Goal: Task Accomplishment & Management: Manage account settings

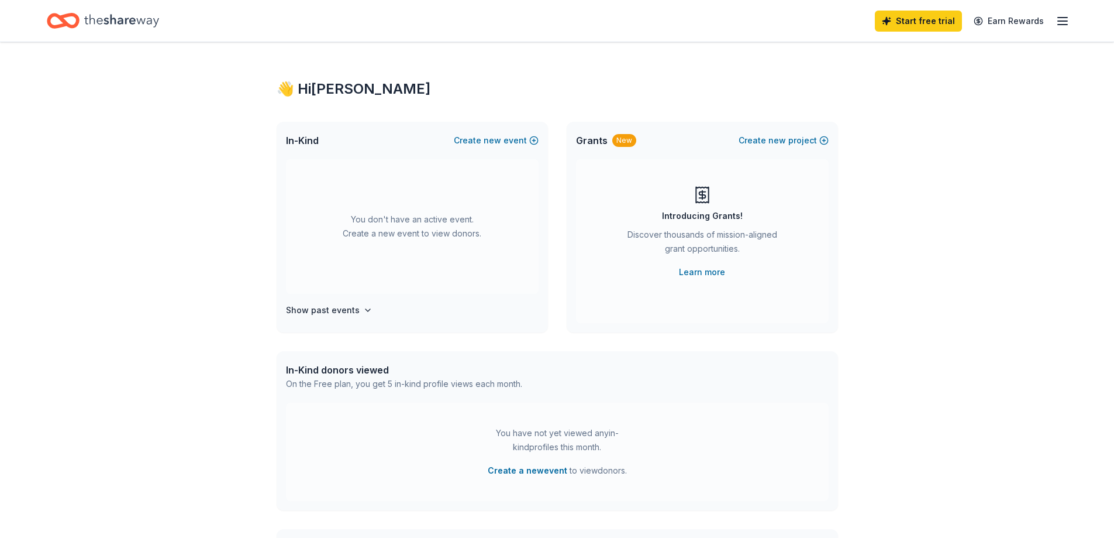
click at [1061, 19] on icon "button" at bounding box center [1063, 21] width 14 height 14
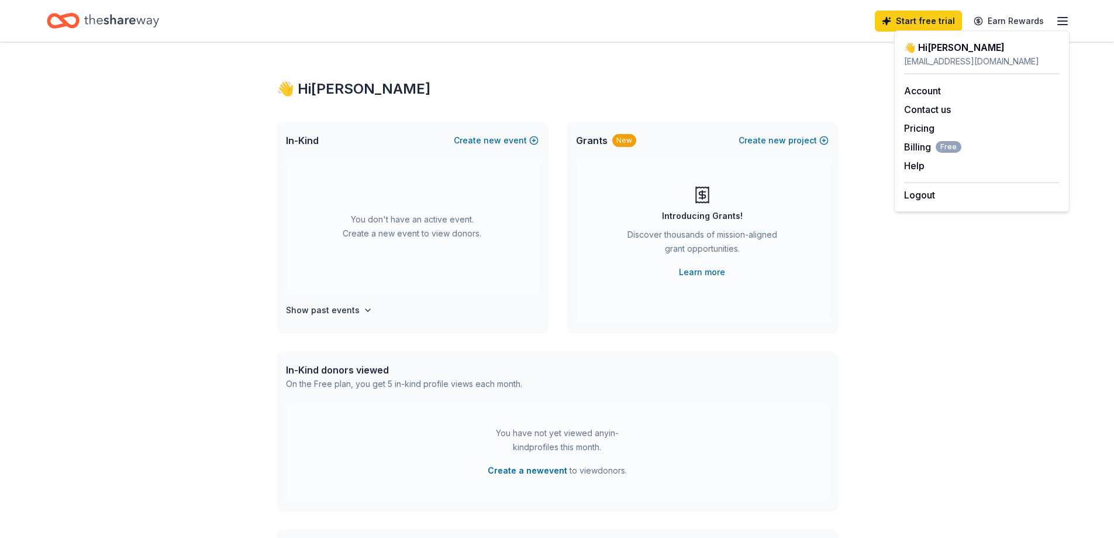
click at [109, 24] on icon "Home" at bounding box center [121, 21] width 75 height 24
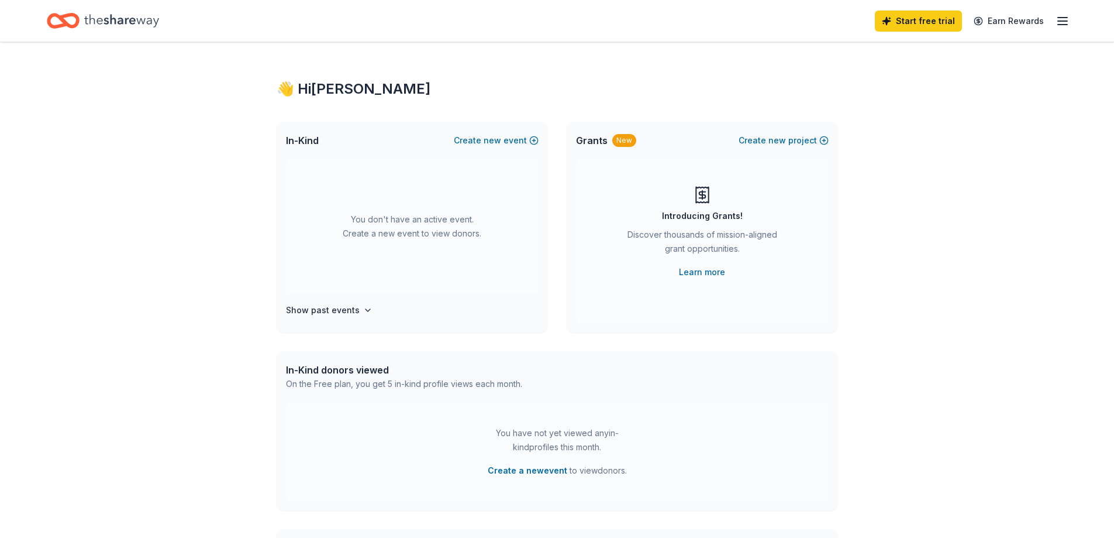
click at [73, 19] on icon "Home" at bounding box center [63, 20] width 33 height 27
click at [346, 315] on h4 "Show past events" at bounding box center [323, 310] width 74 height 14
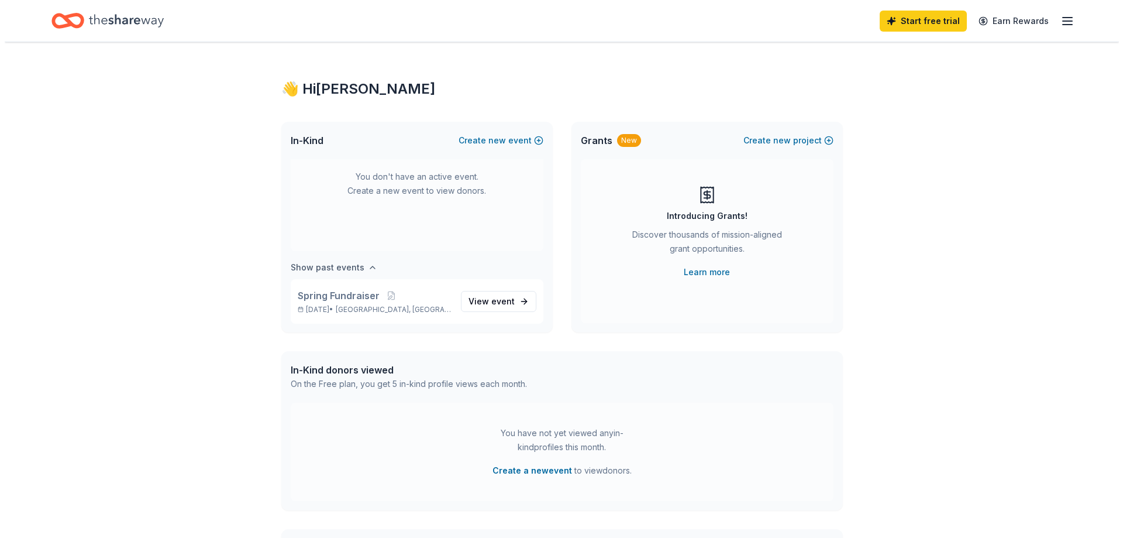
scroll to position [43, 0]
click at [480, 137] on button "Create new event" at bounding box center [496, 140] width 85 height 14
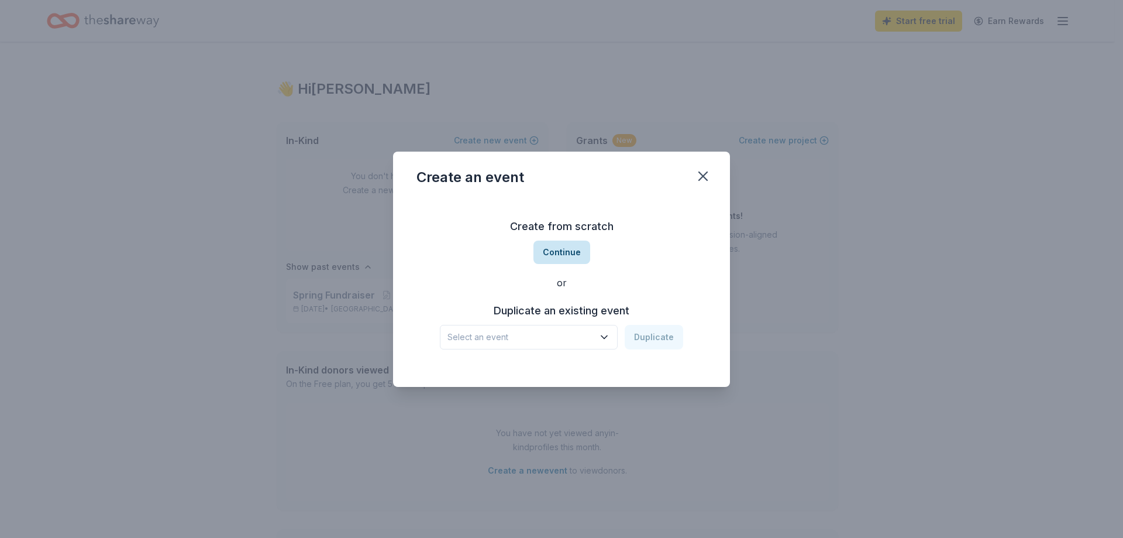
click at [563, 256] on button "Continue" at bounding box center [562, 251] width 57 height 23
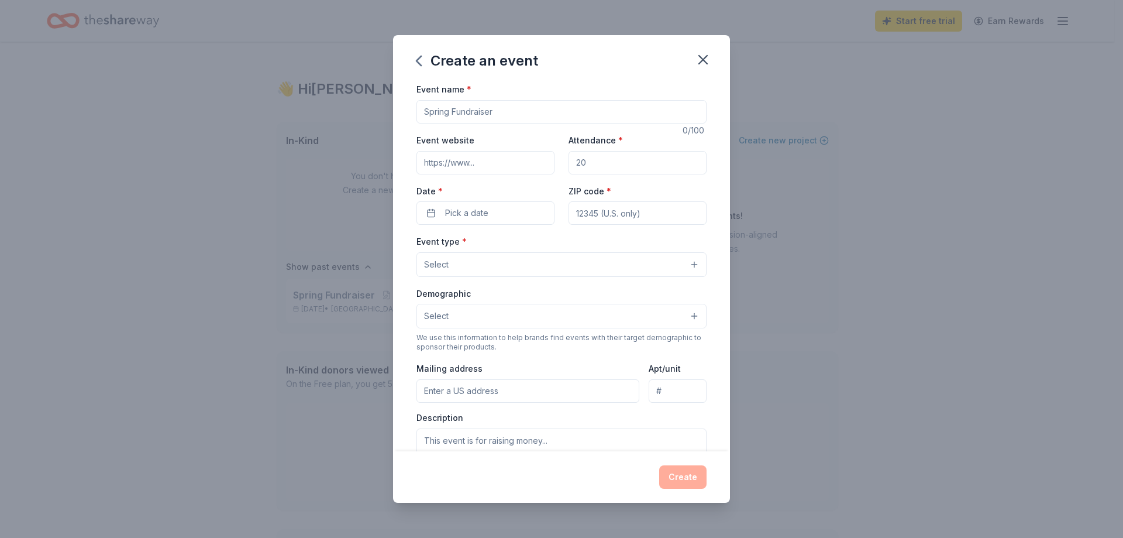
click at [479, 111] on input "Event name *" at bounding box center [562, 111] width 290 height 23
type input "Fall Festival"
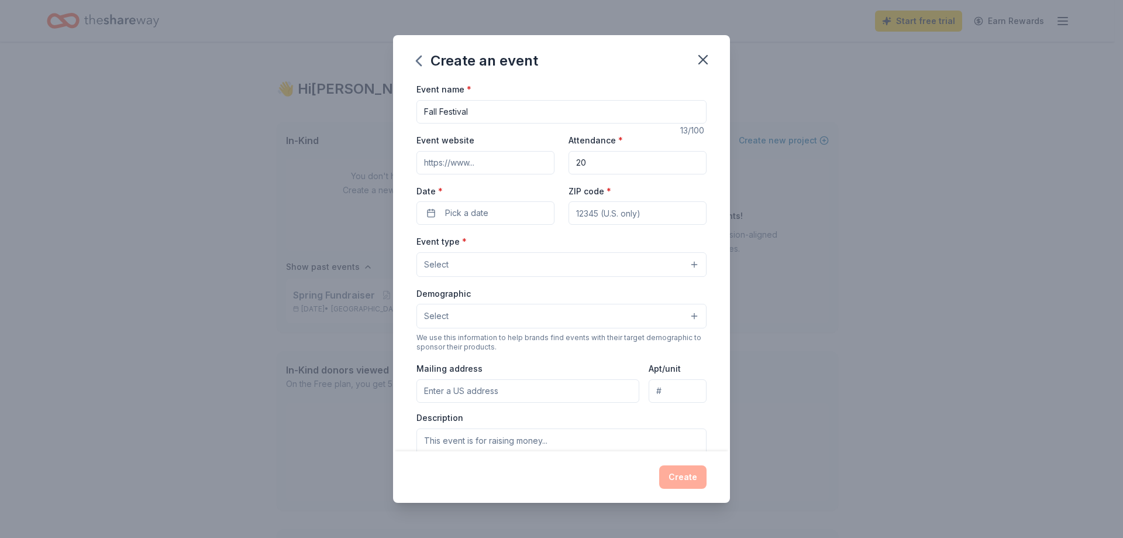
type input "2"
type input "300"
click at [477, 218] on span "Pick a date" at bounding box center [466, 213] width 43 height 14
click at [549, 245] on button "Go to next month" at bounding box center [546, 244] width 16 height 16
click at [502, 335] on button "16" at bounding box center [504, 339] width 21 height 21
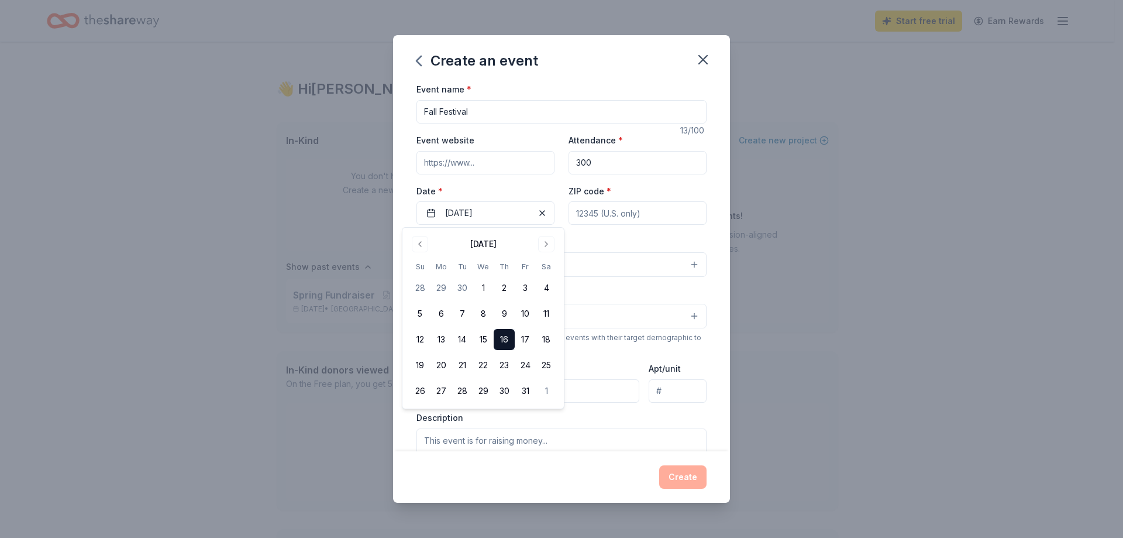
click at [605, 209] on input "ZIP code *" at bounding box center [638, 212] width 138 height 23
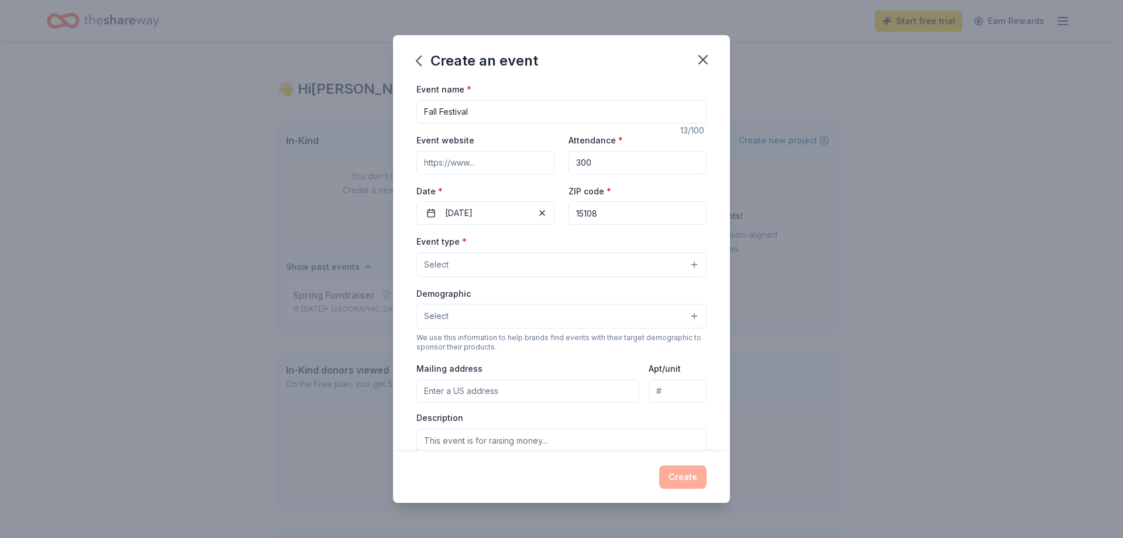
type input "15108"
click at [512, 265] on button "Select" at bounding box center [562, 264] width 290 height 25
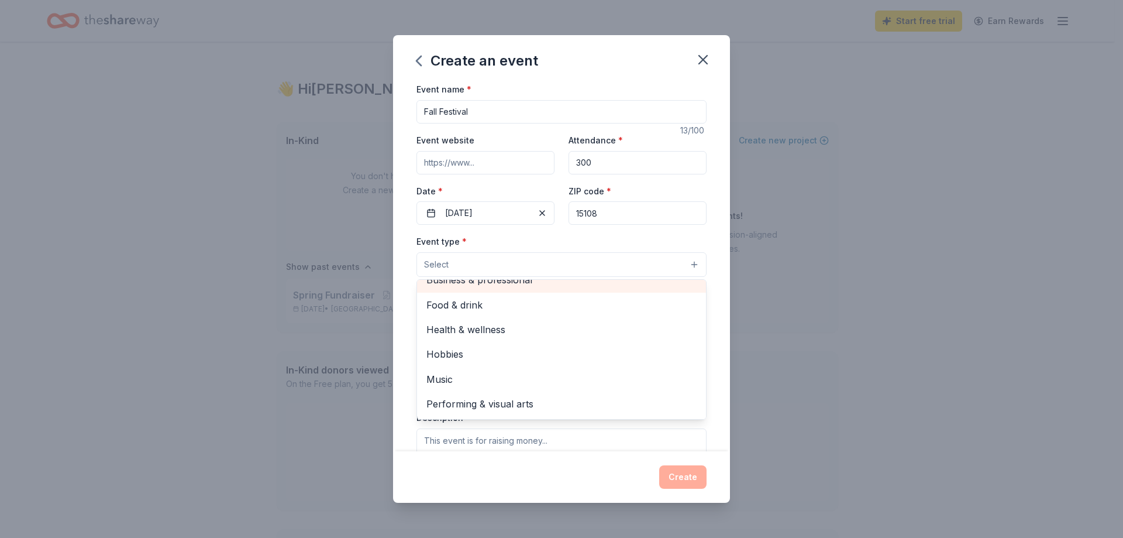
scroll to position [0, 0]
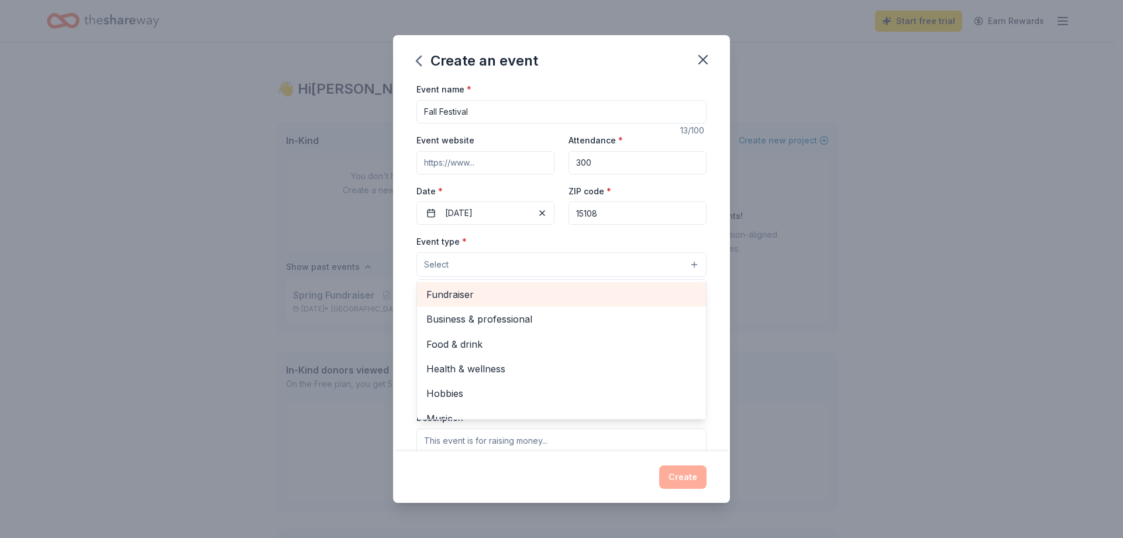
click at [502, 294] on span "Fundraiser" at bounding box center [561, 294] width 270 height 15
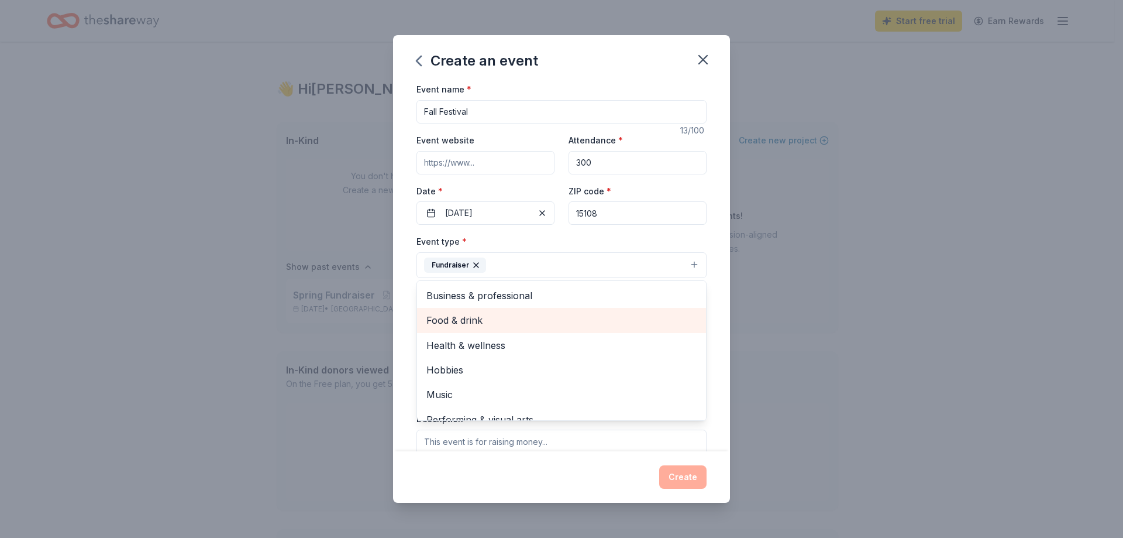
click at [500, 309] on div "Food & drink" at bounding box center [561, 320] width 289 height 25
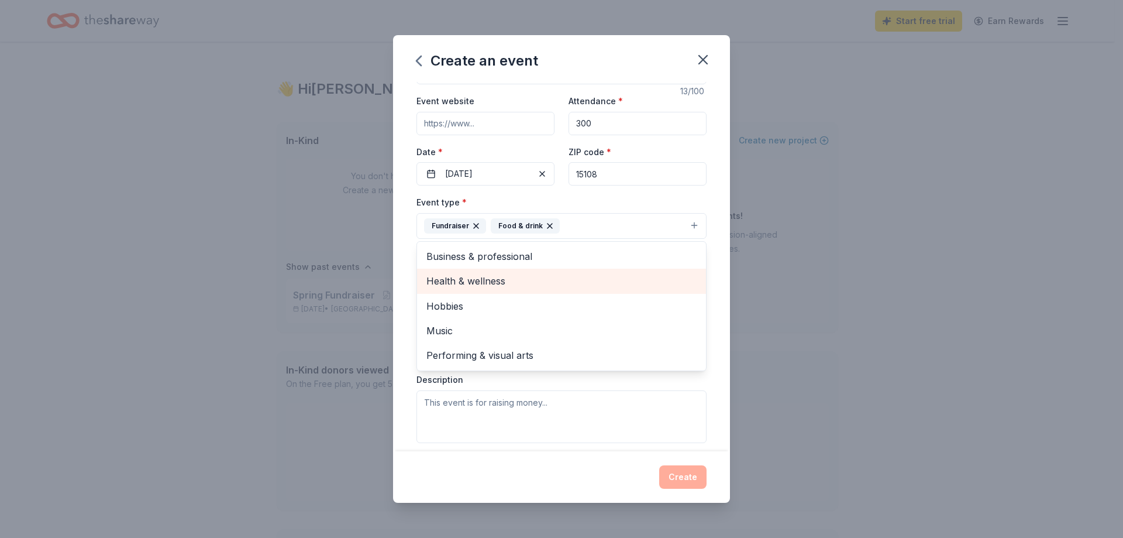
scroll to position [58, 0]
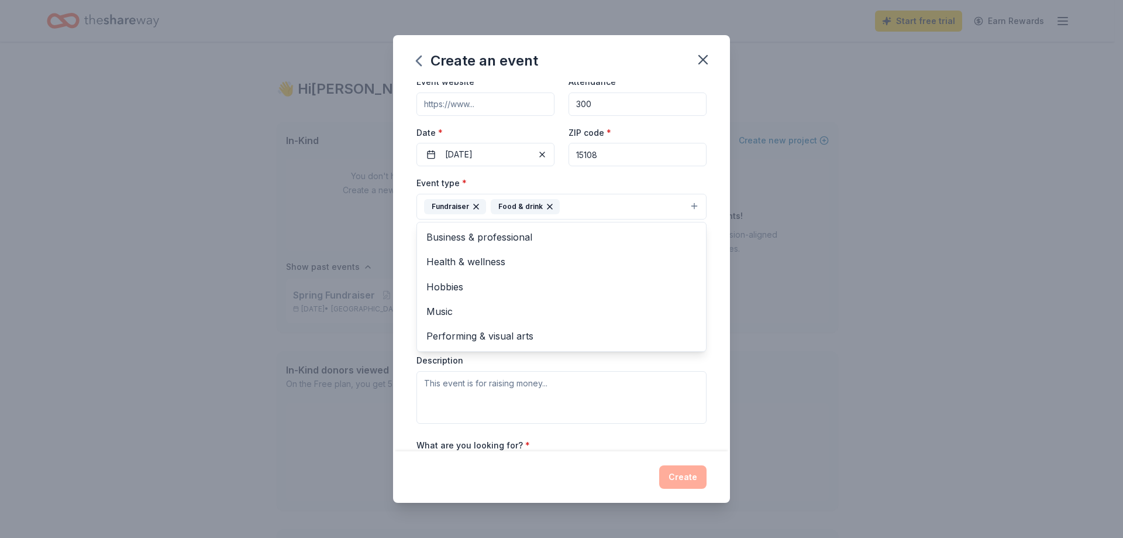
click at [709, 286] on div "Event name * Fall Festival 13 /100 Event website Attendance * 300 Date * 10/16/…" at bounding box center [561, 266] width 337 height 369
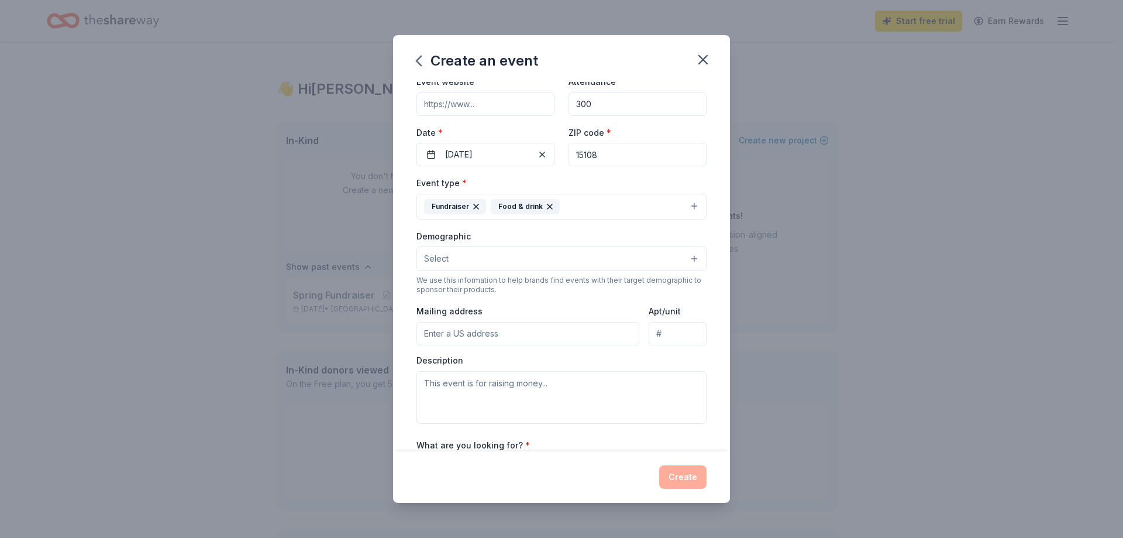
click at [559, 250] on button "Select" at bounding box center [562, 258] width 290 height 25
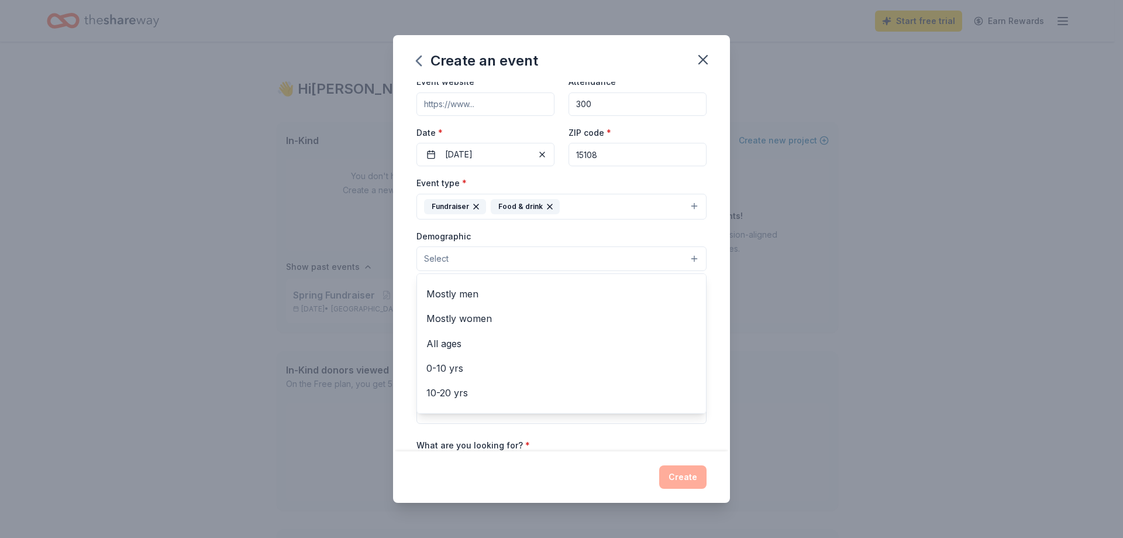
scroll to position [13, 0]
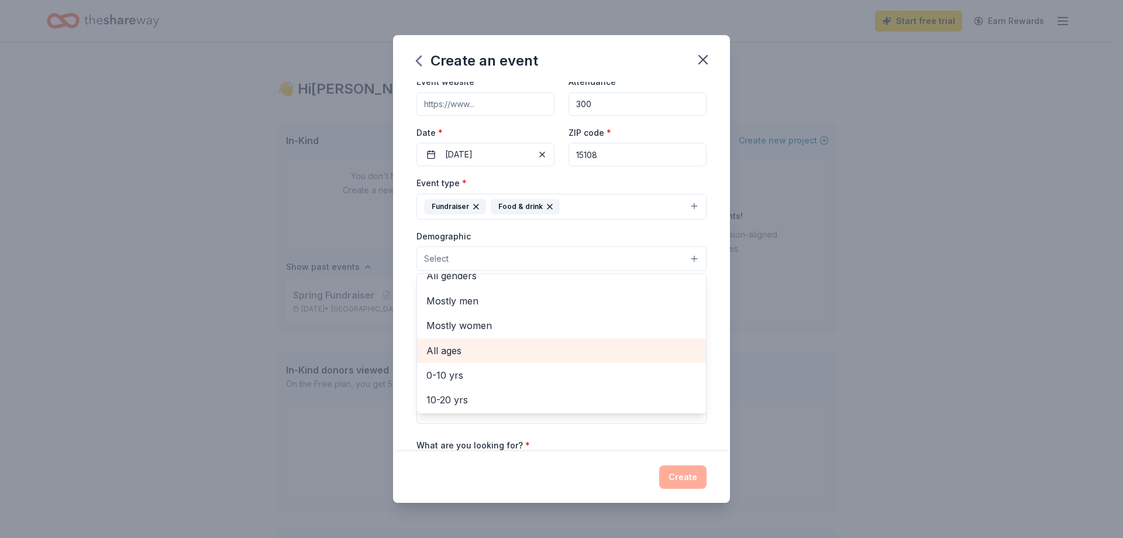
click at [545, 344] on span "All ages" at bounding box center [561, 350] width 270 height 15
click at [563, 350] on span "0-10 yrs" at bounding box center [561, 351] width 270 height 15
click at [549, 359] on span "10-20 yrs" at bounding box center [561, 351] width 270 height 15
click at [537, 357] on span "20-30 yrs" at bounding box center [561, 351] width 270 height 15
click at [531, 361] on div "30-40 yrs" at bounding box center [561, 351] width 289 height 25
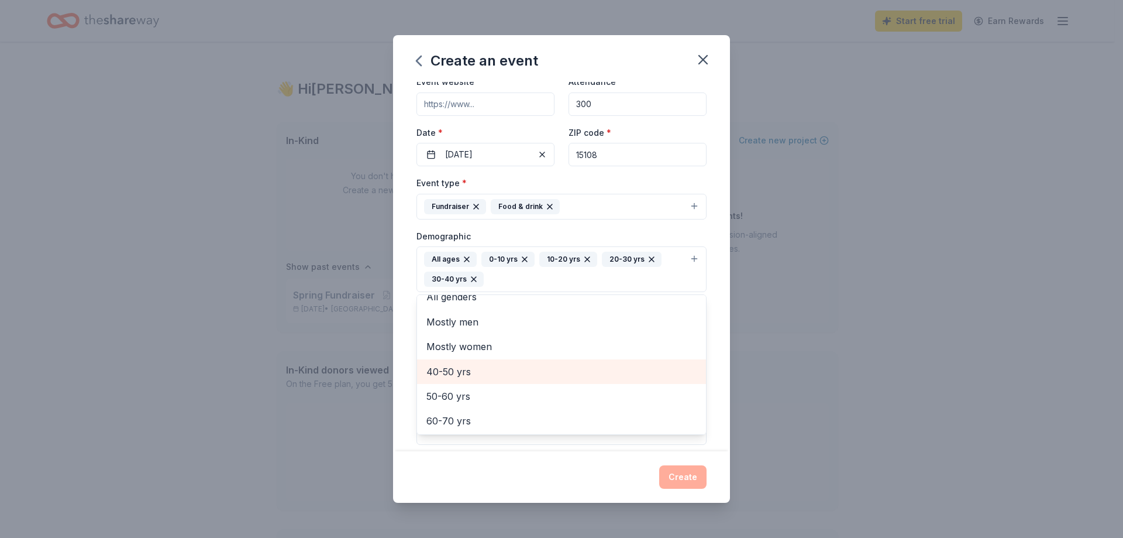
click at [531, 366] on span "40-50 yrs" at bounding box center [561, 371] width 270 height 15
click at [703, 333] on div "Event name * Fall Festival 13 /100 Event website Attendance * 300 Date * 10/16/…" at bounding box center [561, 266] width 337 height 369
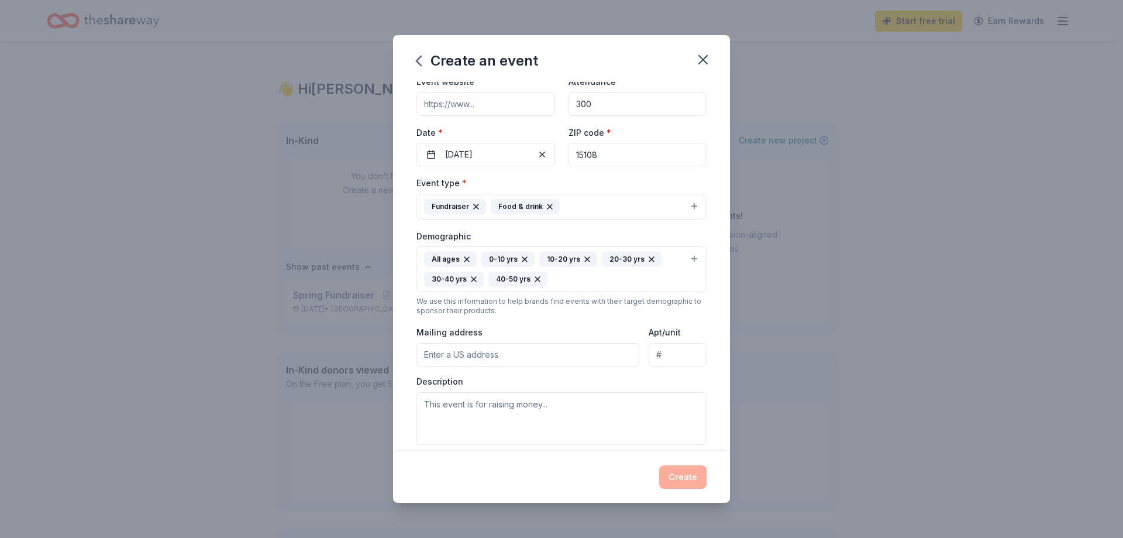
click at [586, 355] on input "Mailing address" at bounding box center [528, 354] width 223 height 23
type input "1099 Maple Street Extension, Coraopolis, PA, 15108"
click at [543, 407] on textarea at bounding box center [562, 418] width 290 height 53
click at [589, 400] on textarea at bounding box center [562, 418] width 290 height 53
click at [584, 399] on textarea at bounding box center [562, 418] width 290 height 53
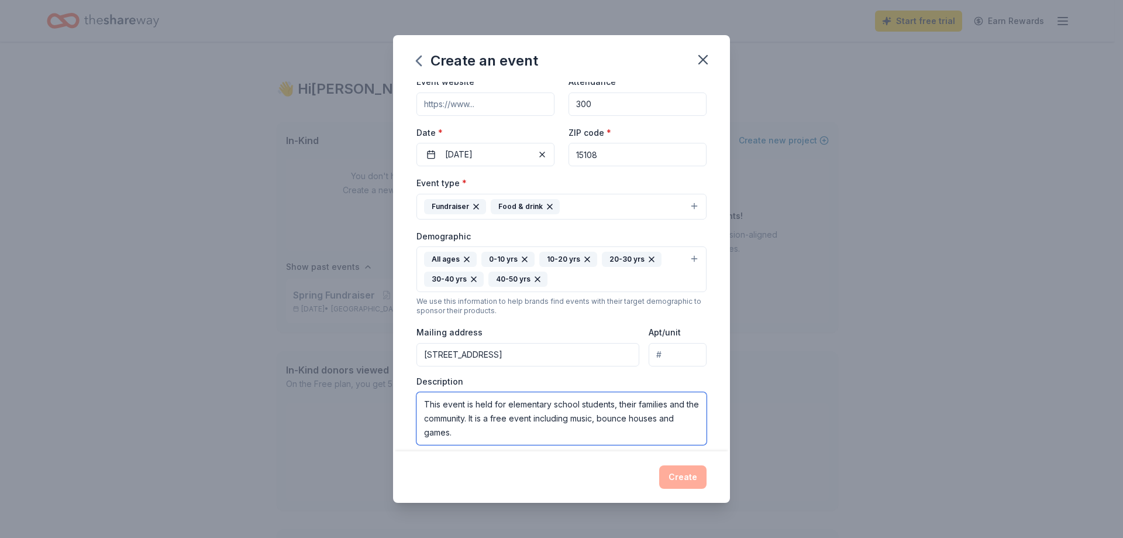
type textarea "This event is held for elementary school students, their families and the commu…"
click at [684, 478] on div "Create" at bounding box center [562, 476] width 290 height 23
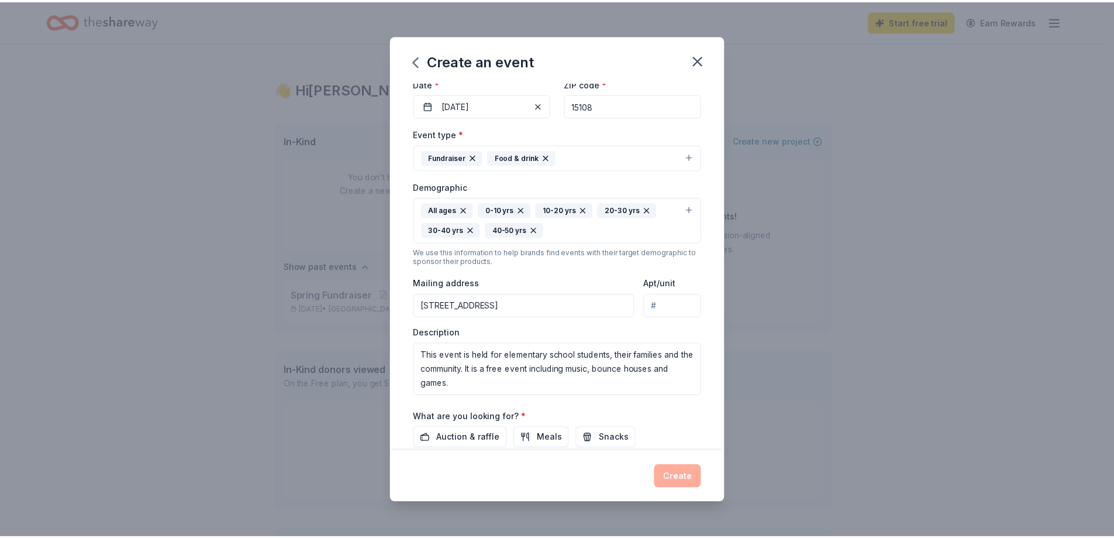
scroll to position [212, 0]
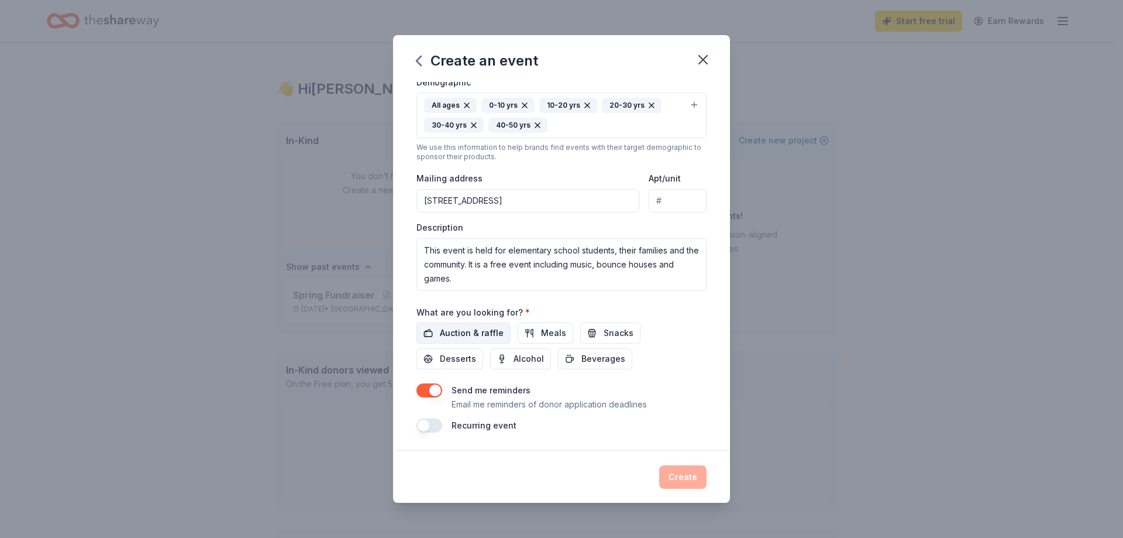
click at [487, 334] on span "Auction & raffle" at bounding box center [472, 333] width 64 height 14
click at [598, 331] on button "Snacks" at bounding box center [610, 332] width 60 height 21
click at [484, 360] on div "Auction & raffle Meals Snacks Desserts Alcohol Beverages" at bounding box center [562, 345] width 290 height 47
drag, startPoint x: 462, startPoint y: 358, endPoint x: 474, endPoint y: 362, distance: 12.9
click at [462, 357] on span "Desserts" at bounding box center [458, 359] width 36 height 14
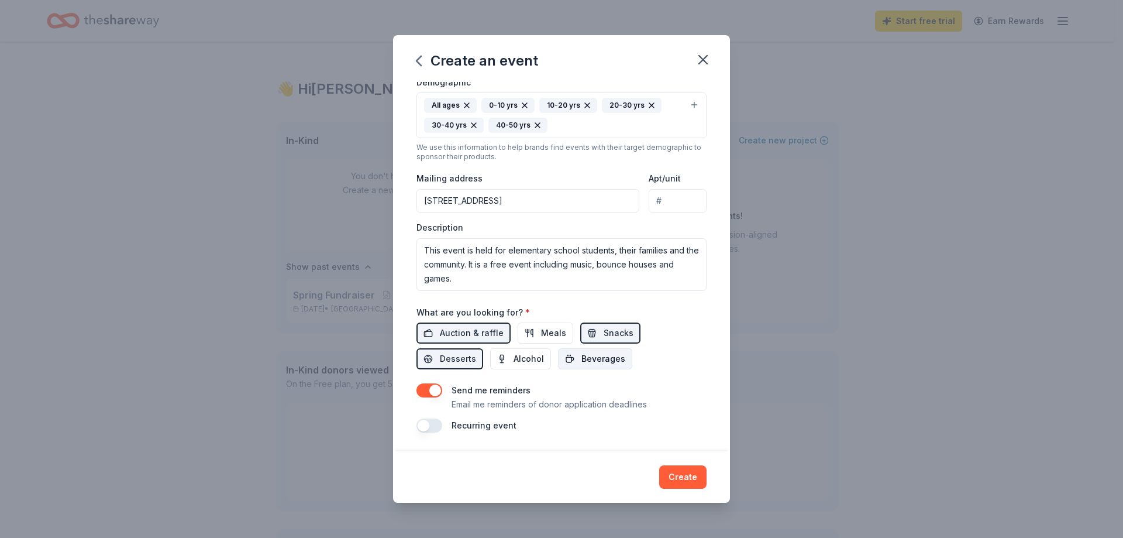
click at [610, 363] on span "Beverages" at bounding box center [603, 359] width 44 height 14
click at [689, 474] on button "Create" at bounding box center [682, 476] width 47 height 23
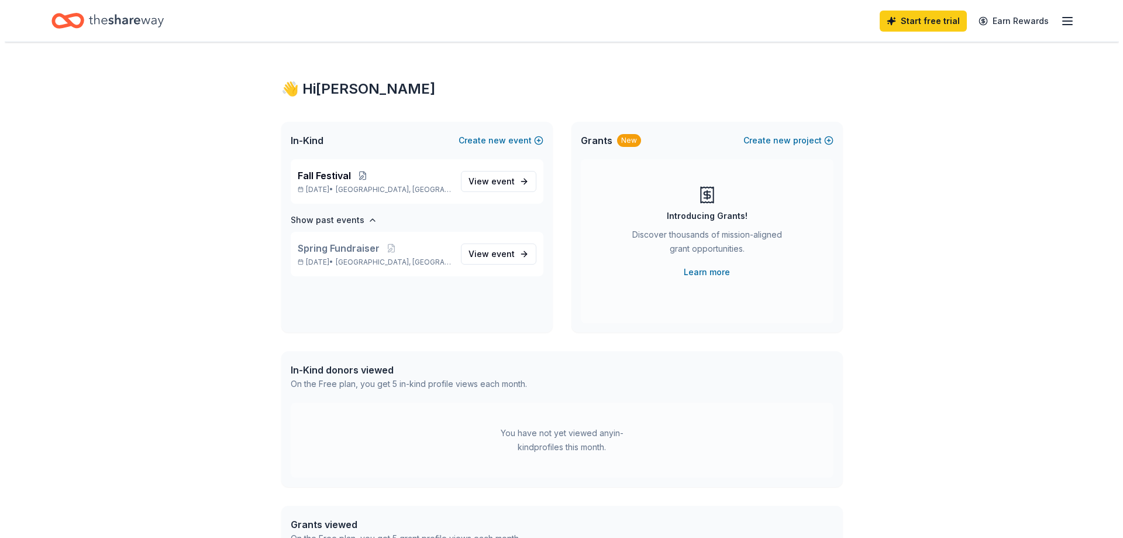
scroll to position [0, 0]
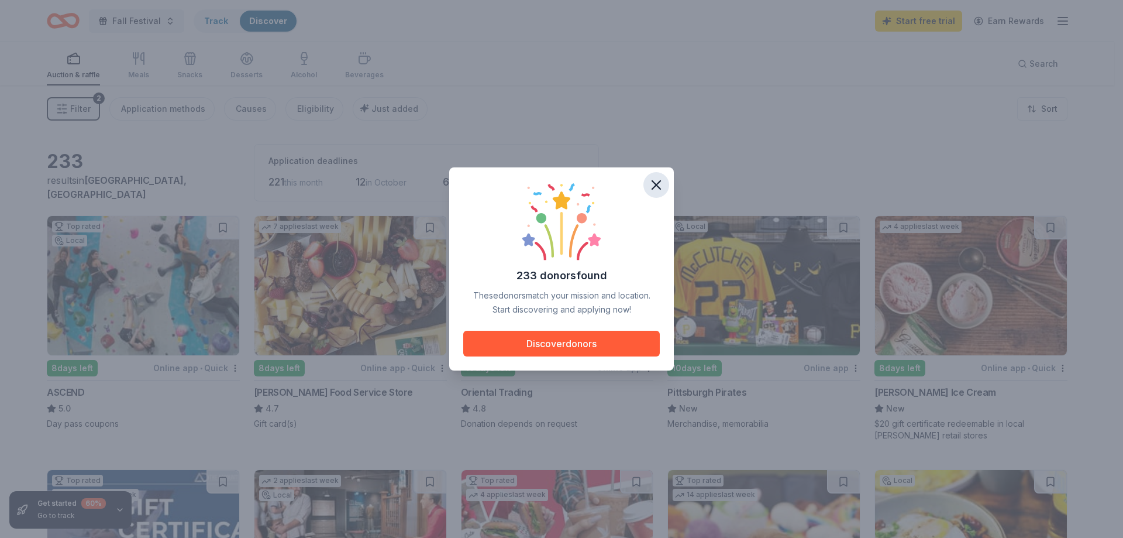
click at [660, 181] on icon "button" at bounding box center [656, 185] width 8 height 8
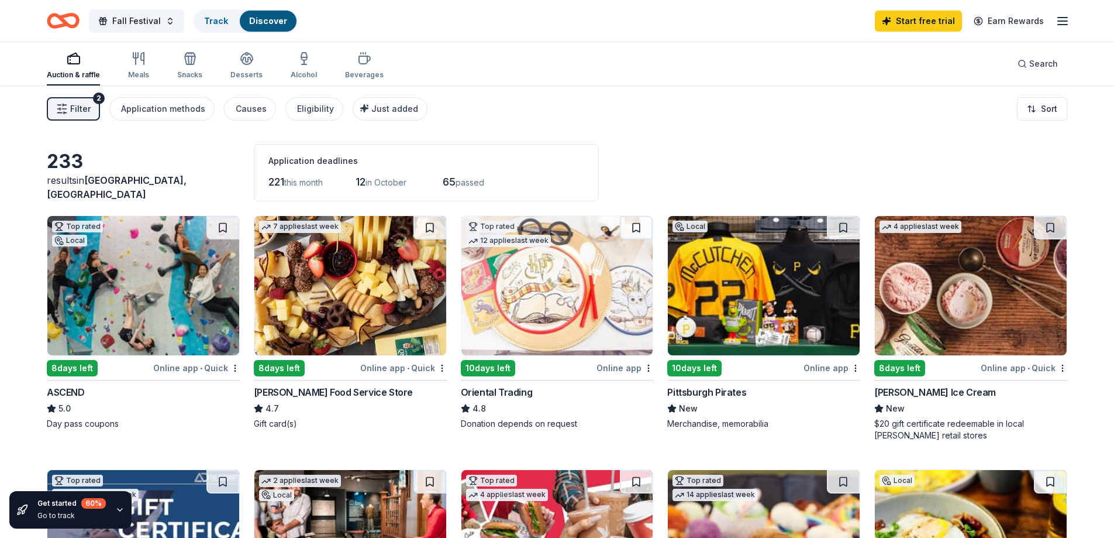
click at [368, 393] on div "Gordon Food Service Store" at bounding box center [333, 392] width 159 height 14
click at [153, 16] on span "Fall Festival" at bounding box center [136, 21] width 49 height 14
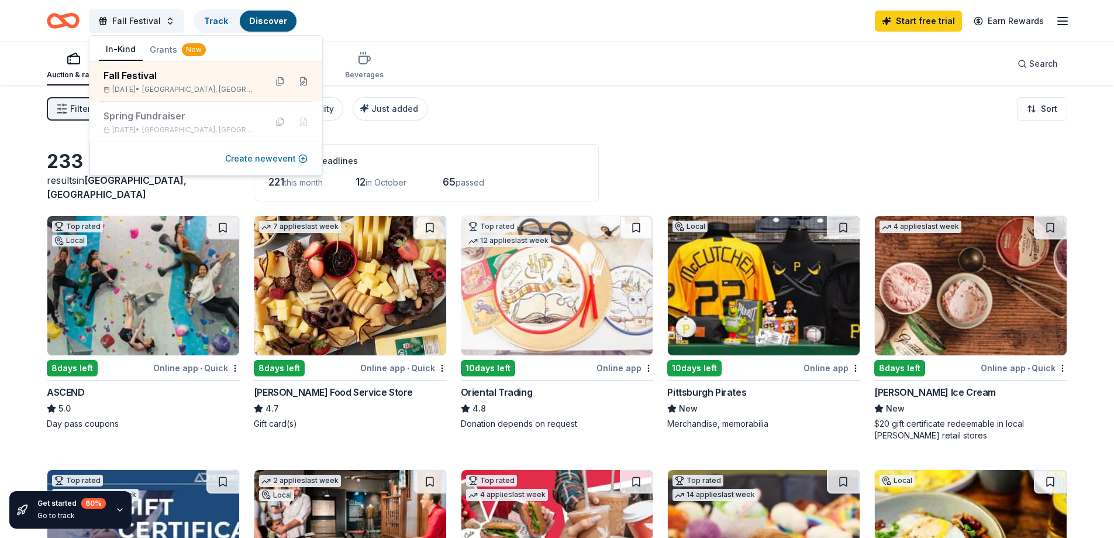
click at [257, 157] on button "Create new event" at bounding box center [266, 159] width 82 height 14
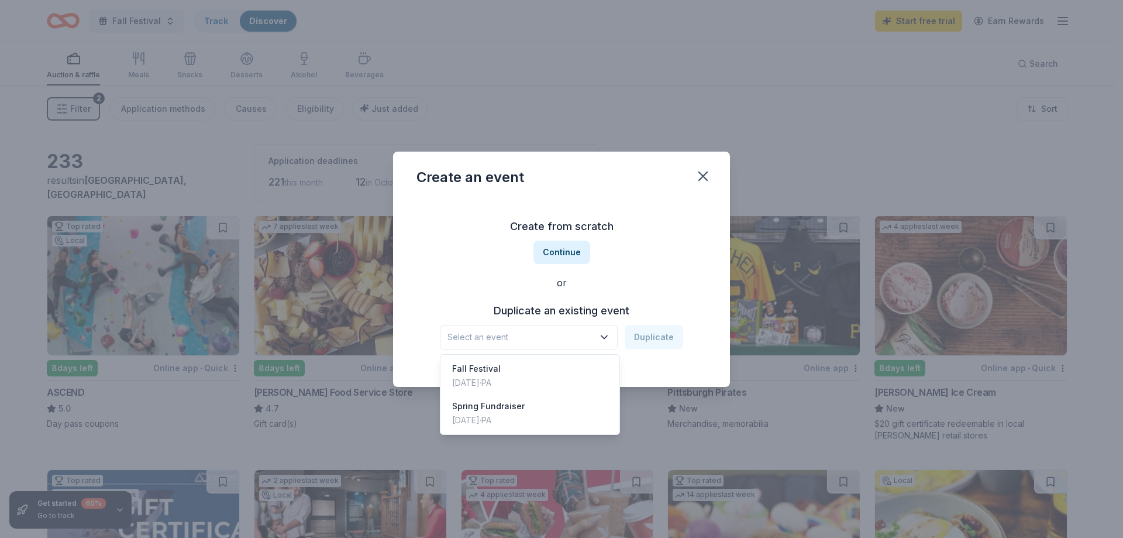
click at [514, 347] on button "Select an event" at bounding box center [529, 337] width 178 height 25
click at [557, 267] on div "Create from scratch Continue or Duplicate an existing event Select an event Dup…" at bounding box center [562, 283] width 290 height 170
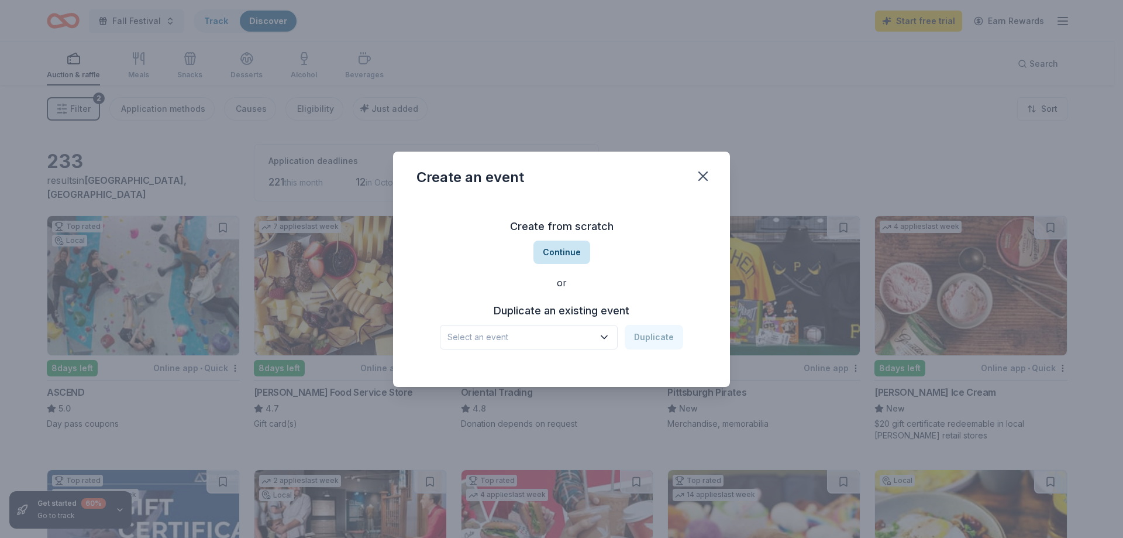
click at [560, 254] on button "Continue" at bounding box center [562, 251] width 57 height 23
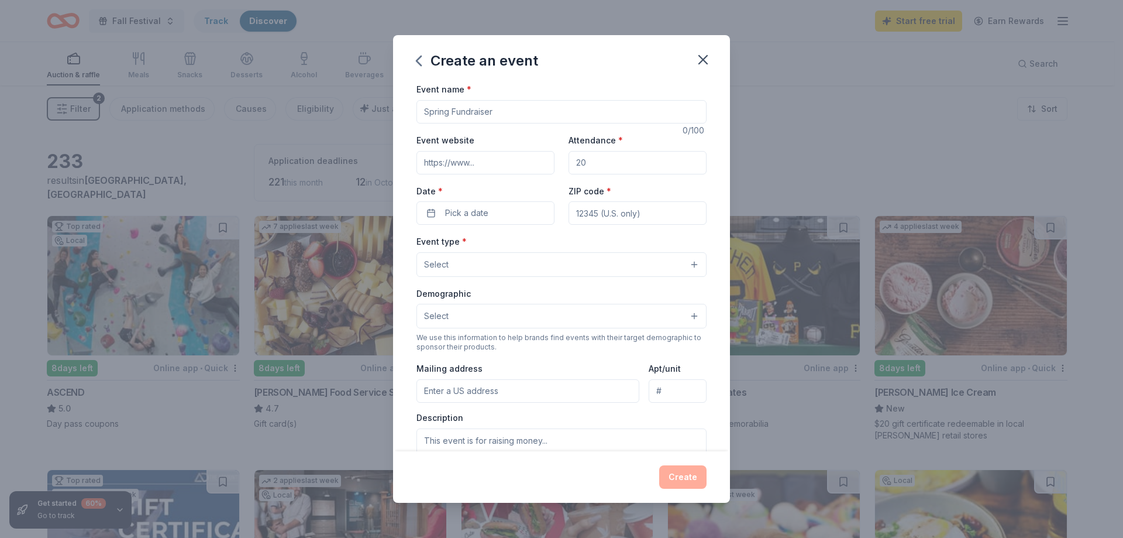
click at [493, 118] on input "Event name *" at bounding box center [562, 111] width 290 height 23
type input "Santa Shop"
click at [600, 156] on input "Attendance *" at bounding box center [638, 162] width 138 height 23
type input "300"
click at [478, 215] on span "Pick a date" at bounding box center [466, 213] width 43 height 14
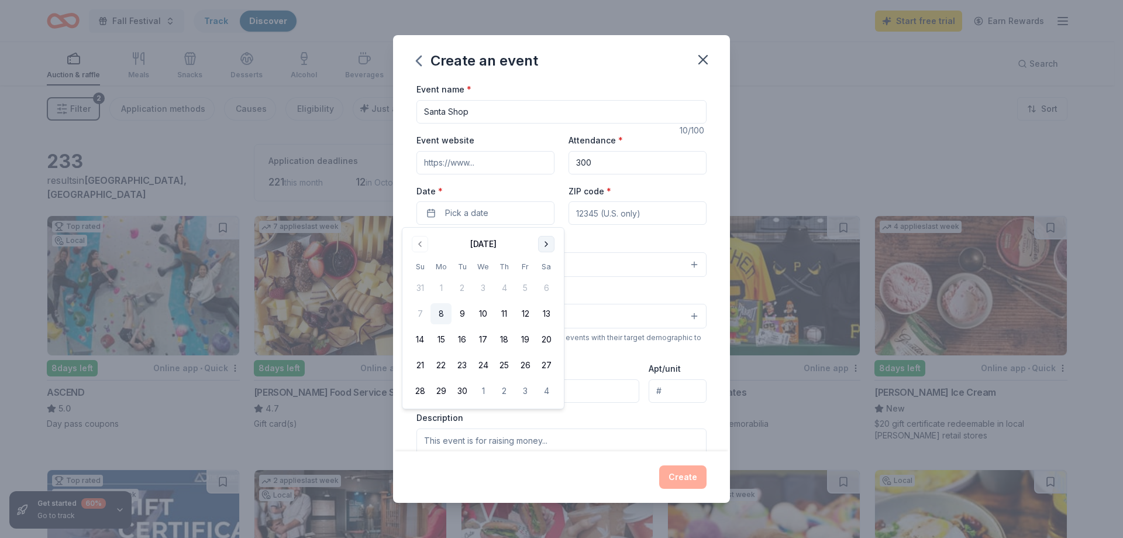
click at [546, 244] on button "Go to next month" at bounding box center [546, 244] width 16 height 16
click at [460, 283] on button "2" at bounding box center [462, 287] width 21 height 21
click at [617, 220] on input "ZIP code *" at bounding box center [638, 212] width 138 height 23
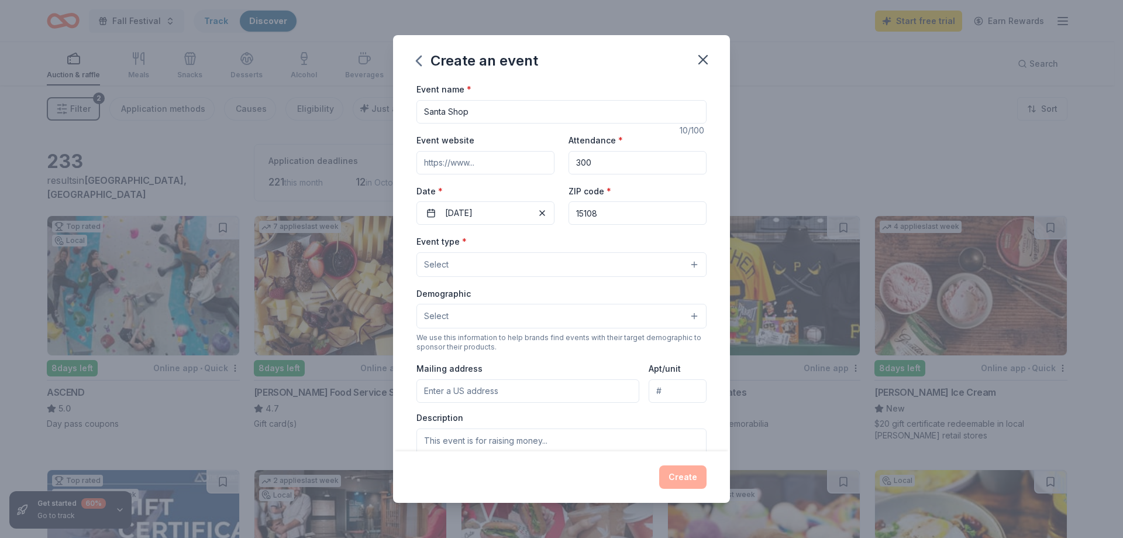
type input "15108"
click at [529, 259] on button "Select" at bounding box center [562, 264] width 290 height 25
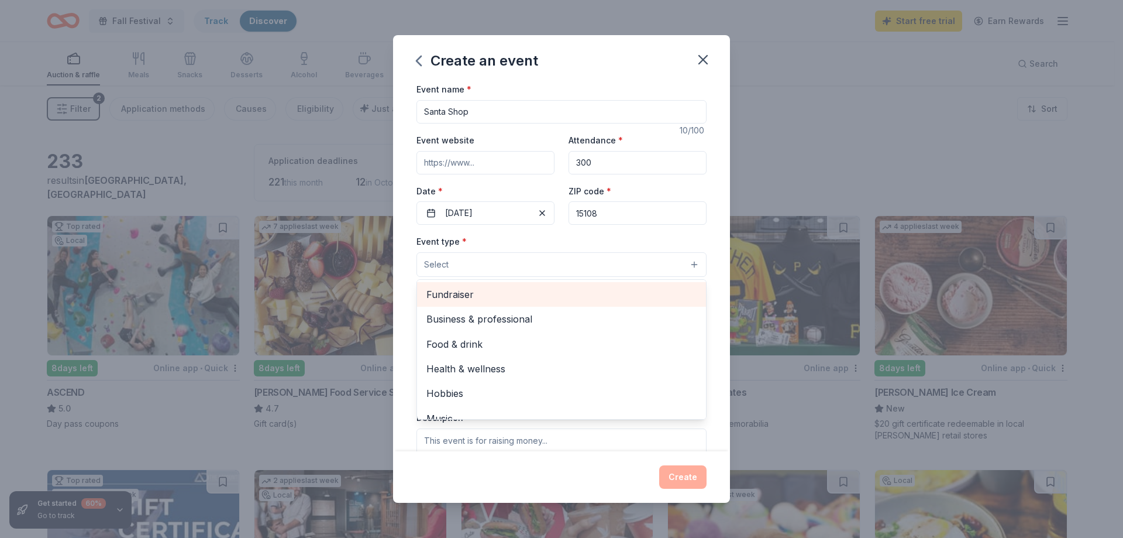
click at [517, 304] on div "Fundraiser" at bounding box center [561, 294] width 289 height 25
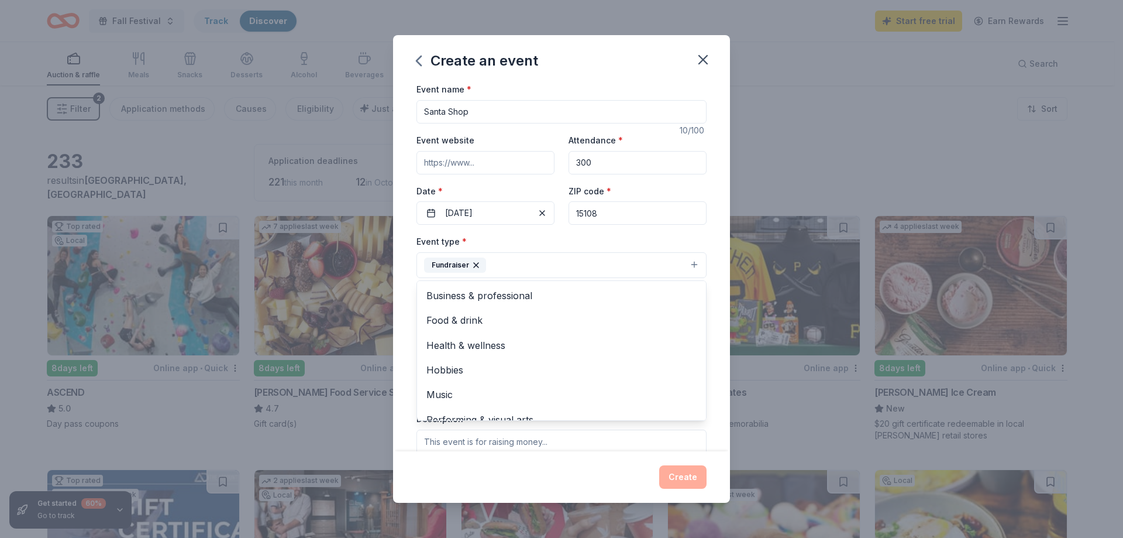
click at [704, 234] on div "Event name * Santa Shop 10 /100 Event website Attendance * 300 Date * 12/02/202…" at bounding box center [561, 266] width 337 height 369
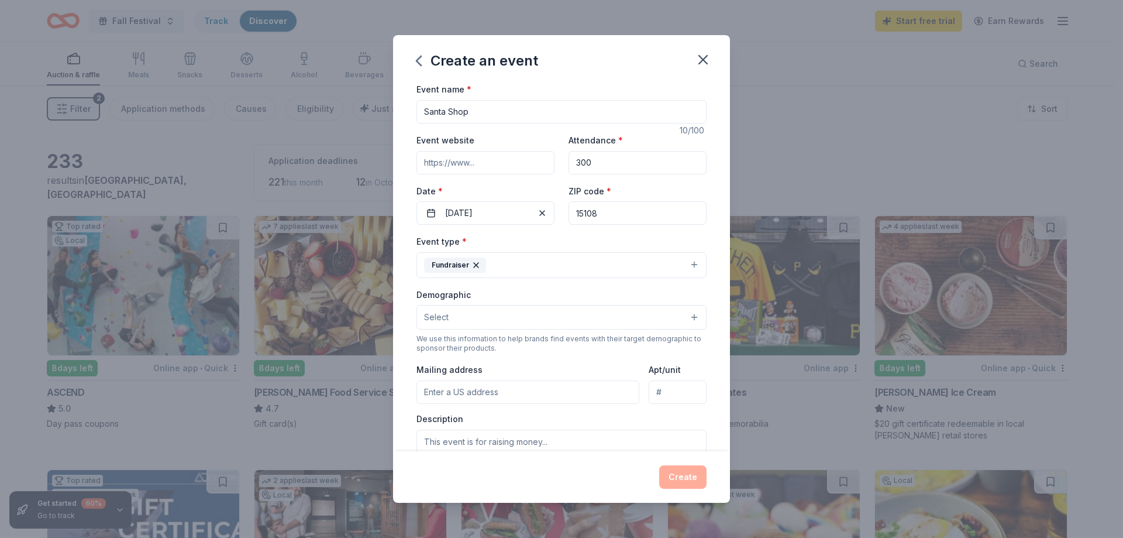
click at [533, 319] on button "Select" at bounding box center [562, 317] width 290 height 25
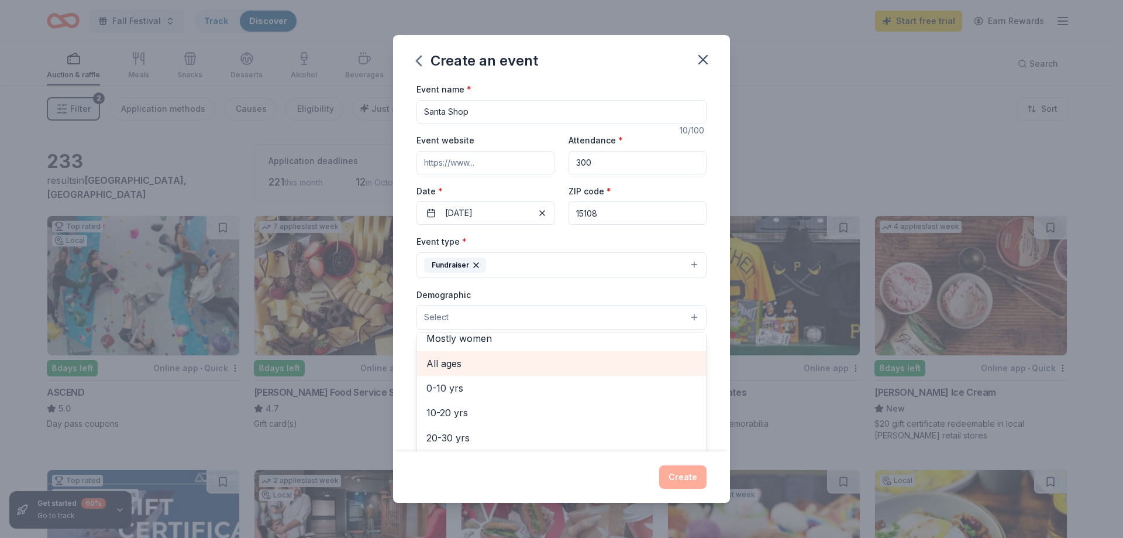
scroll to position [117, 0]
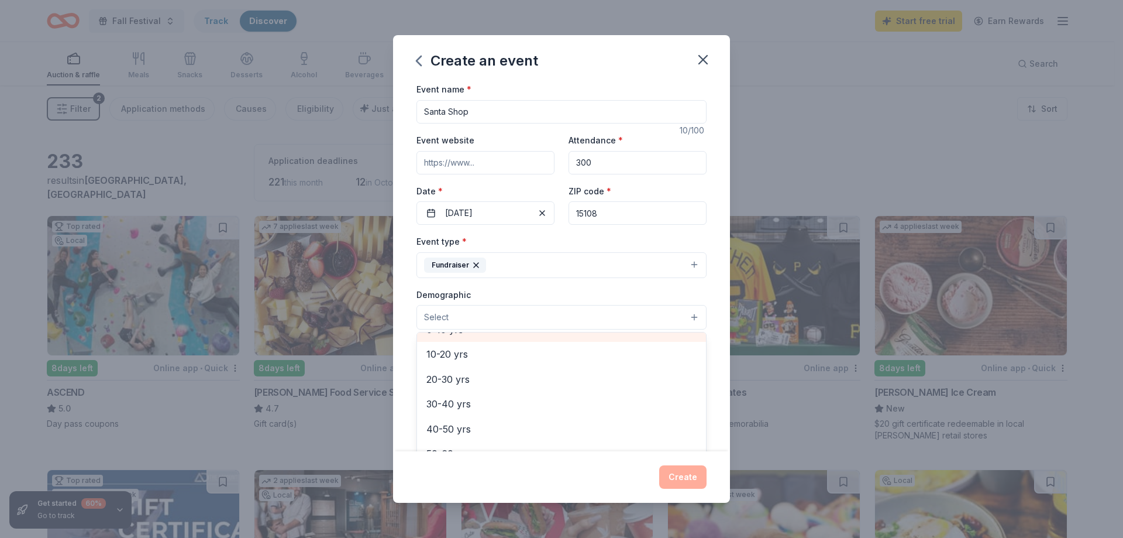
click at [473, 339] on div "0-10 yrs" at bounding box center [561, 329] width 289 height 25
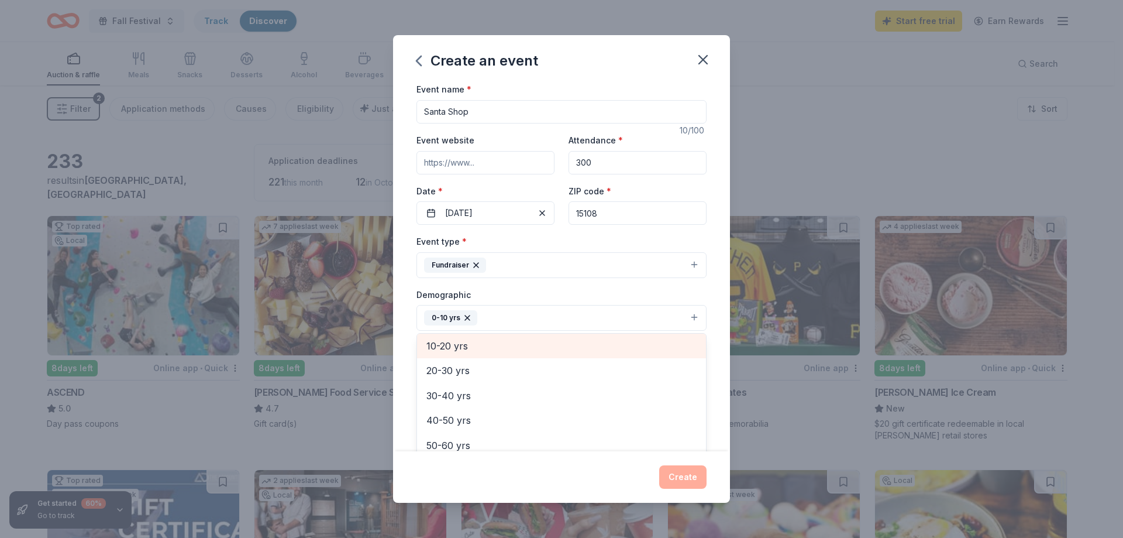
click at [474, 352] on span "10-20 yrs" at bounding box center [561, 345] width 270 height 15
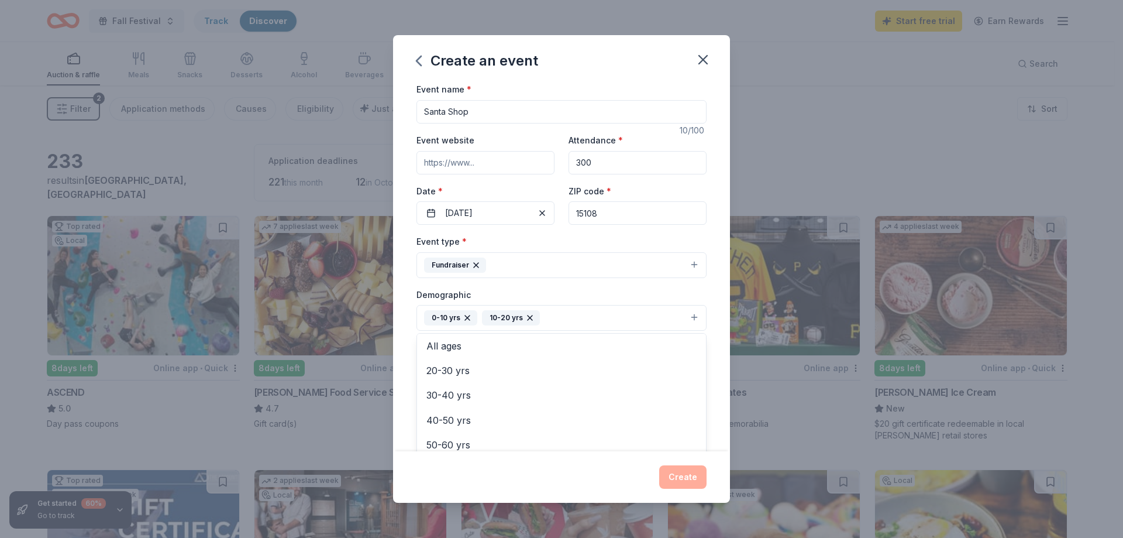
scroll to position [192, 0]
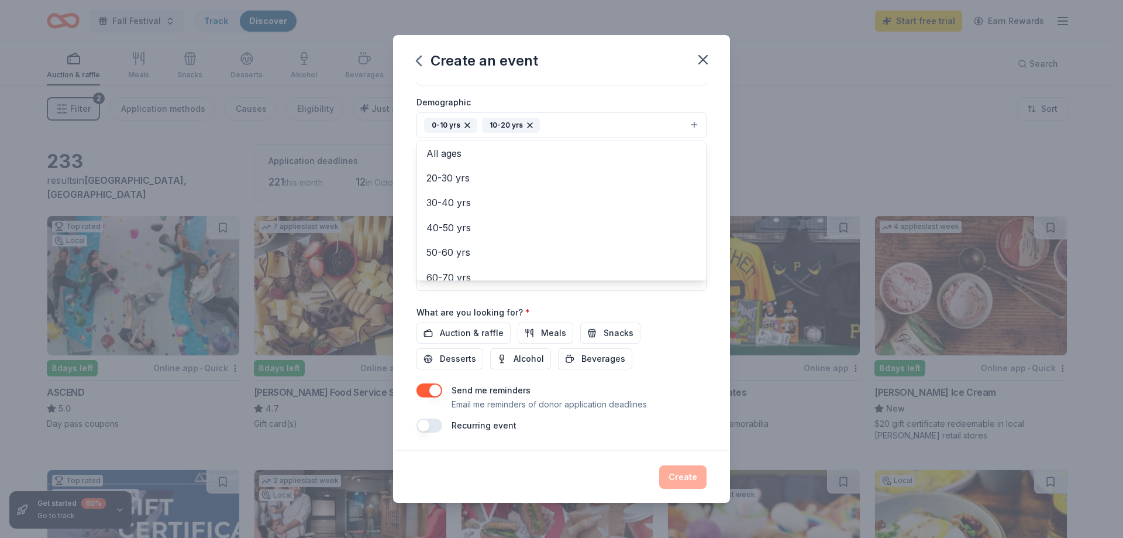
click at [714, 369] on div "Event name * Santa Shop 10 /100 Event website Attendance * 300 Date * 12/02/202…" at bounding box center [561, 266] width 337 height 369
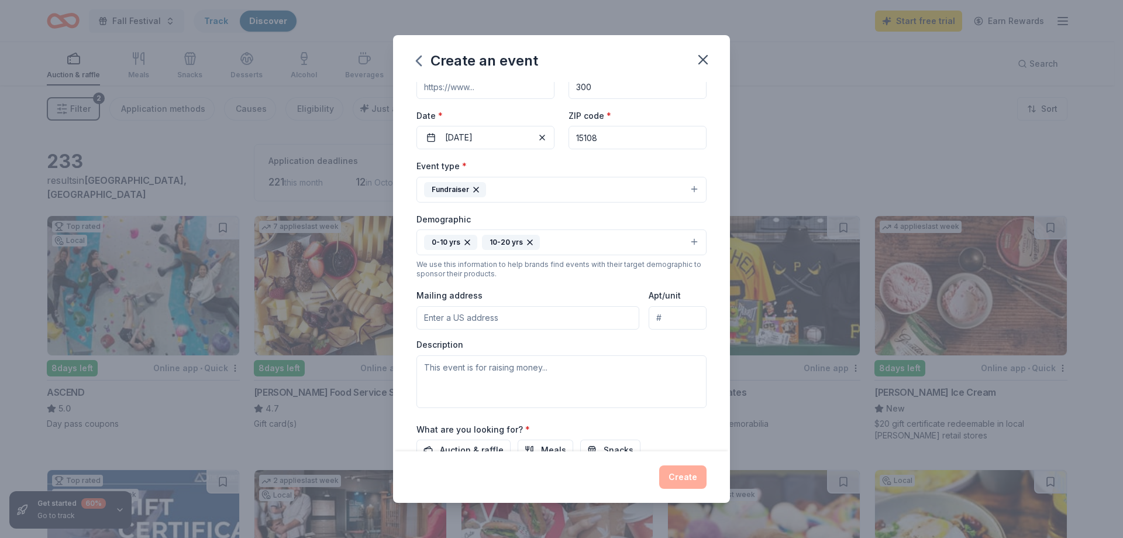
click at [521, 319] on input "Mailing address" at bounding box center [528, 317] width 223 height 23
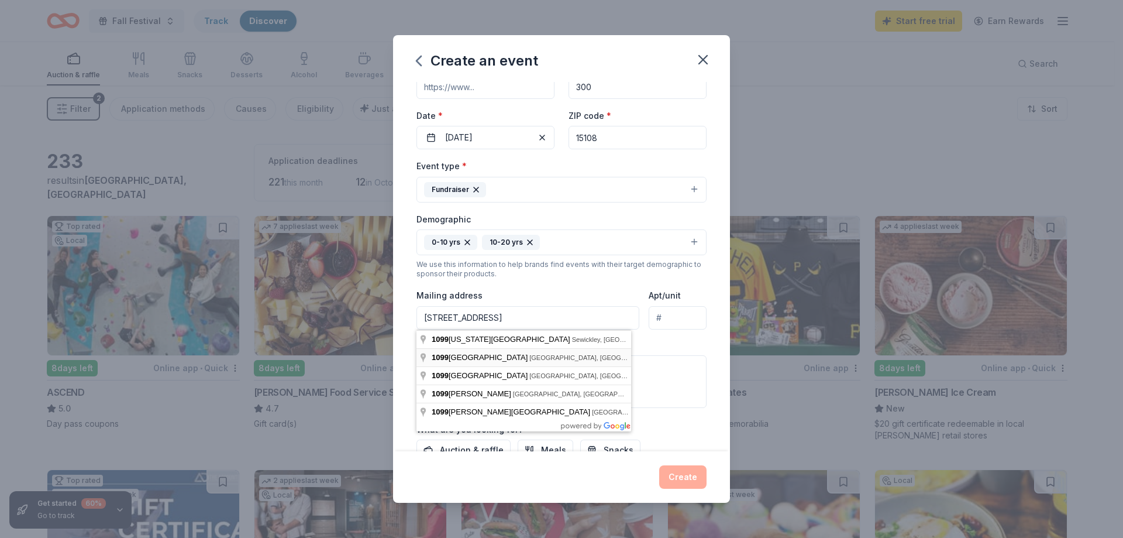
type input "1099 Maple Street Extension, Coraopolis, PA, 15108"
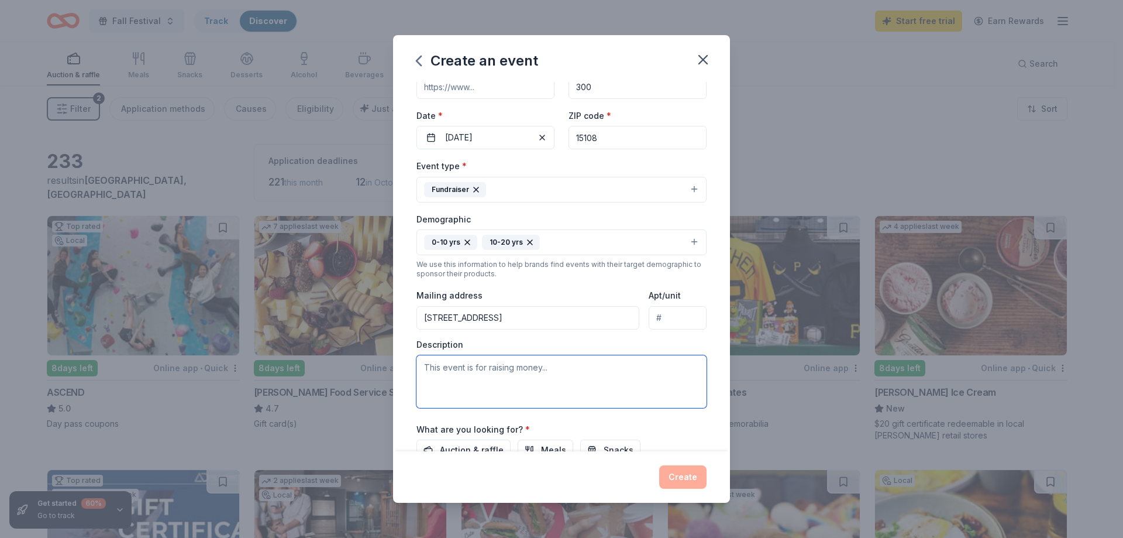
click at [541, 370] on textarea at bounding box center [562, 381] width 290 height 53
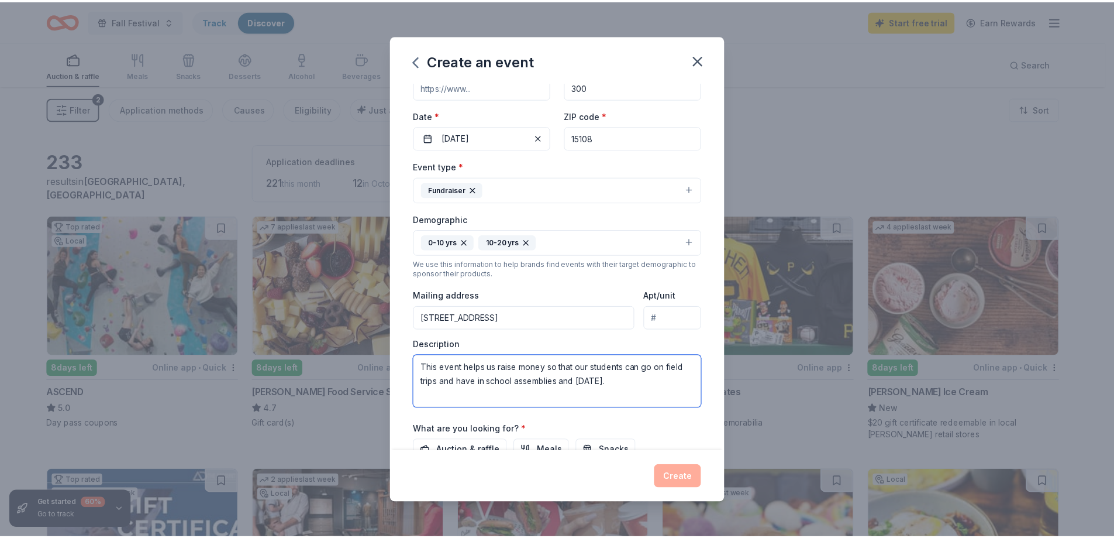
scroll to position [192, 0]
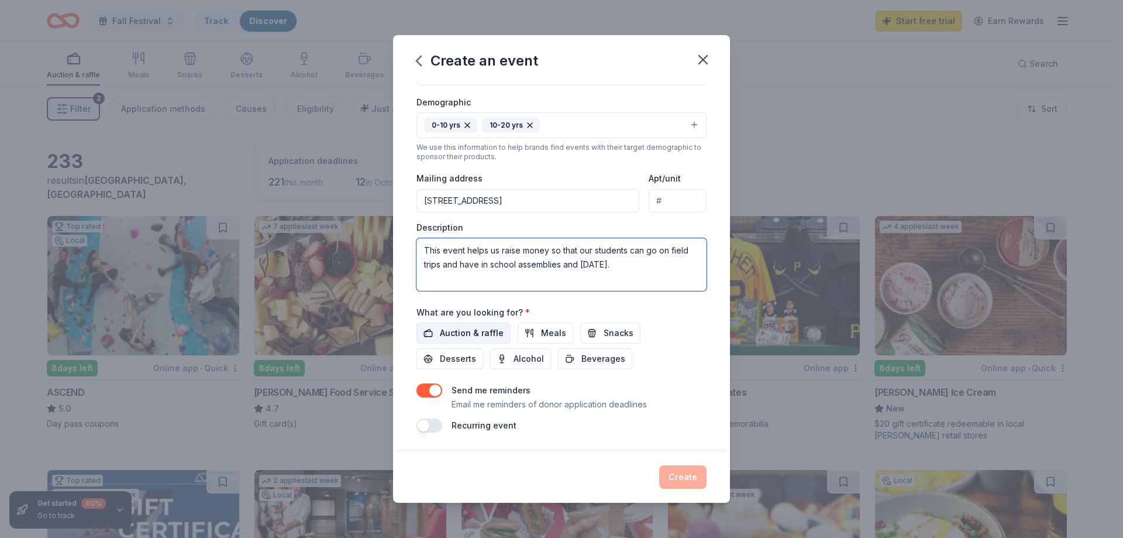
type textarea "This event helps us raise money so that our students can go on field trips and …"
click at [486, 335] on span "Auction & raffle" at bounding box center [472, 333] width 64 height 14
click at [676, 469] on button "Create" at bounding box center [682, 476] width 47 height 23
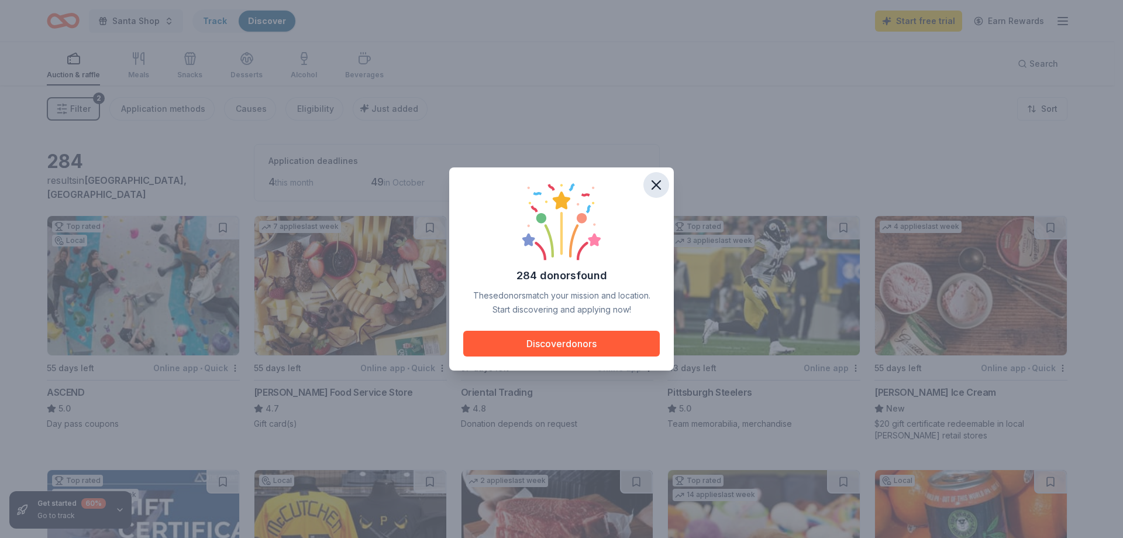
click at [655, 191] on icon "button" at bounding box center [656, 185] width 16 height 16
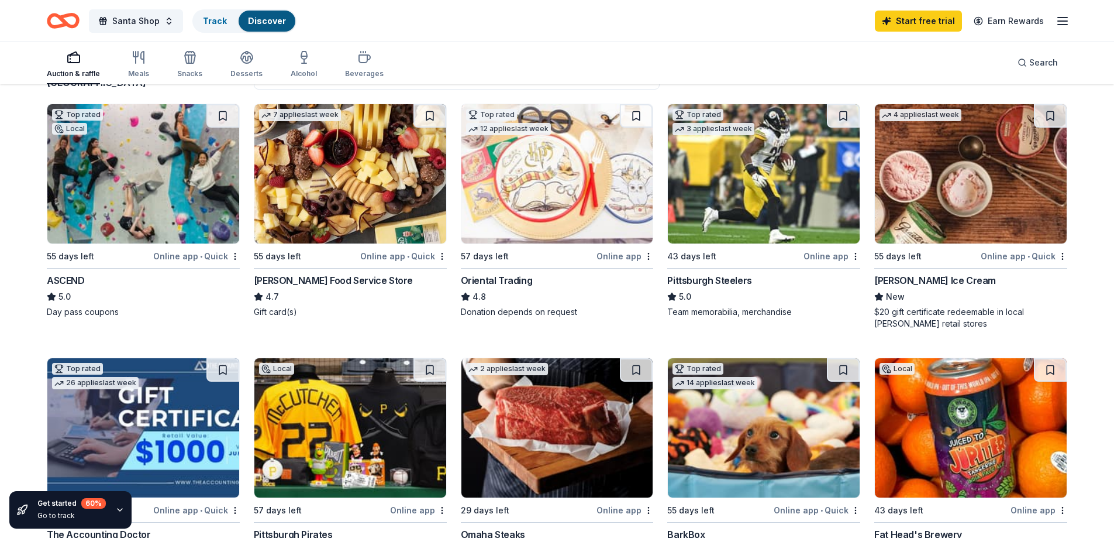
scroll to position [117, 0]
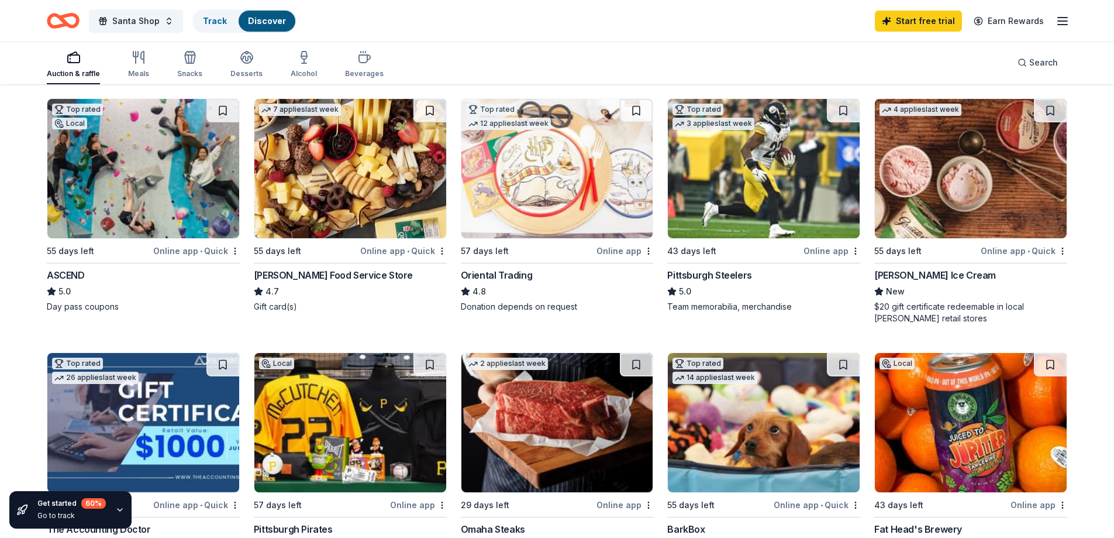
click at [354, 457] on img at bounding box center [350, 422] width 192 height 139
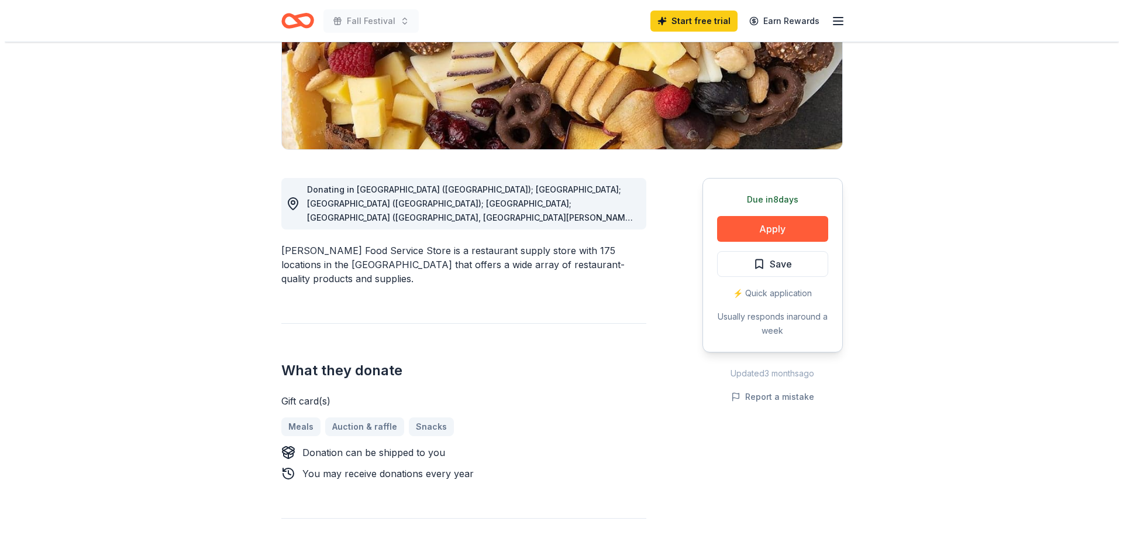
scroll to position [351, 0]
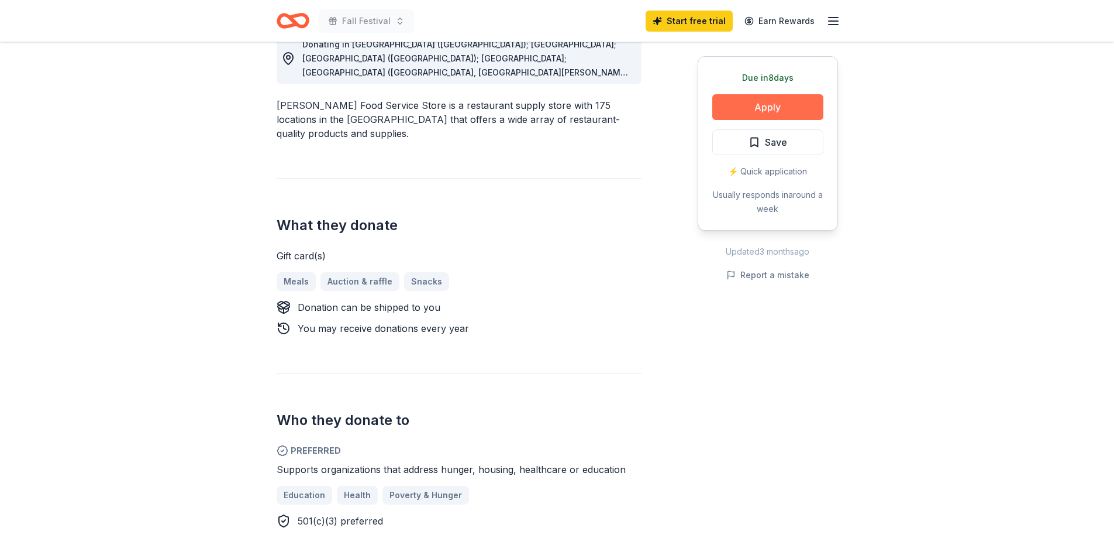
click at [756, 97] on button "Apply" at bounding box center [768, 107] width 111 height 26
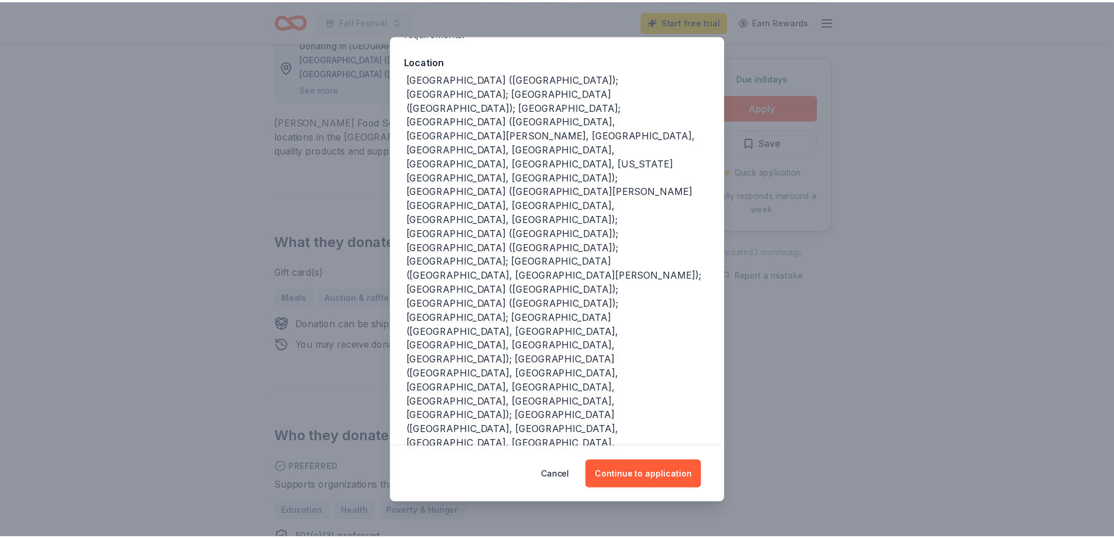
scroll to position [132, 0]
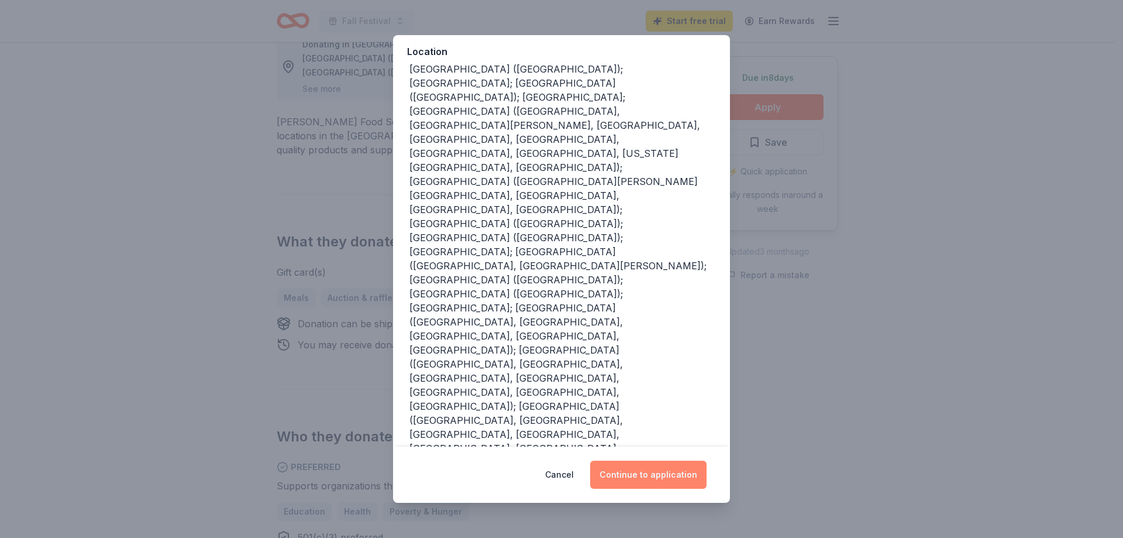
click at [642, 472] on button "Continue to application" at bounding box center [648, 474] width 116 height 28
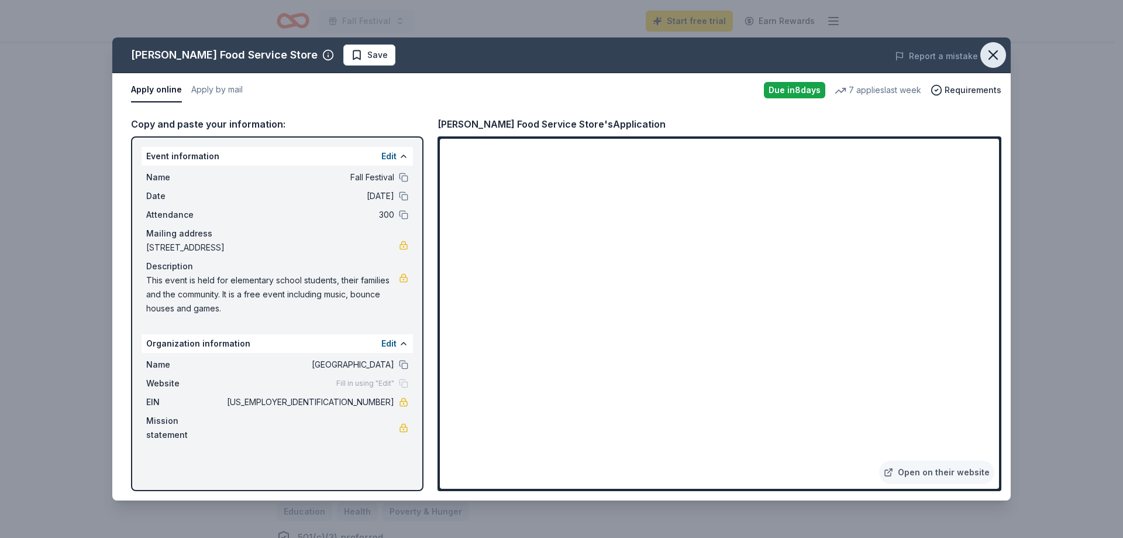
click at [997, 57] on icon "button" at bounding box center [993, 55] width 16 height 16
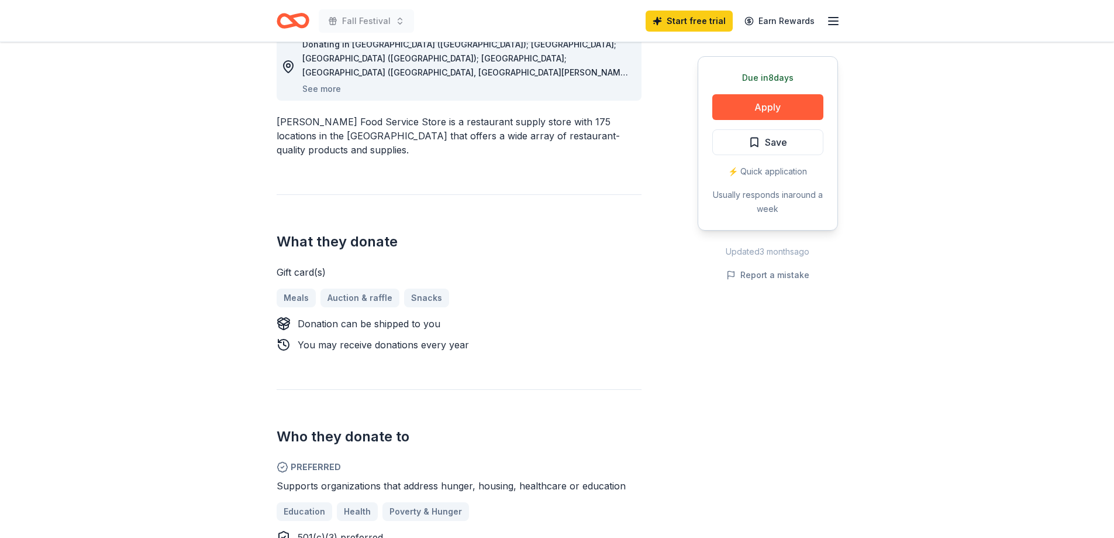
click at [846, 26] on div "Fall Festival Start free trial Earn Rewards" at bounding box center [557, 21] width 599 height 42
click at [827, 24] on icon "button" at bounding box center [834, 21] width 14 height 14
click at [301, 15] on icon "Home" at bounding box center [298, 21] width 18 height 12
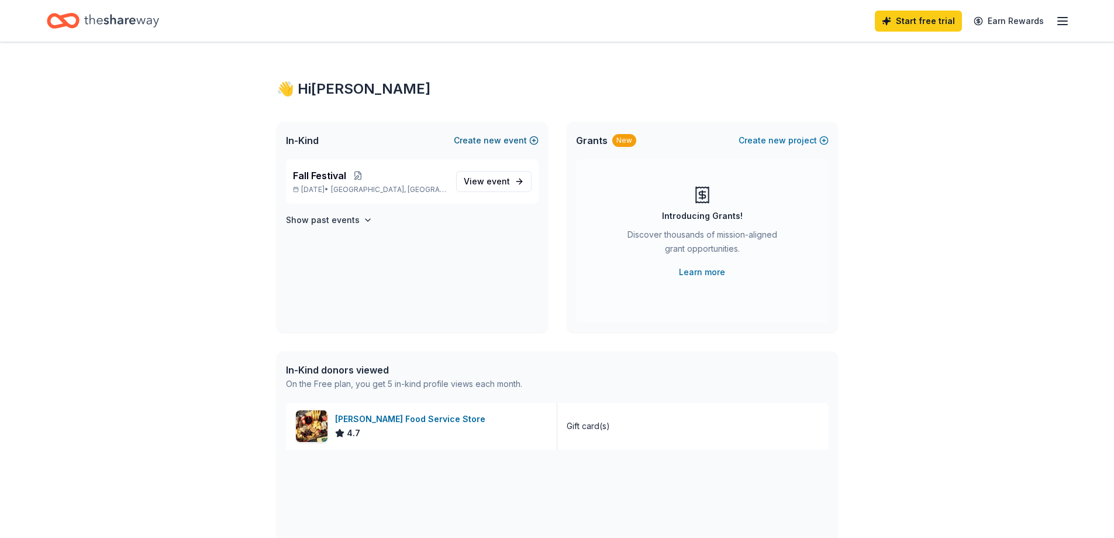
click at [481, 143] on button "Create new event" at bounding box center [496, 140] width 85 height 14
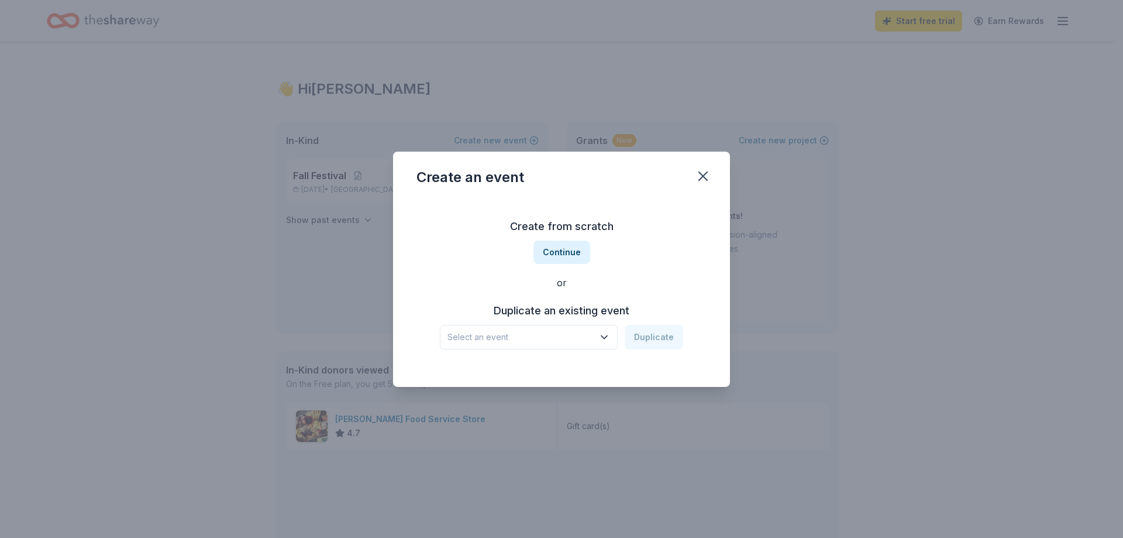
click at [519, 336] on span "Select an event" at bounding box center [521, 337] width 146 height 14
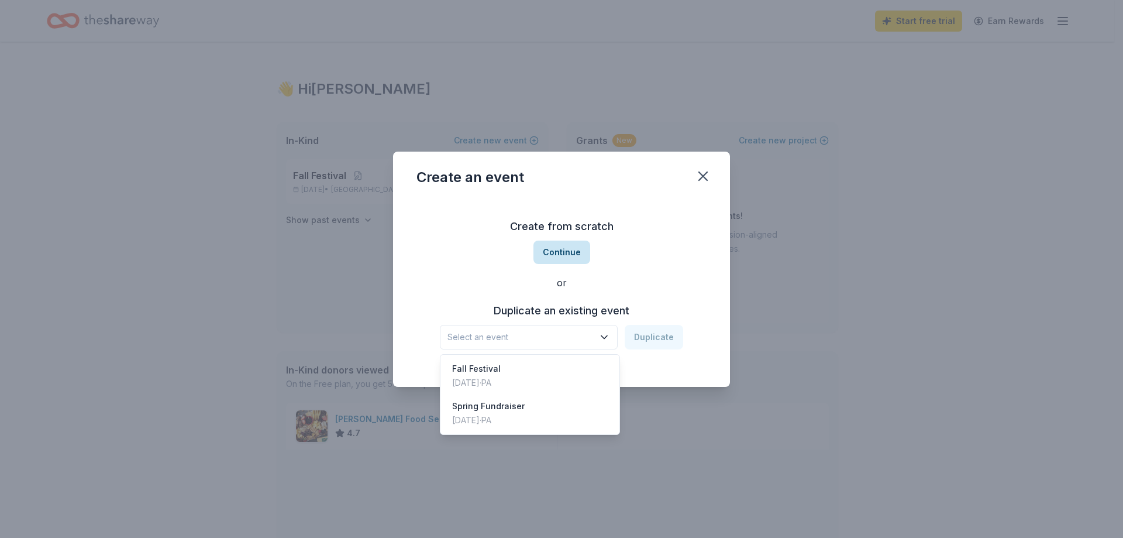
drag, startPoint x: 586, startPoint y: 264, endPoint x: 581, endPoint y: 257, distance: 8.4
click at [585, 261] on div "Create from scratch Continue or Duplicate an existing event Select an event Dup…" at bounding box center [562, 283] width 290 height 170
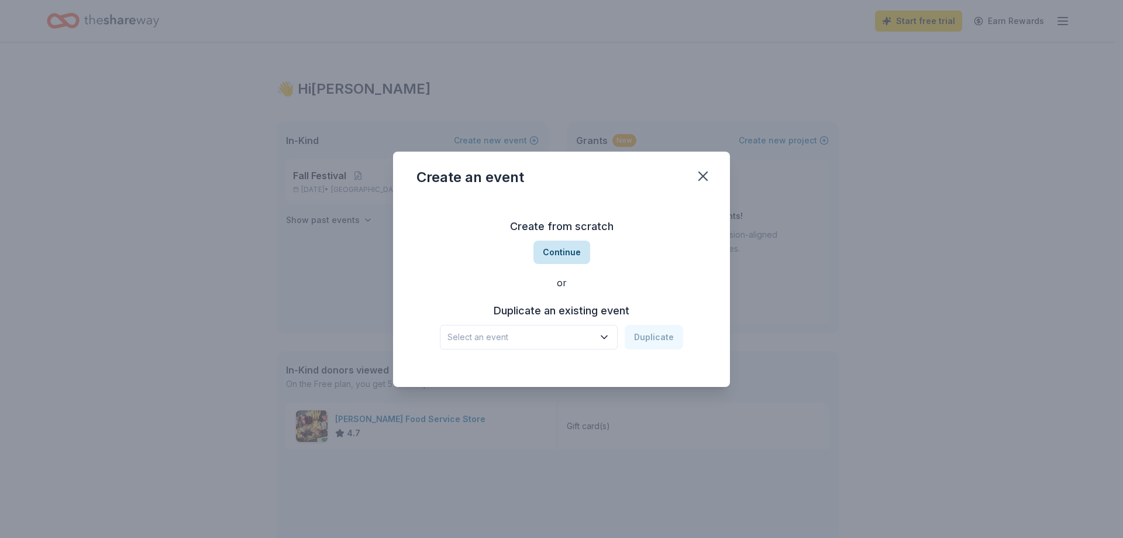
click at [581, 257] on button "Continue" at bounding box center [562, 251] width 57 height 23
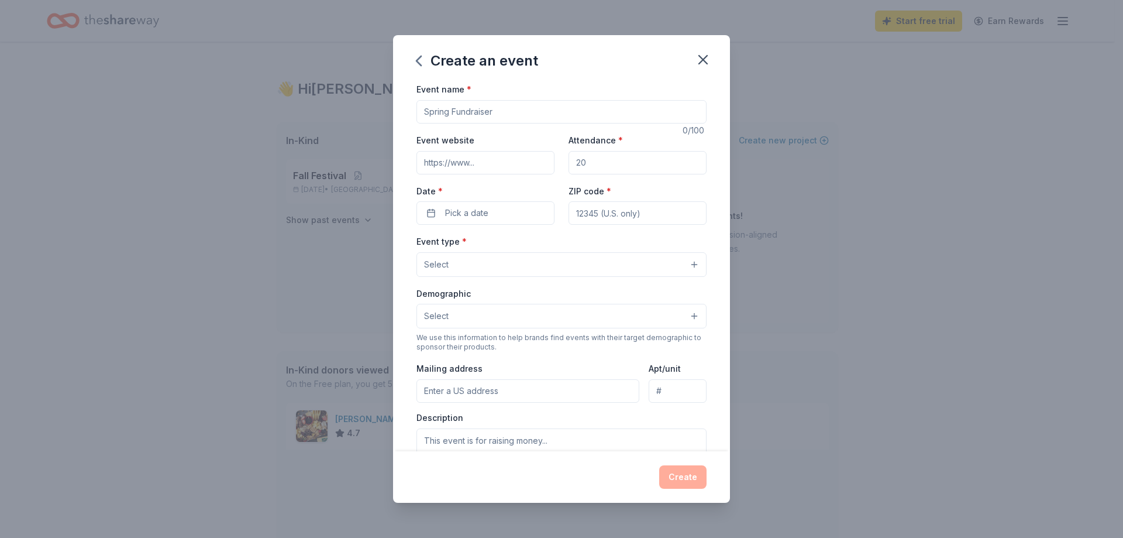
click at [472, 111] on input "Event name *" at bounding box center [562, 111] width 290 height 23
type input "Carols & Cocoa"
type input "350"
click at [498, 215] on button "Pick a date" at bounding box center [486, 212] width 138 height 23
click at [545, 244] on button "Go to next month" at bounding box center [546, 244] width 16 height 16
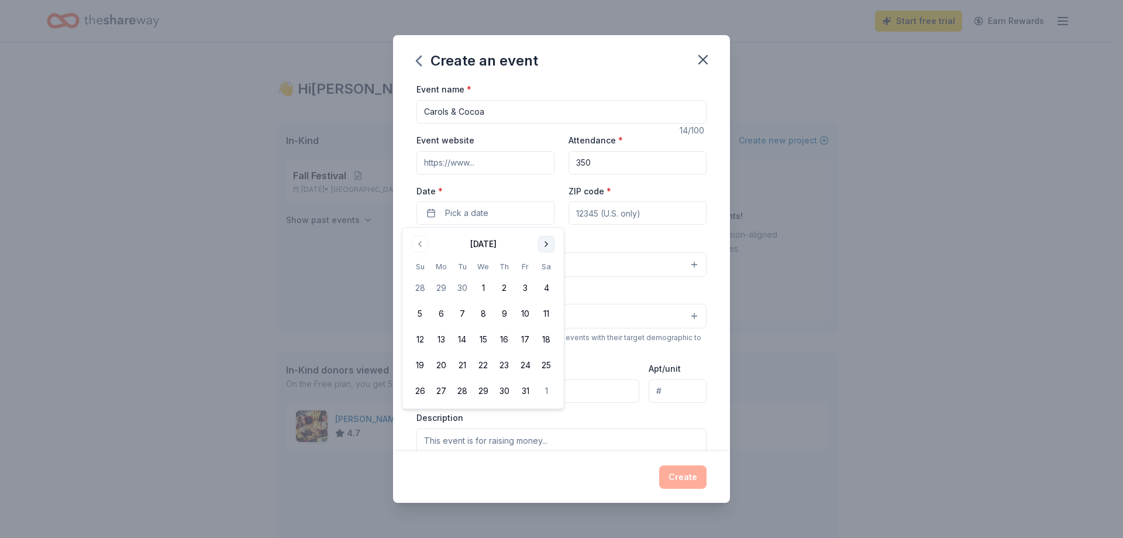
click at [545, 244] on button "Go to next month" at bounding box center [546, 244] width 16 height 16
click at [550, 316] on button "13" at bounding box center [546, 313] width 21 height 21
click at [606, 218] on input "ZIP code *" at bounding box center [638, 212] width 138 height 23
type input "15108"
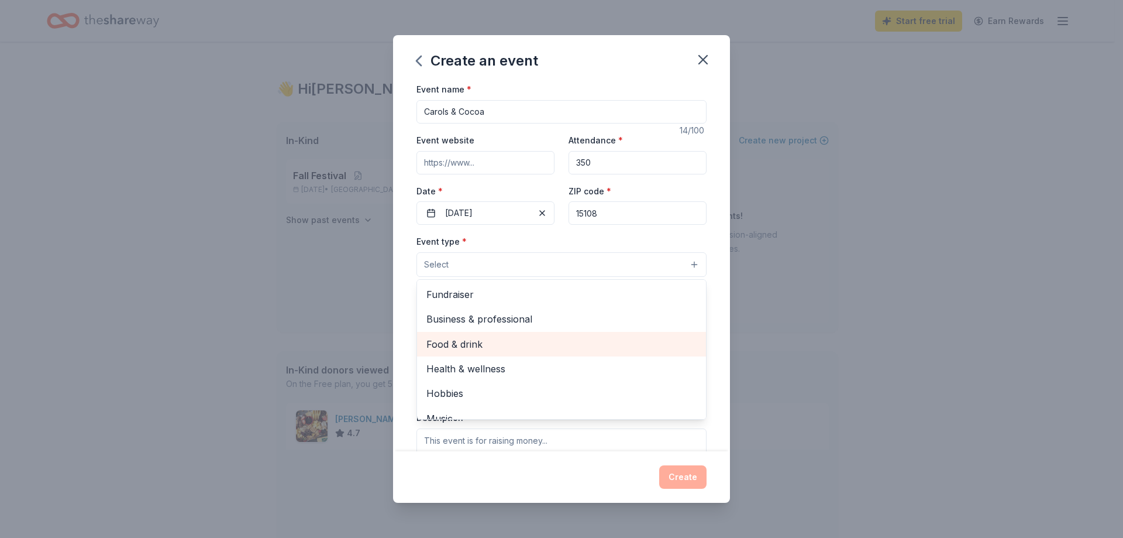
click at [507, 342] on span "Food & drink" at bounding box center [561, 343] width 270 height 15
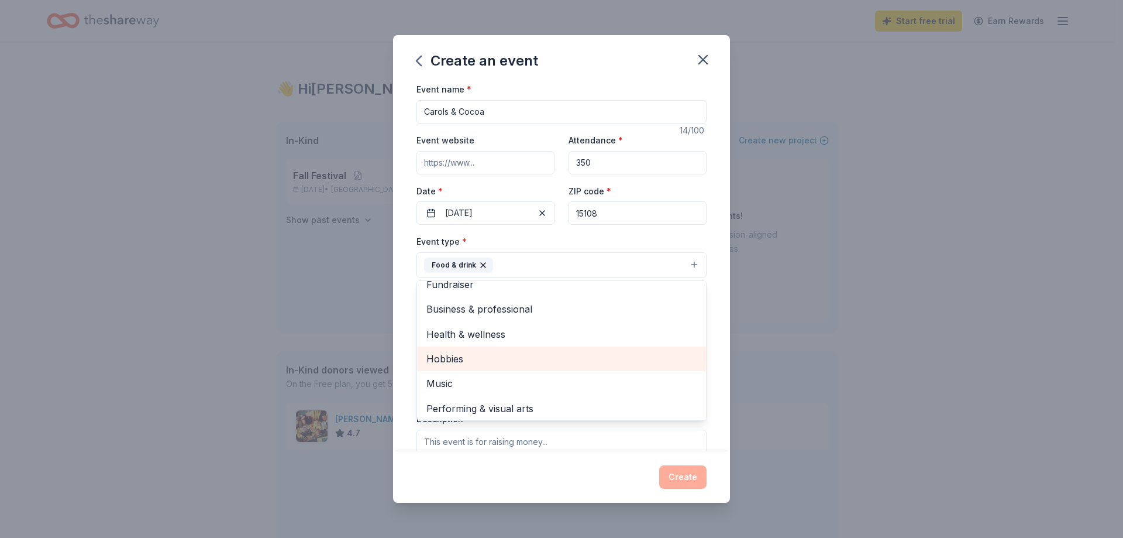
scroll to position [14, 0]
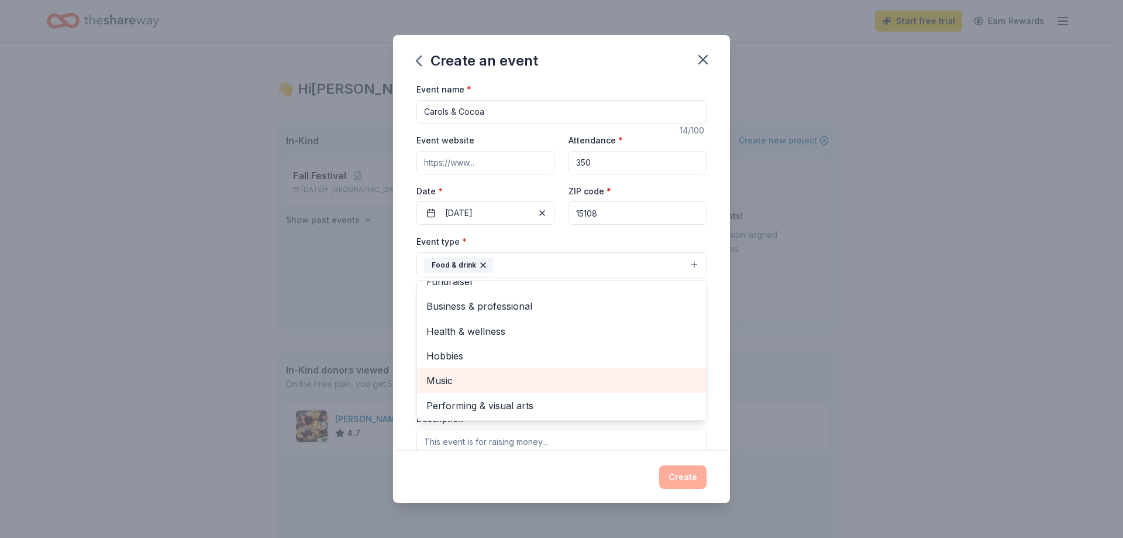
click at [480, 381] on span "Music" at bounding box center [561, 380] width 270 height 15
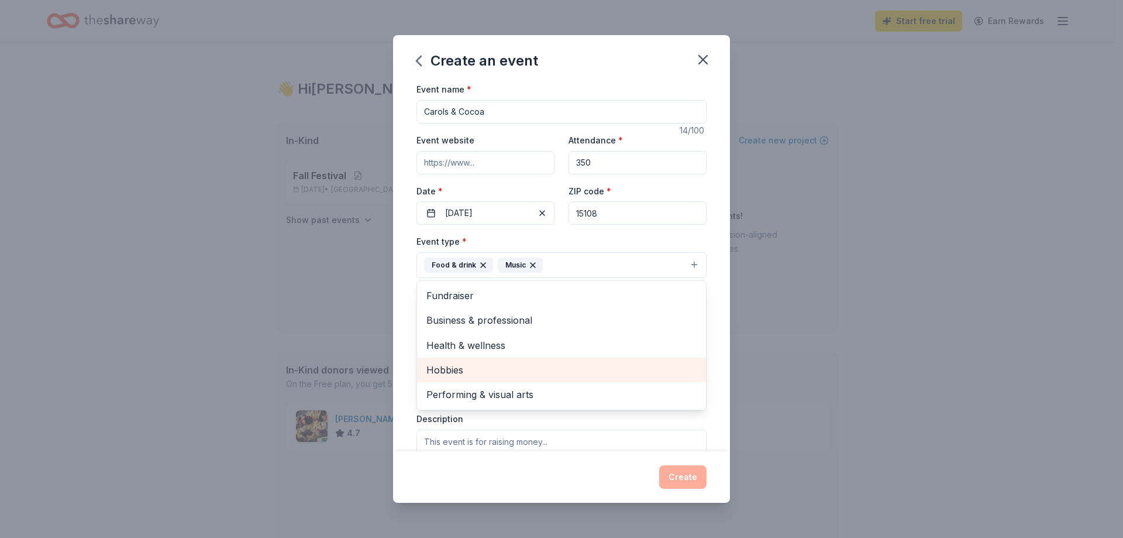
scroll to position [0, 0]
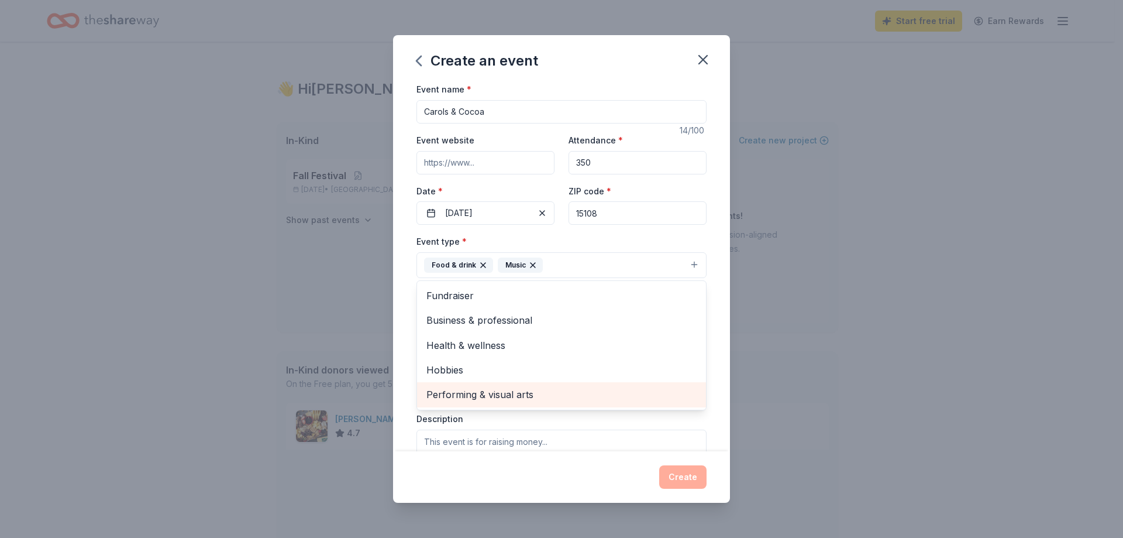
click at [491, 396] on span "Performing & visual arts" at bounding box center [561, 394] width 270 height 15
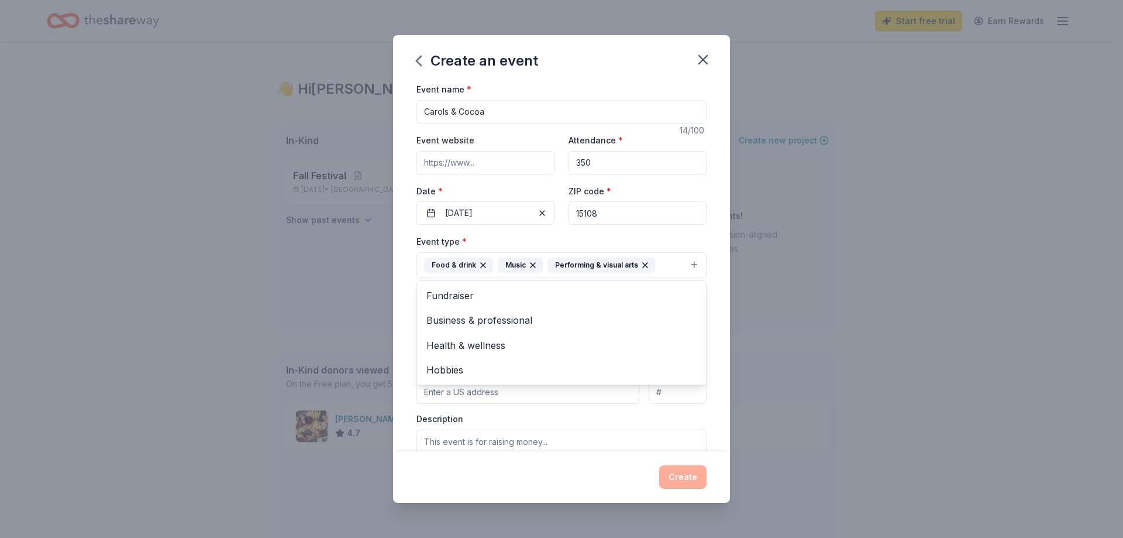
click at [716, 266] on div "Event name * Carols & Cocoa 14 /100 Event website Attendance * 350 Date * 12/13…" at bounding box center [561, 266] width 337 height 369
click at [505, 318] on button "Select" at bounding box center [562, 317] width 290 height 25
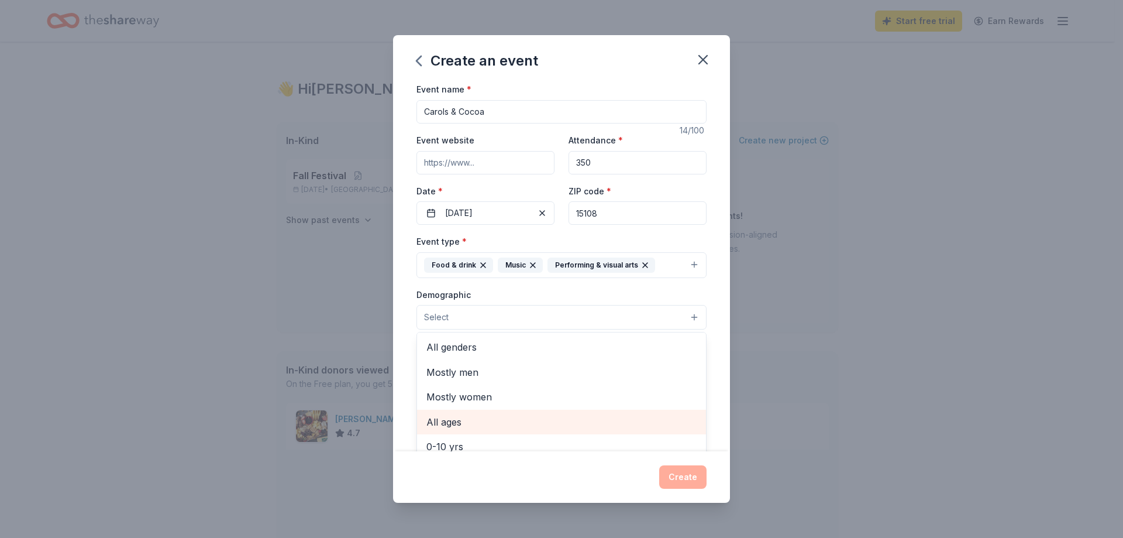
click at [485, 418] on span "All ages" at bounding box center [561, 421] width 270 height 15
click at [485, 422] on span "0-10 yrs" at bounding box center [561, 422] width 270 height 15
click at [485, 422] on span "10-20 yrs" at bounding box center [561, 422] width 270 height 15
click at [485, 422] on span "20-30 yrs" at bounding box center [561, 422] width 270 height 15
click at [485, 422] on span "30-40 yrs" at bounding box center [561, 422] width 270 height 15
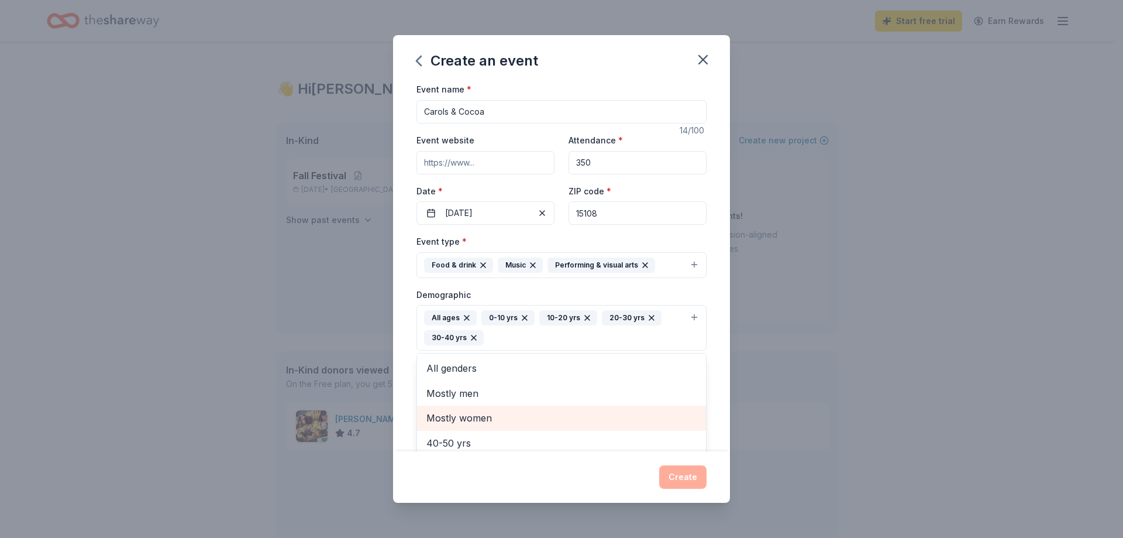
click at [485, 422] on span "Mostly women" at bounding box center [561, 417] width 270 height 15
click at [485, 422] on span "40-50 yrs" at bounding box center [561, 417] width 270 height 15
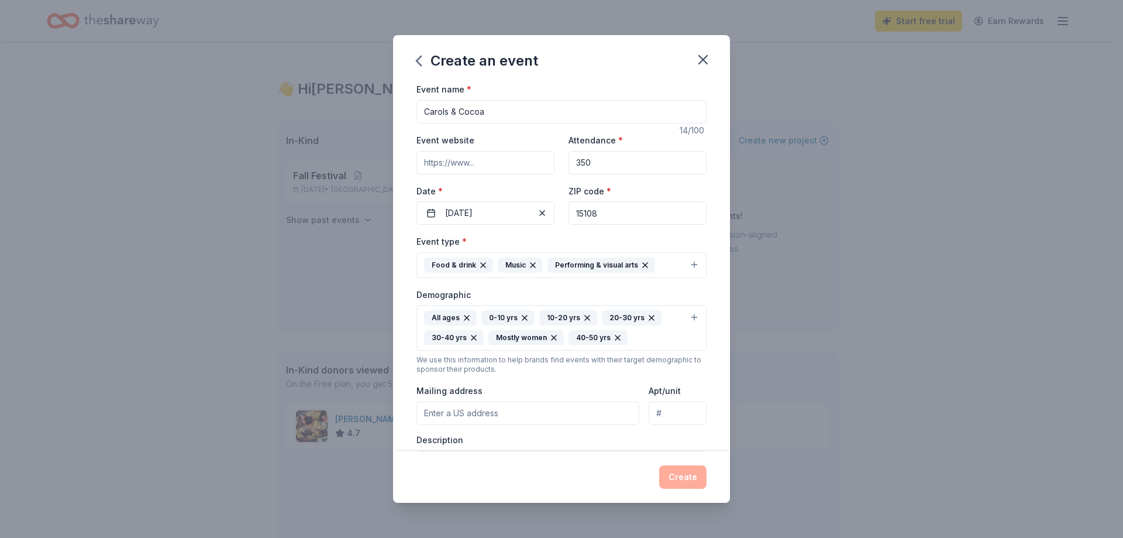
click at [553, 337] on icon "button" at bounding box center [553, 337] width 9 height 9
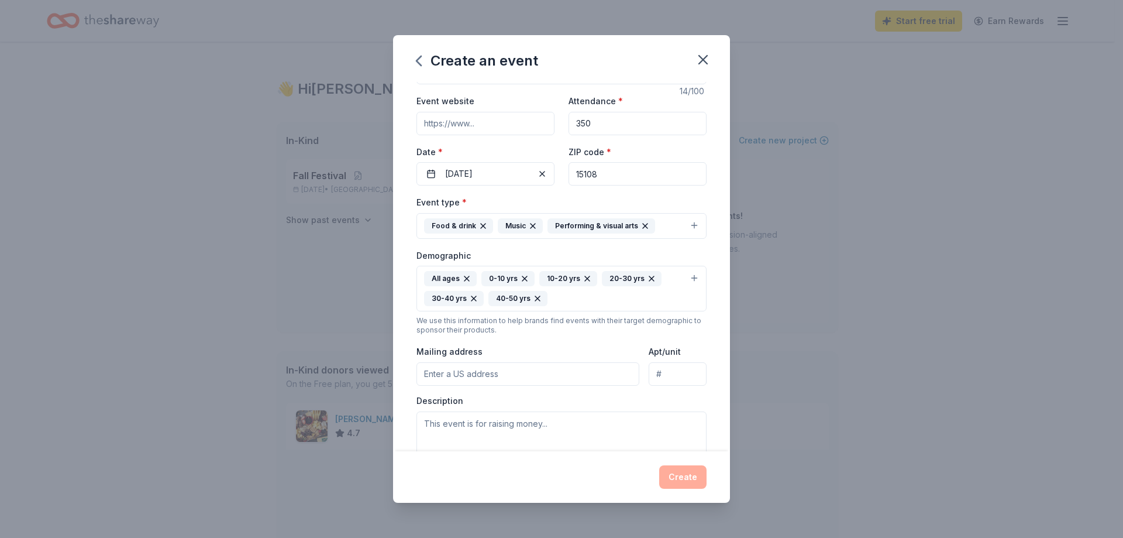
scroll to position [117, 0]
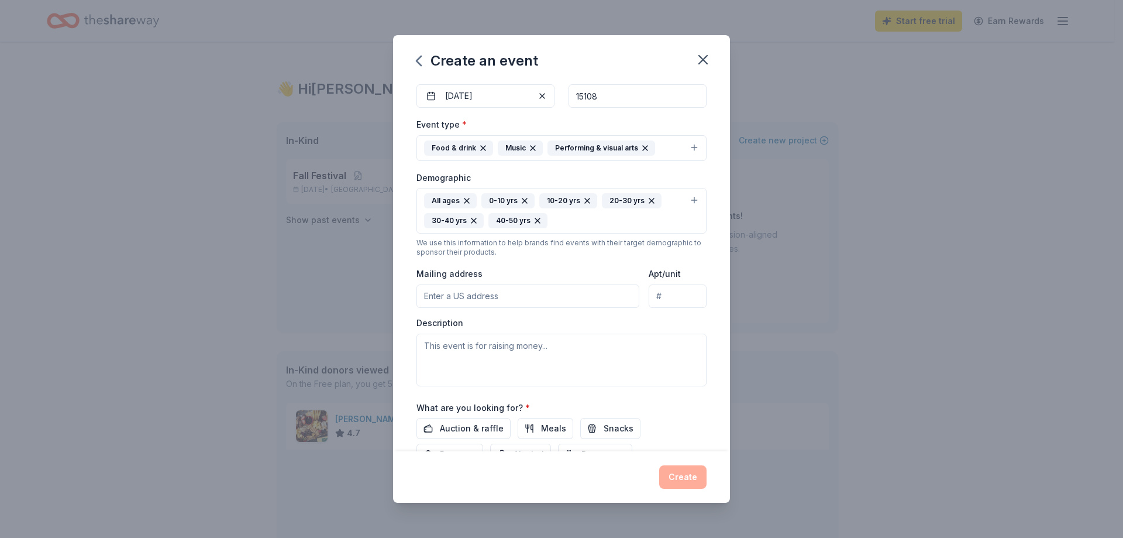
click at [535, 298] on input "Mailing address" at bounding box center [528, 295] width 223 height 23
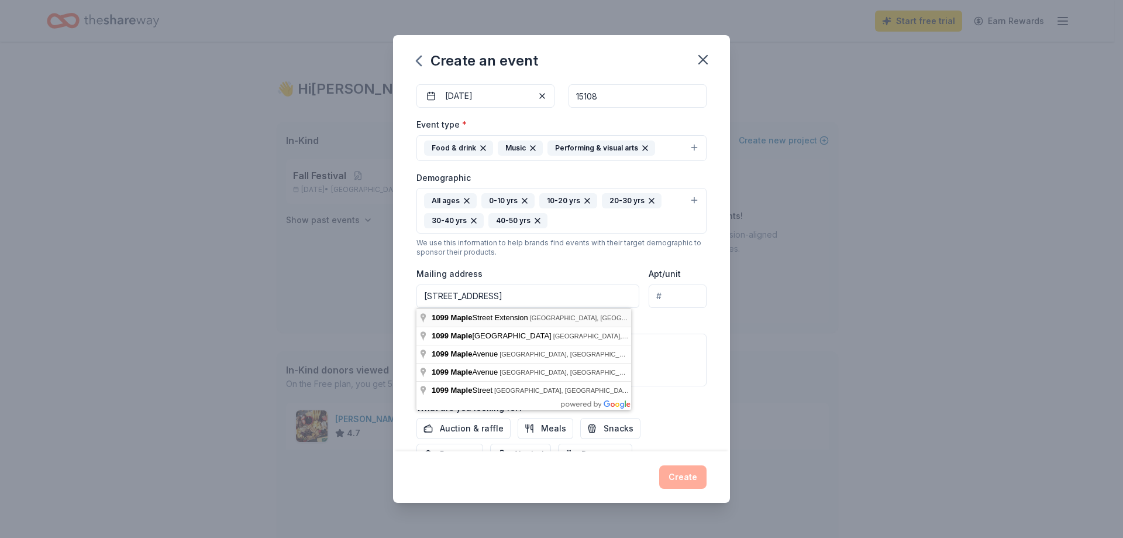
type input "1099 Maple Street Extension, Coraopolis, PA, 15108"
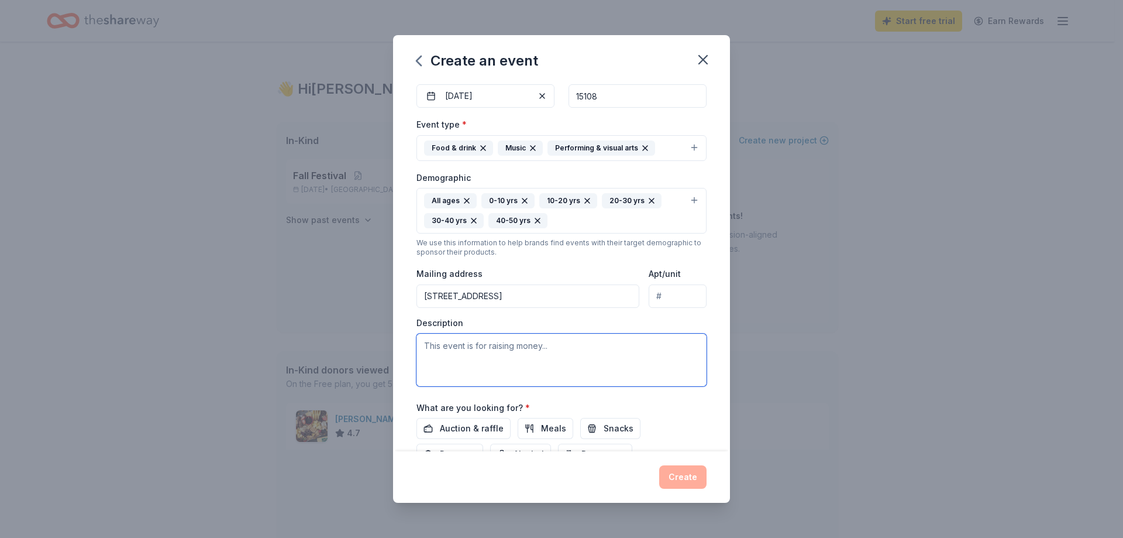
click at [519, 357] on textarea at bounding box center [562, 359] width 290 height 53
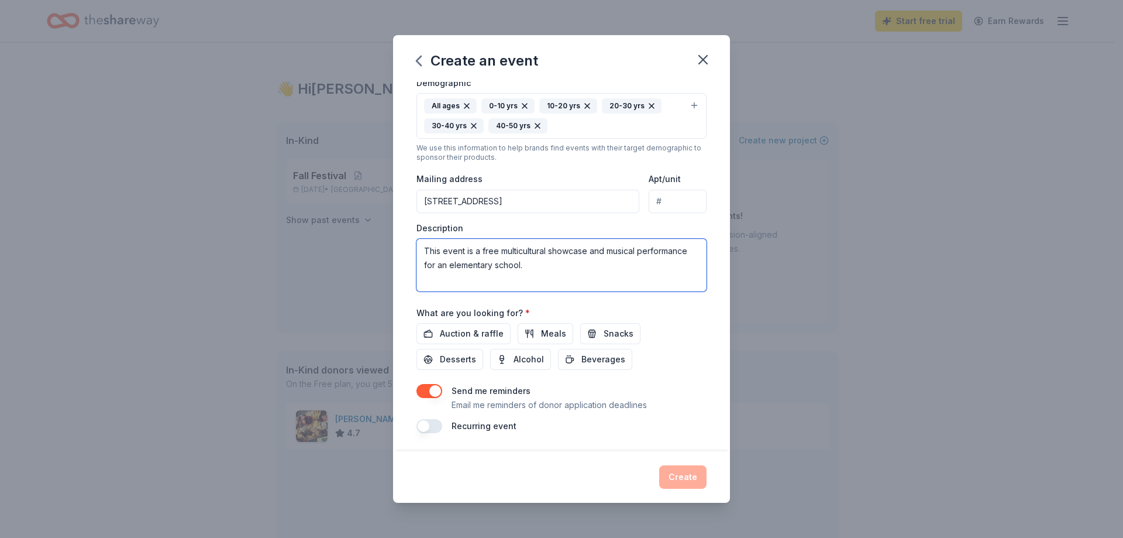
scroll to position [212, 0]
type textarea "This event is a free multicultural showcase and musical performance for an elem…"
click at [497, 334] on span "Auction & raffle" at bounding box center [472, 333] width 64 height 14
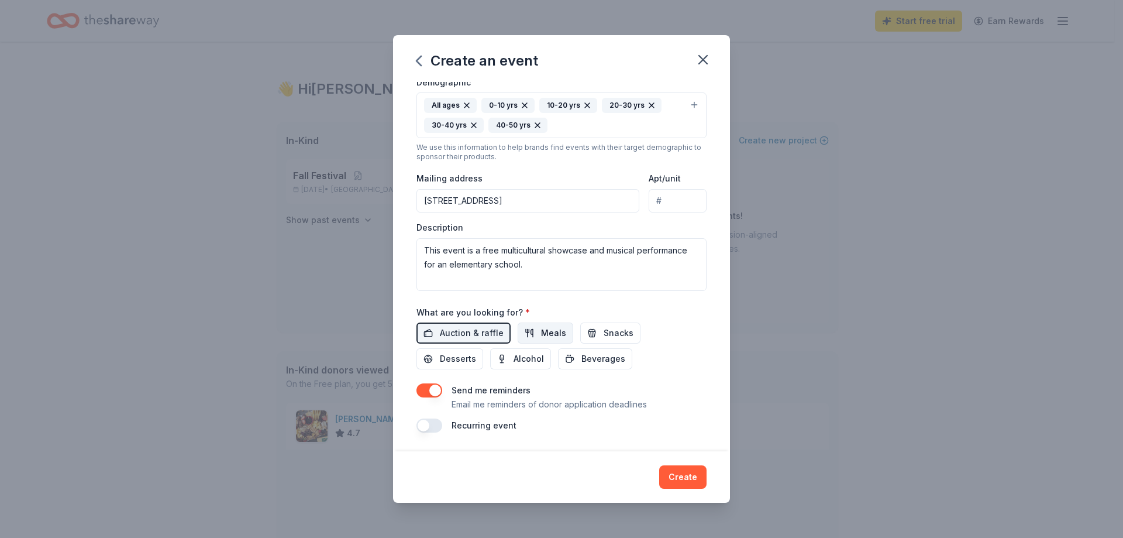
drag, startPoint x: 596, startPoint y: 335, endPoint x: 567, endPoint y: 338, distance: 29.5
click at [597, 335] on button "Snacks" at bounding box center [610, 332] width 60 height 21
click at [478, 359] on button "Desserts" at bounding box center [450, 358] width 67 height 21
click at [581, 364] on span "Beverages" at bounding box center [603, 359] width 44 height 14
click at [432, 426] on button "button" at bounding box center [430, 425] width 26 height 14
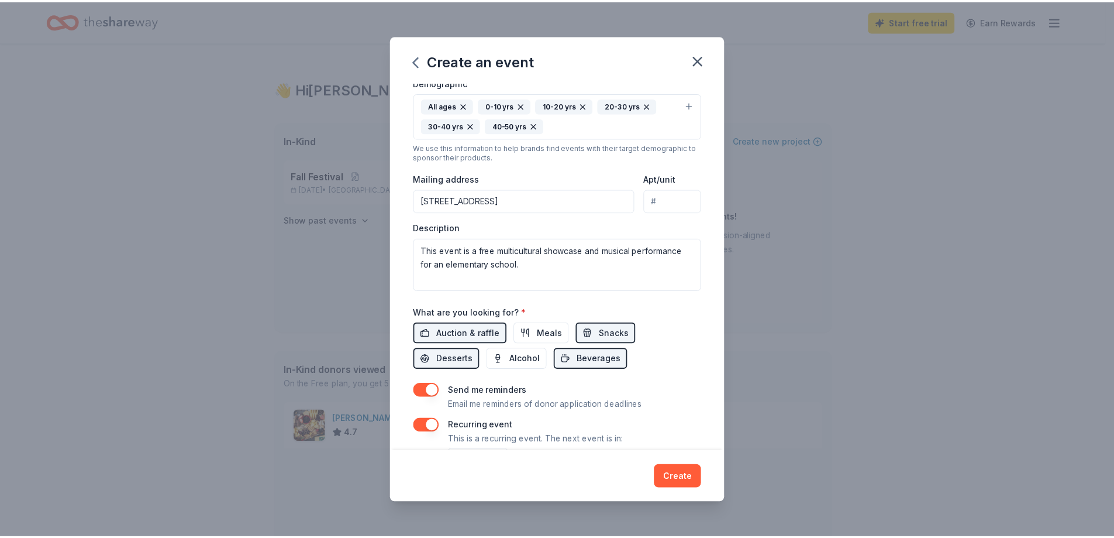
scroll to position [254, 0]
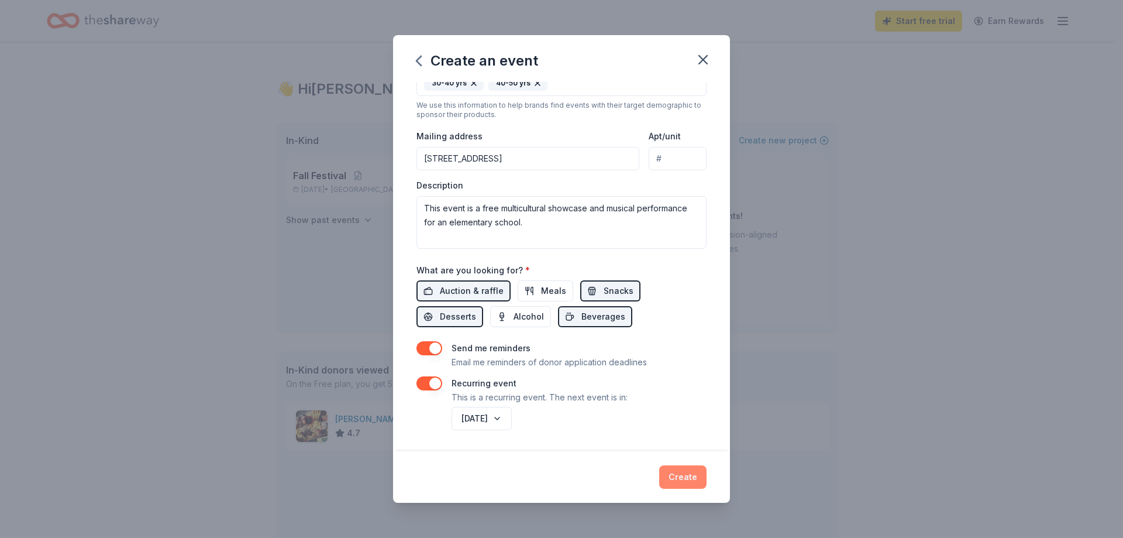
click at [686, 473] on button "Create" at bounding box center [682, 476] width 47 height 23
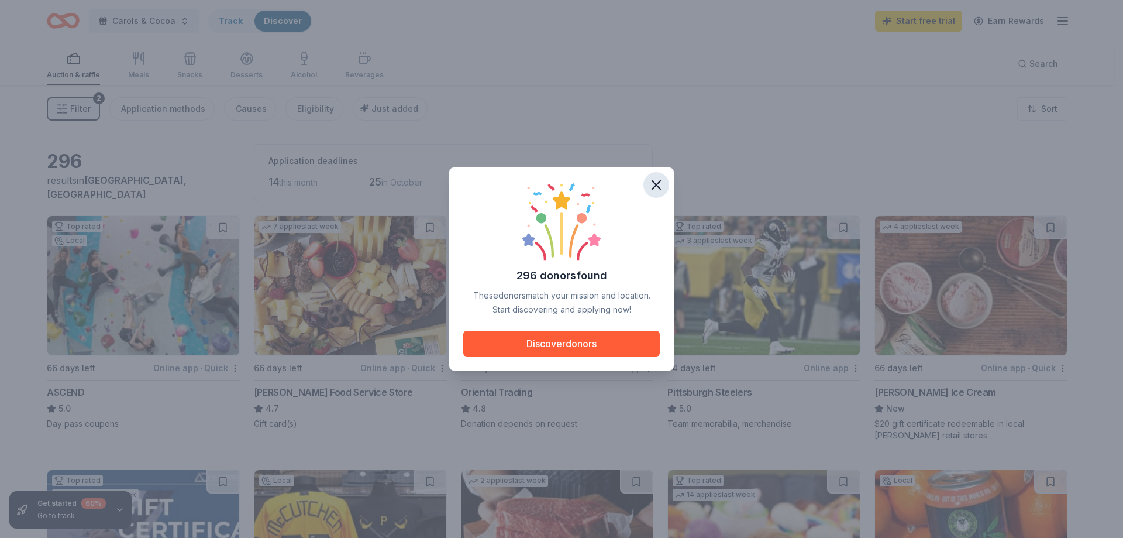
click at [652, 188] on icon "button" at bounding box center [656, 185] width 16 height 16
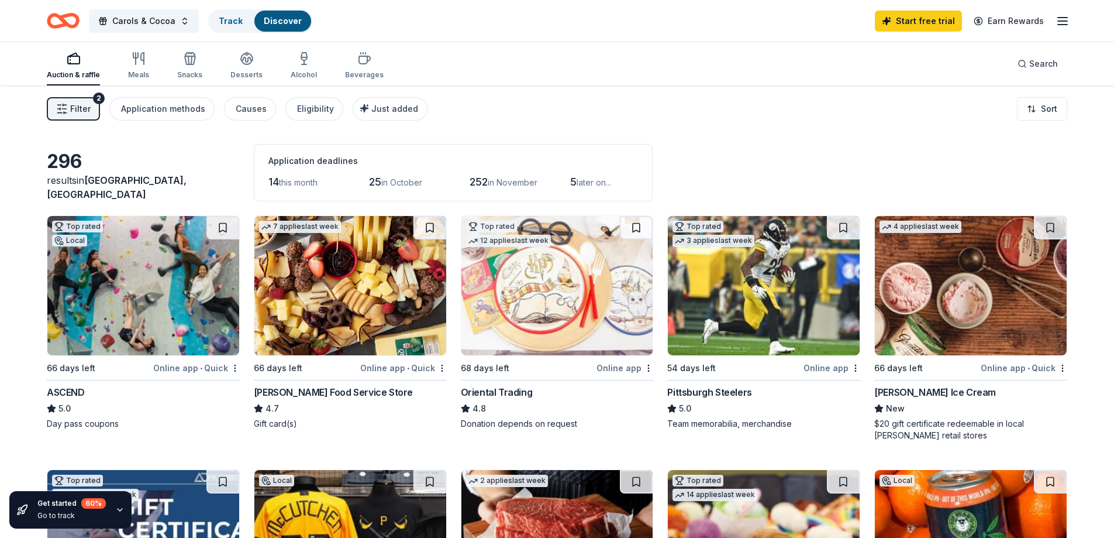
click at [745, 289] on img at bounding box center [764, 285] width 192 height 139
click at [515, 300] on img at bounding box center [558, 285] width 192 height 139
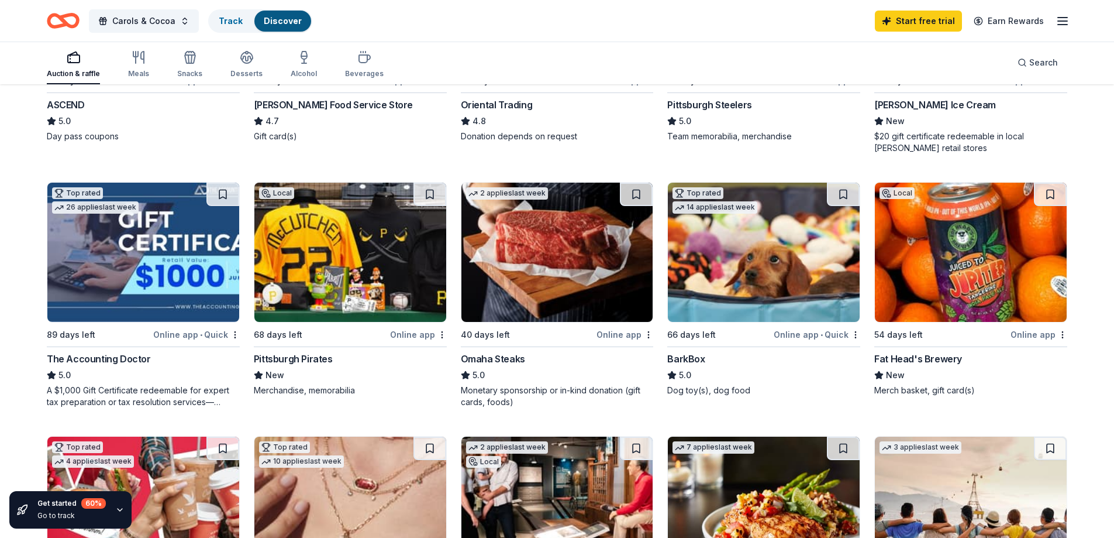
scroll to position [292, 0]
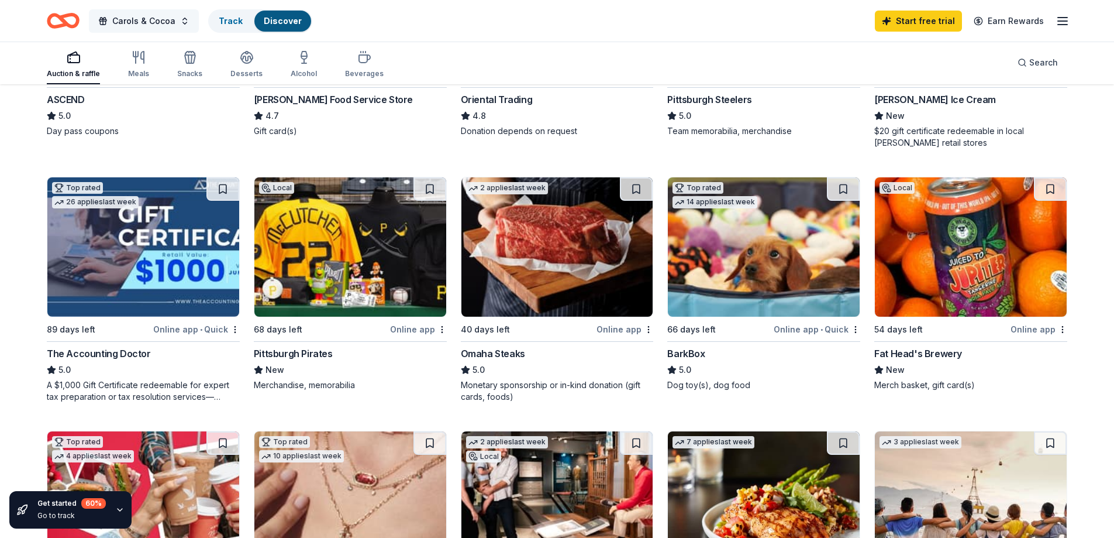
click at [175, 13] on button "Carols & Cocoa" at bounding box center [144, 20] width 110 height 23
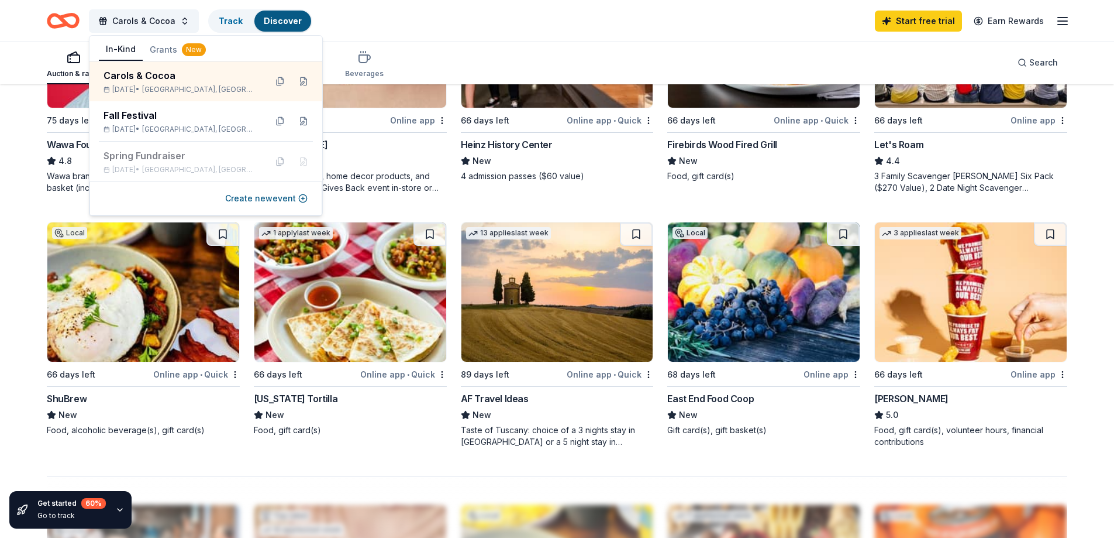
scroll to position [760, 0]
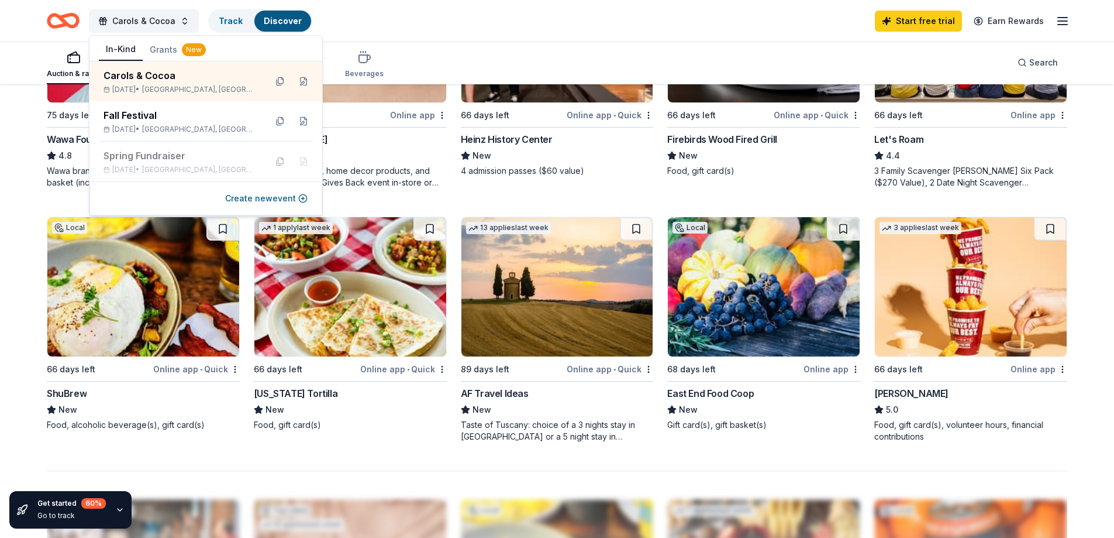
click at [396, 276] on img at bounding box center [350, 286] width 192 height 139
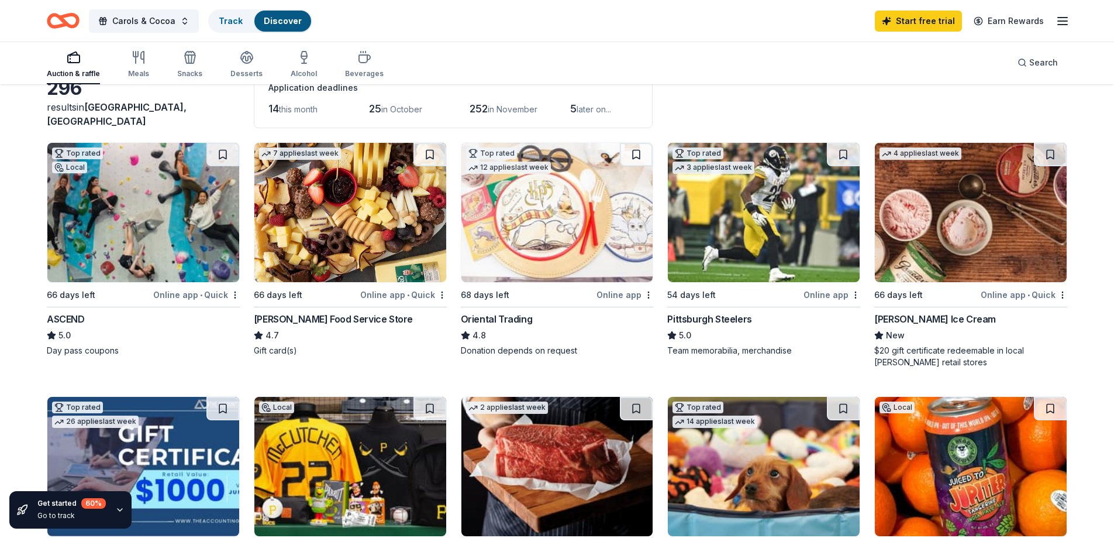
scroll to position [0, 0]
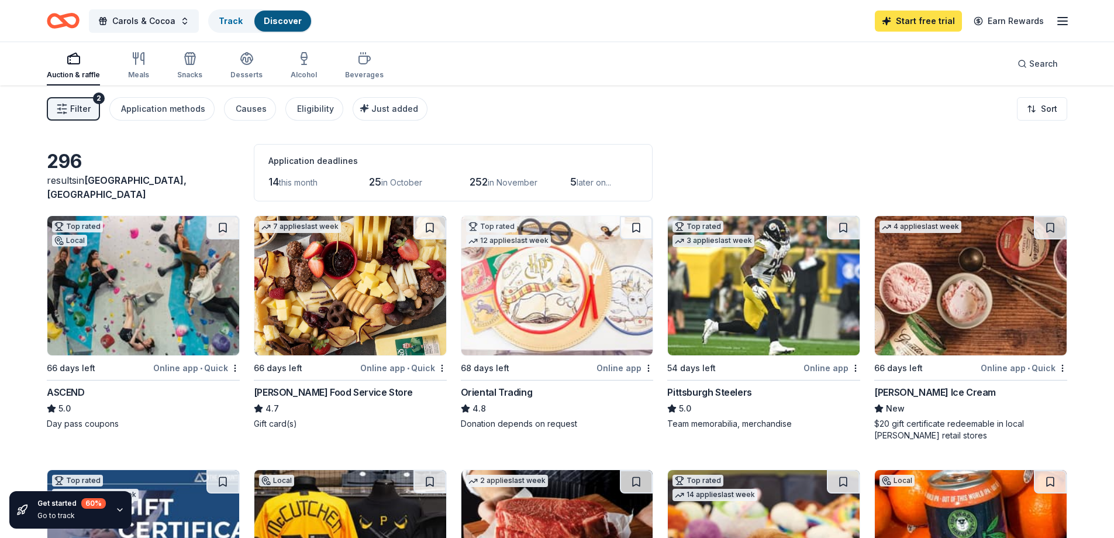
click at [917, 20] on link "Start free trial" at bounding box center [918, 21] width 87 height 21
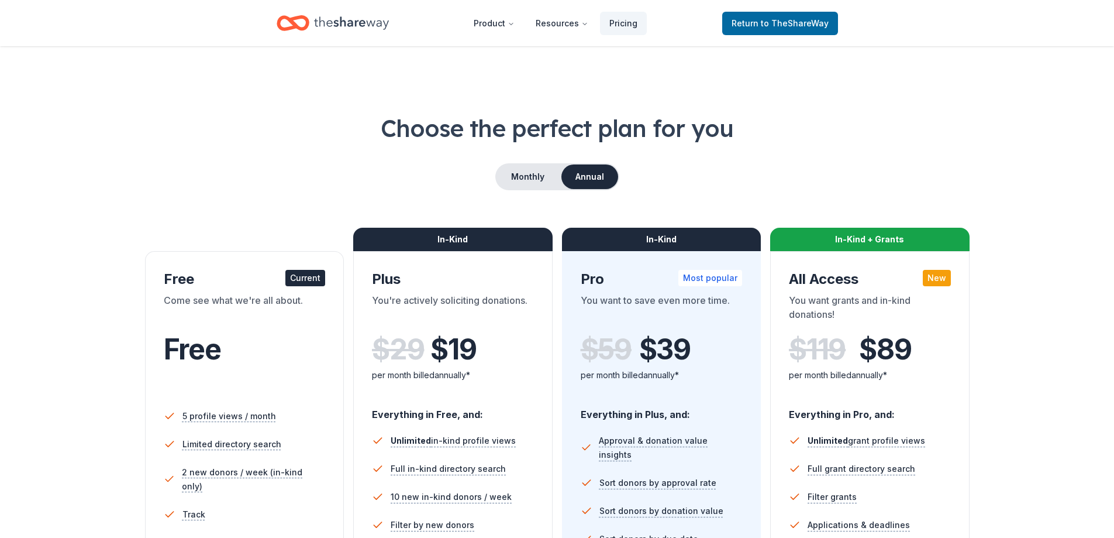
click at [801, 35] on div "Return to TheShareWay" at bounding box center [780, 22] width 116 height 27
click at [797, 23] on span "to TheShareWay" at bounding box center [795, 23] width 68 height 10
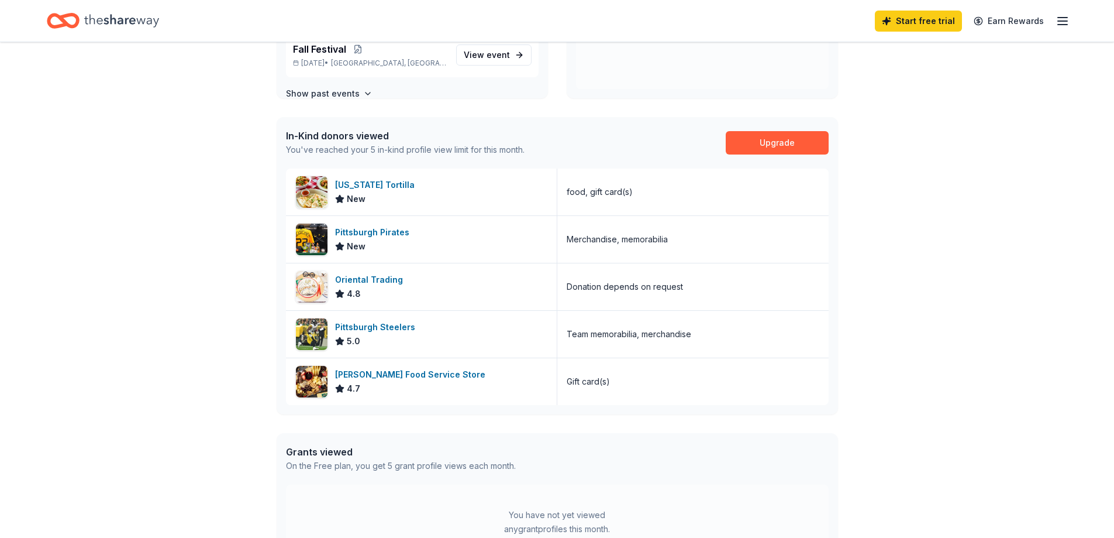
scroll to position [175, 0]
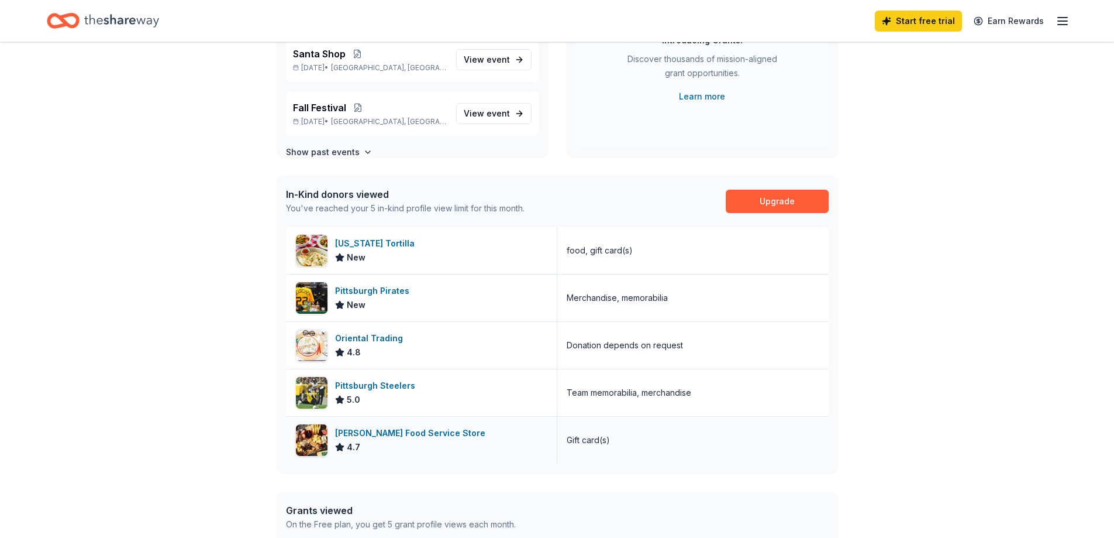
click at [565, 435] on div "Gift card(s)" at bounding box center [692, 440] width 271 height 47
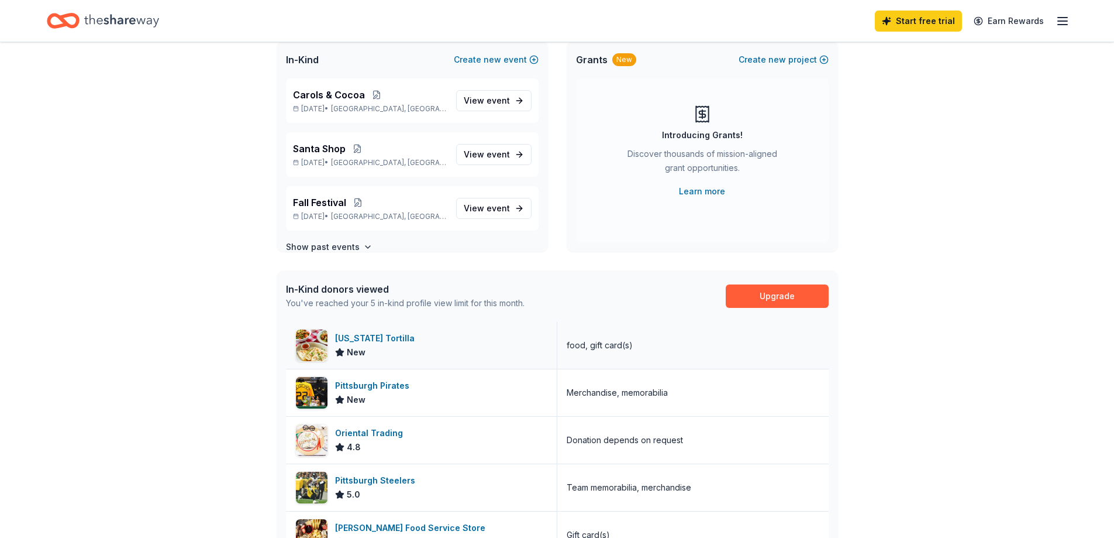
scroll to position [0, 0]
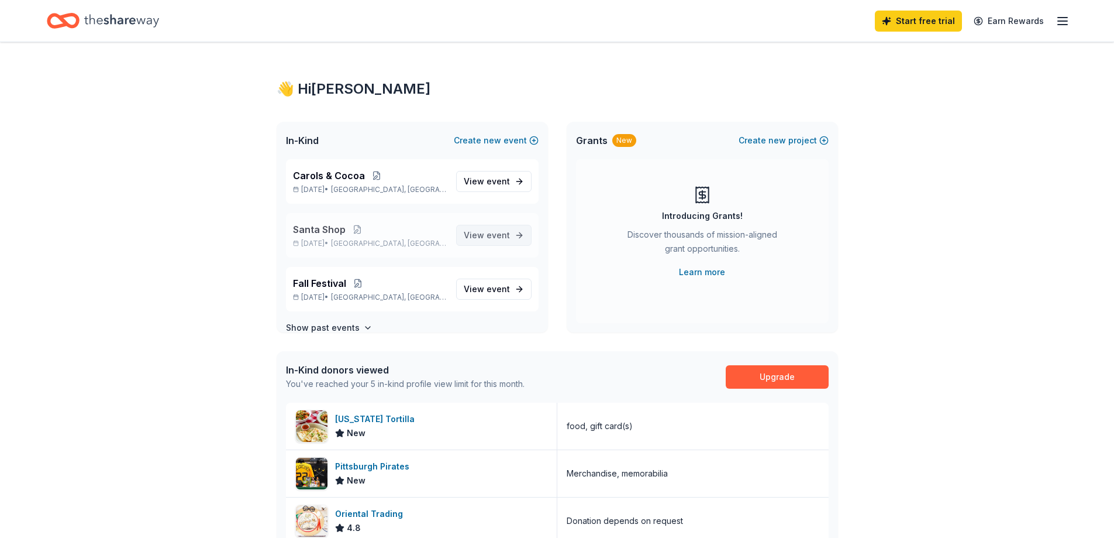
click at [495, 232] on span "event" at bounding box center [498, 235] width 23 height 10
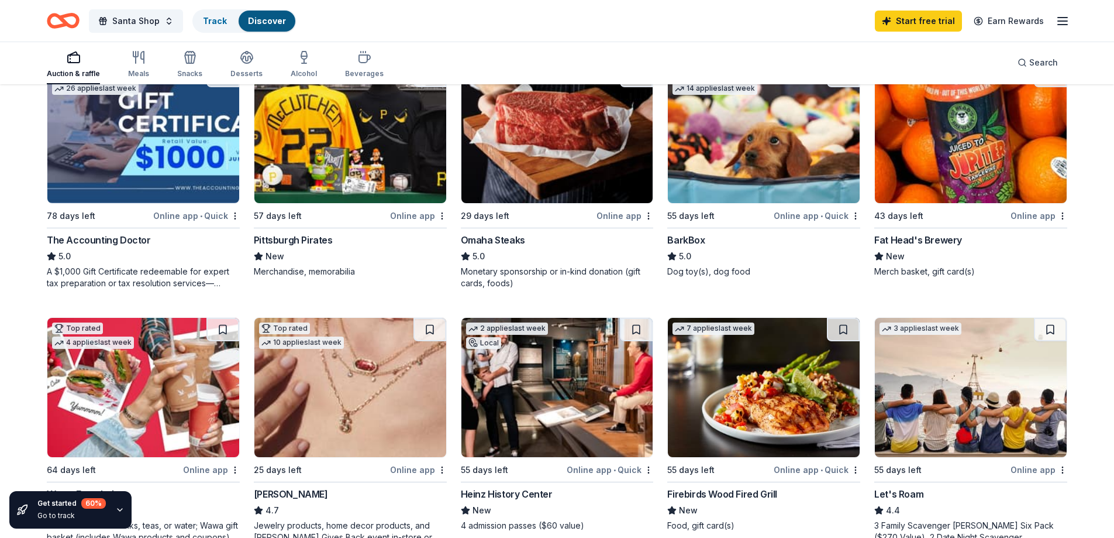
scroll to position [234, 0]
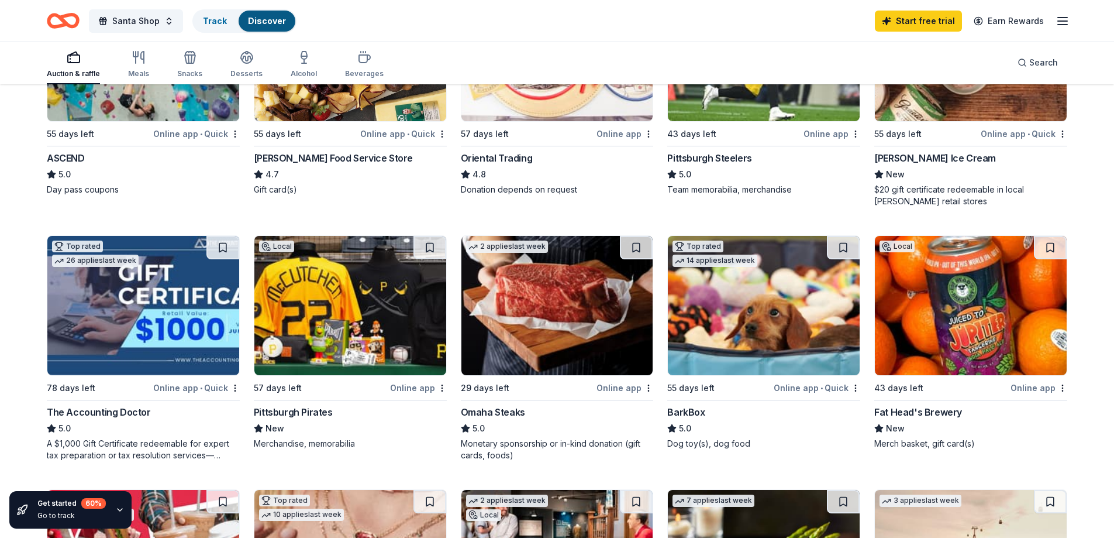
click at [149, 73] on div "Auction & raffle Meals Snacks Desserts Alcohol Beverages" at bounding box center [215, 65] width 337 height 39
click at [143, 73] on div "Meals" at bounding box center [138, 73] width 21 height 9
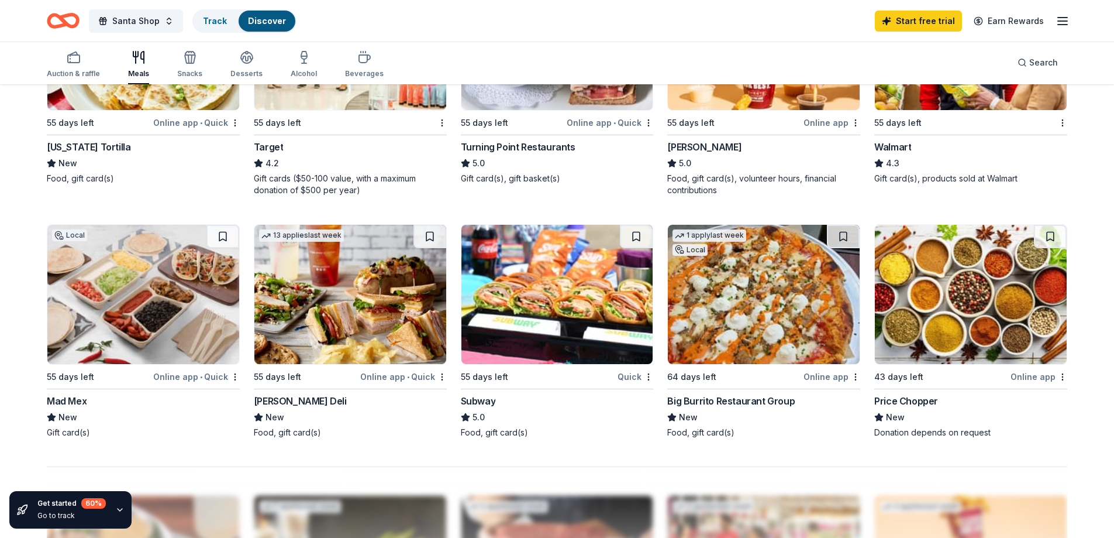
scroll to position [760, 0]
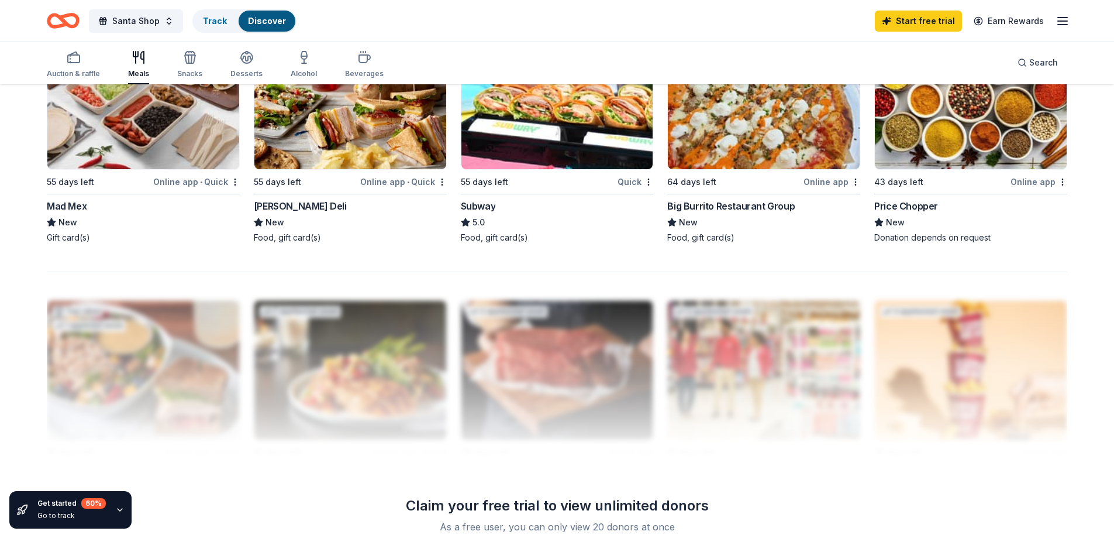
click at [379, 375] on div at bounding box center [557, 364] width 1021 height 187
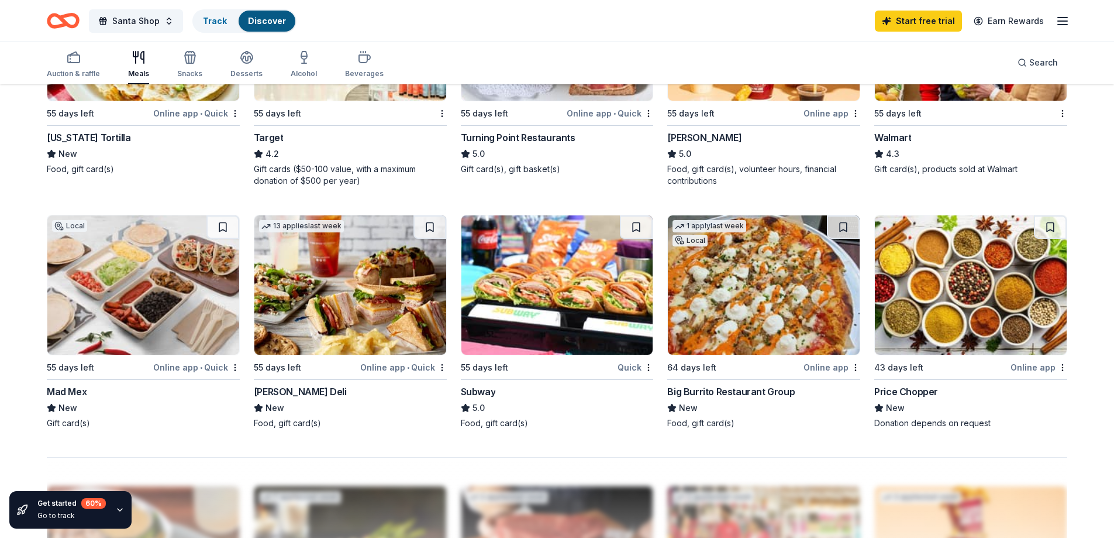
scroll to position [729, 0]
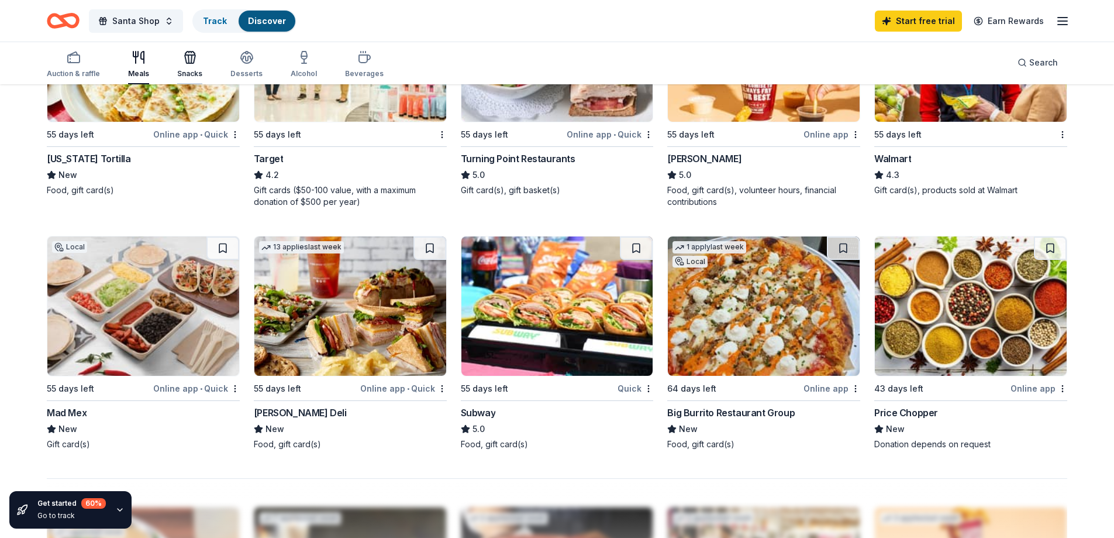
click at [192, 63] on icon "button" at bounding box center [190, 57] width 14 height 14
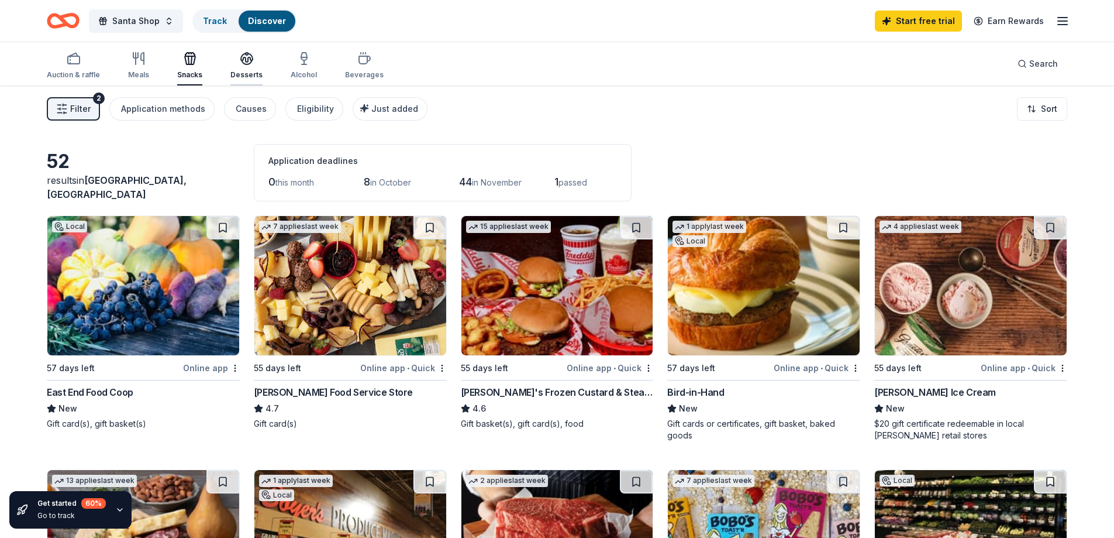
click at [243, 68] on div "Desserts" at bounding box center [246, 65] width 32 height 28
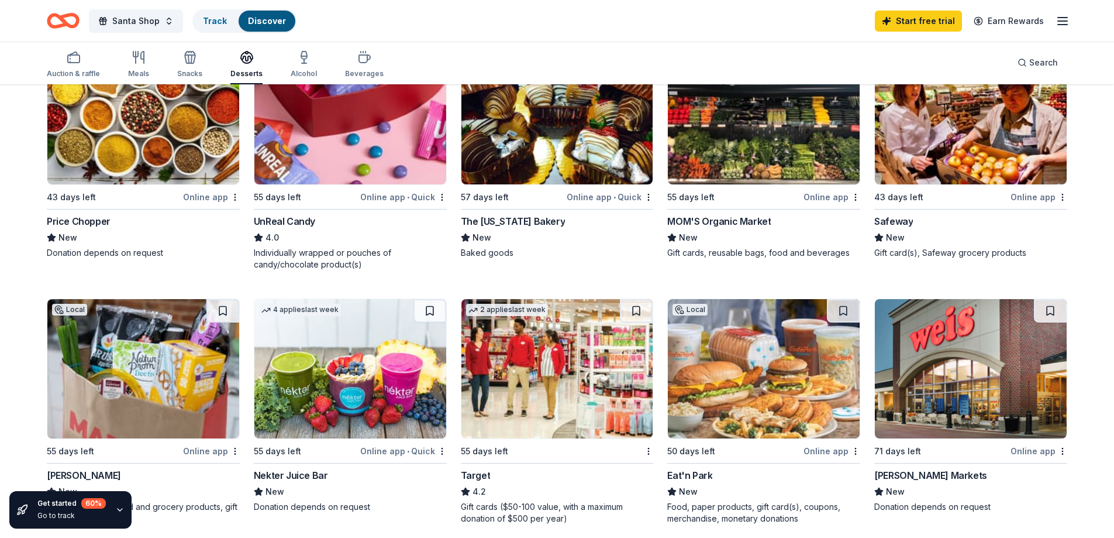
scroll to position [468, 0]
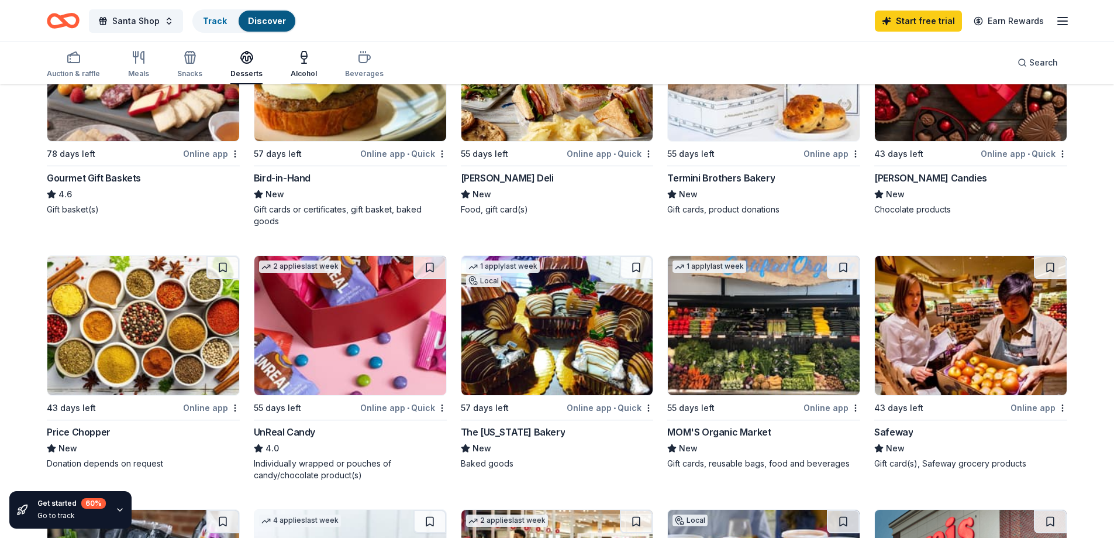
click at [298, 72] on div "Alcohol" at bounding box center [304, 73] width 26 height 9
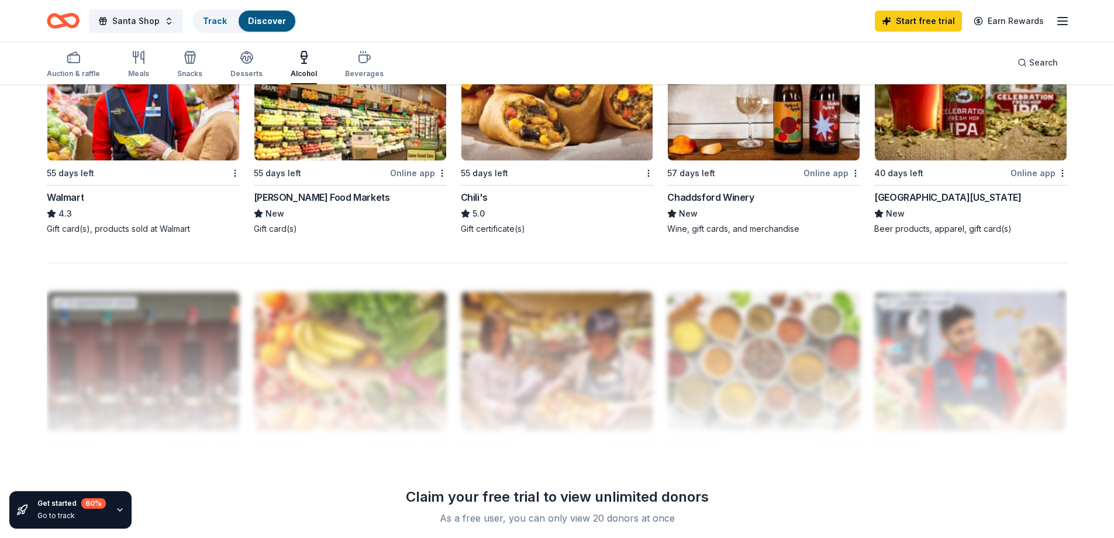
scroll to position [936, 0]
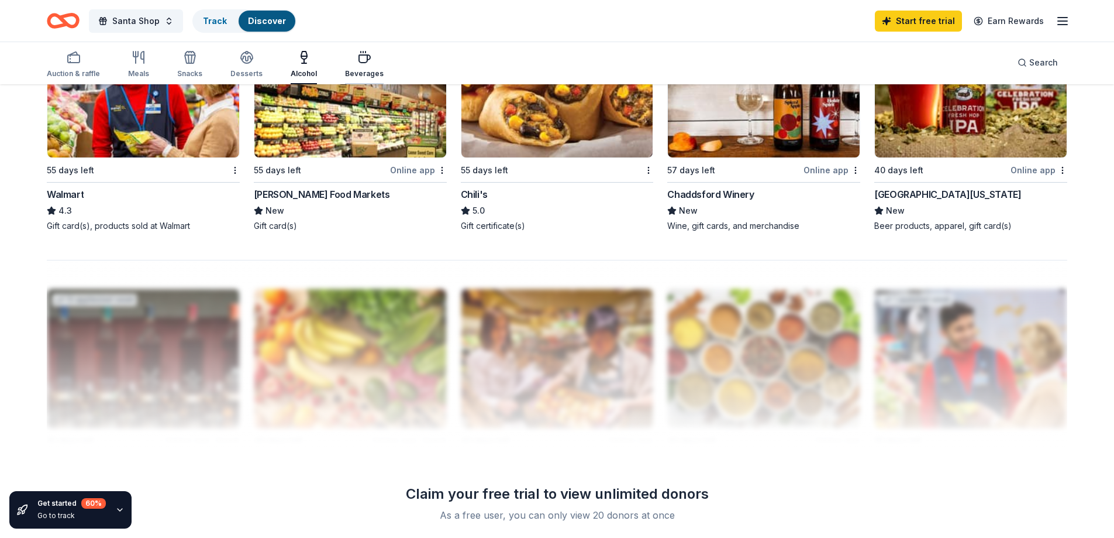
click at [362, 76] on div "Beverages" at bounding box center [364, 73] width 39 height 9
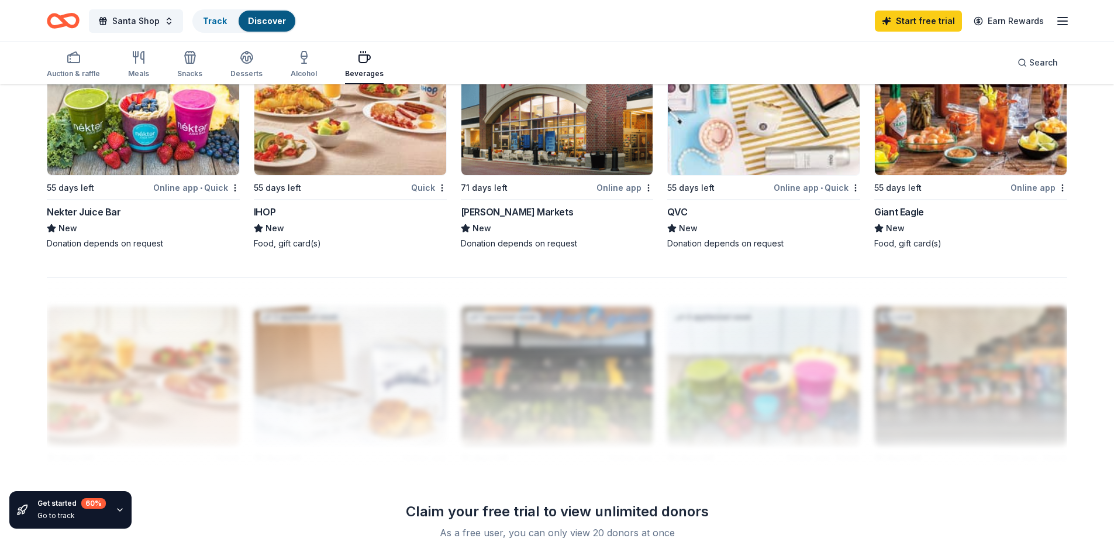
scroll to position [846, 0]
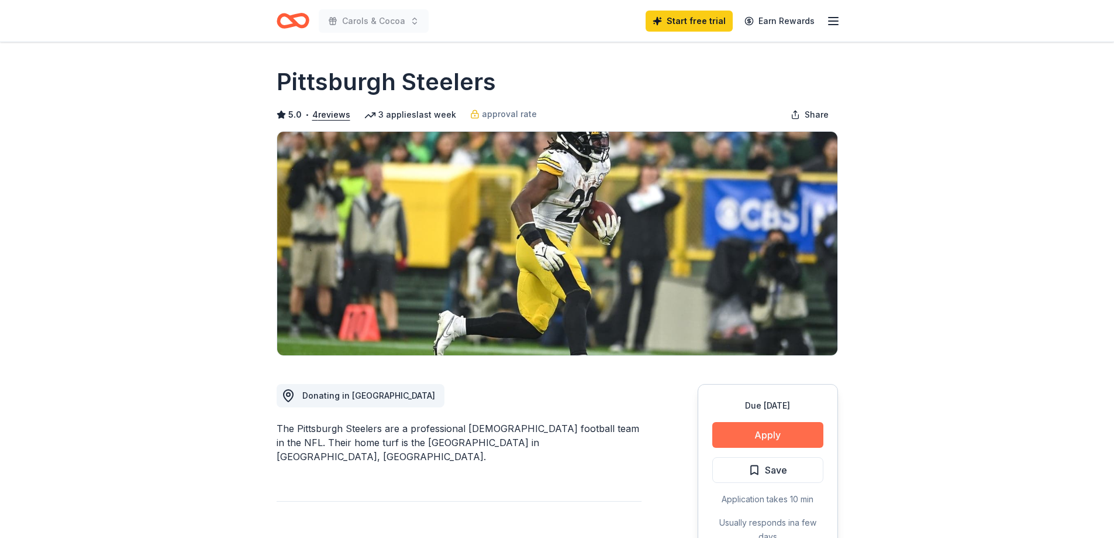
click at [770, 433] on button "Apply" at bounding box center [768, 435] width 111 height 26
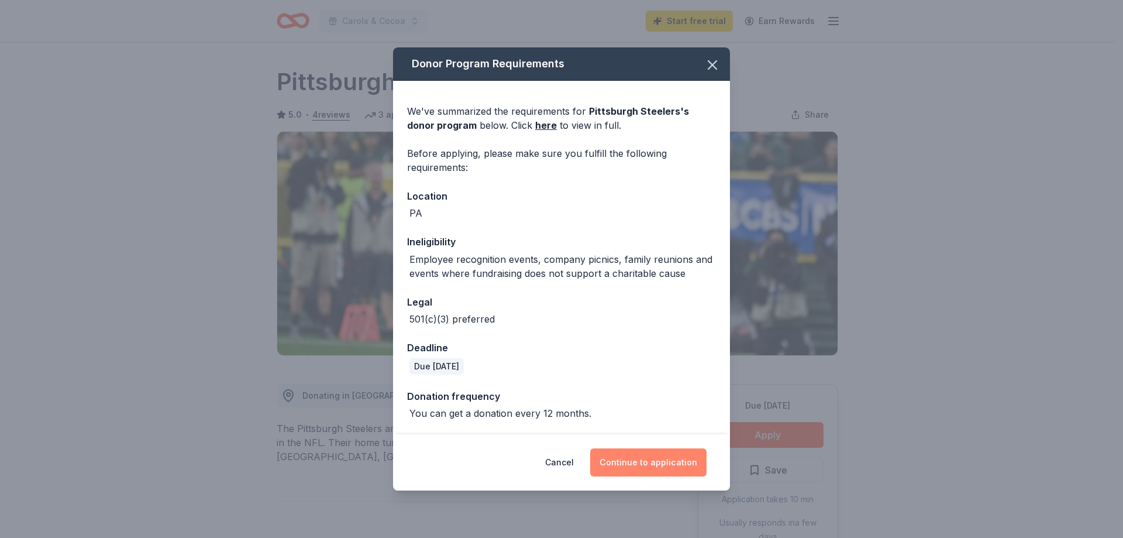
click at [622, 460] on button "Continue to application" at bounding box center [648, 462] width 116 height 28
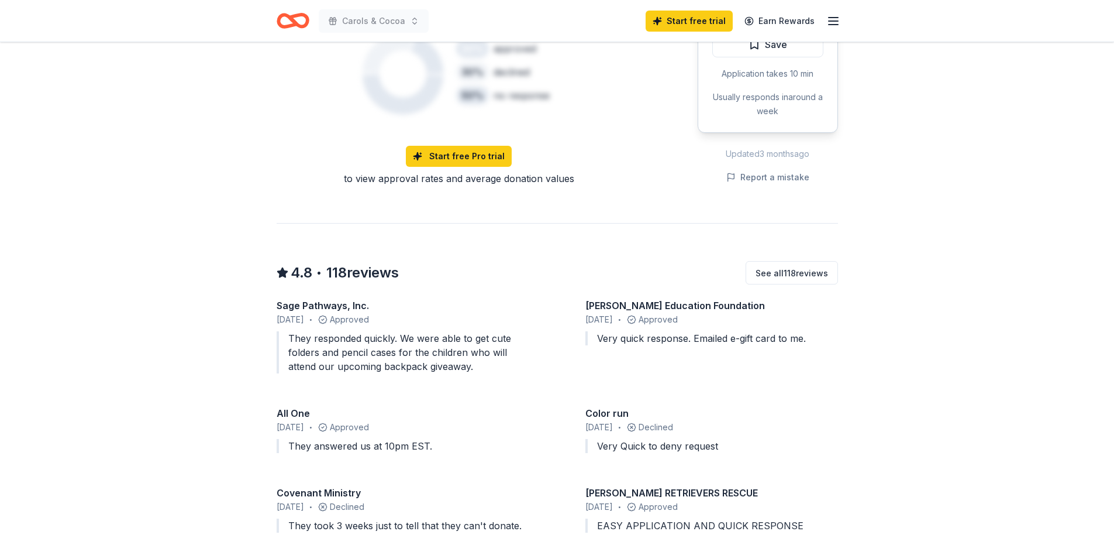
scroll to position [819, 0]
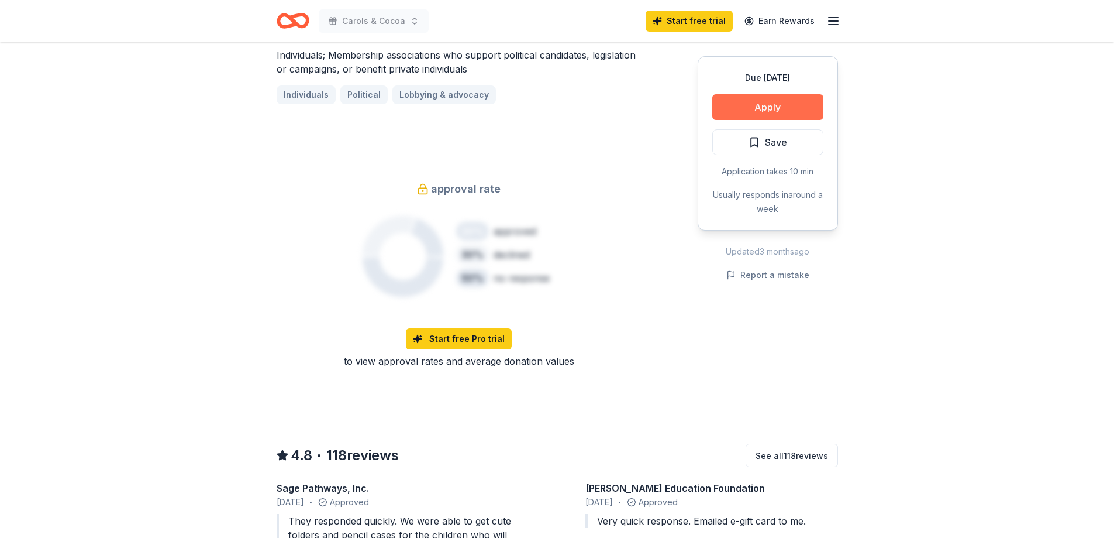
click at [752, 108] on button "Apply" at bounding box center [768, 107] width 111 height 26
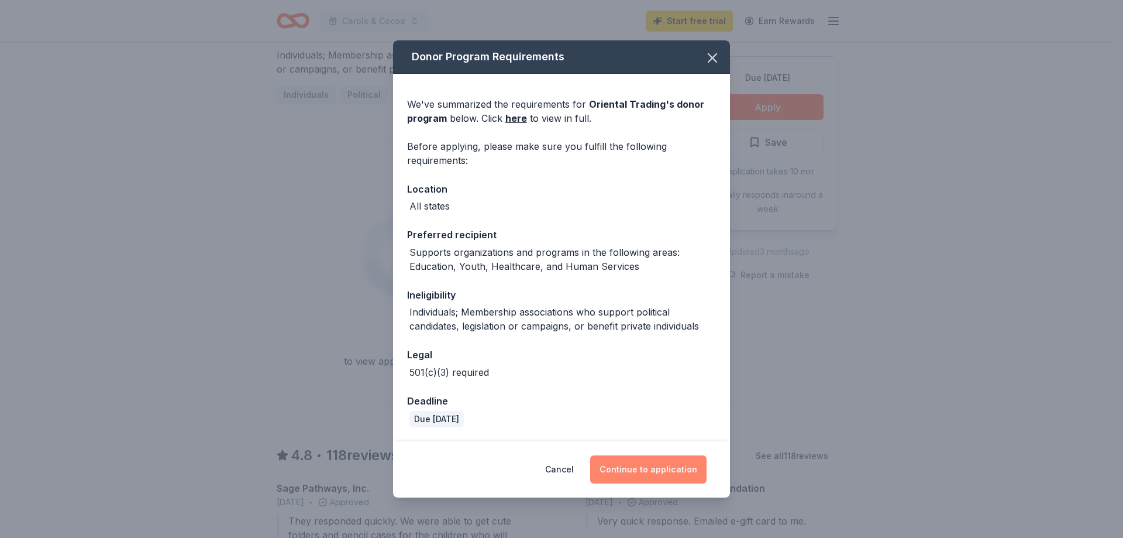
click at [694, 462] on button "Continue to application" at bounding box center [648, 469] width 116 height 28
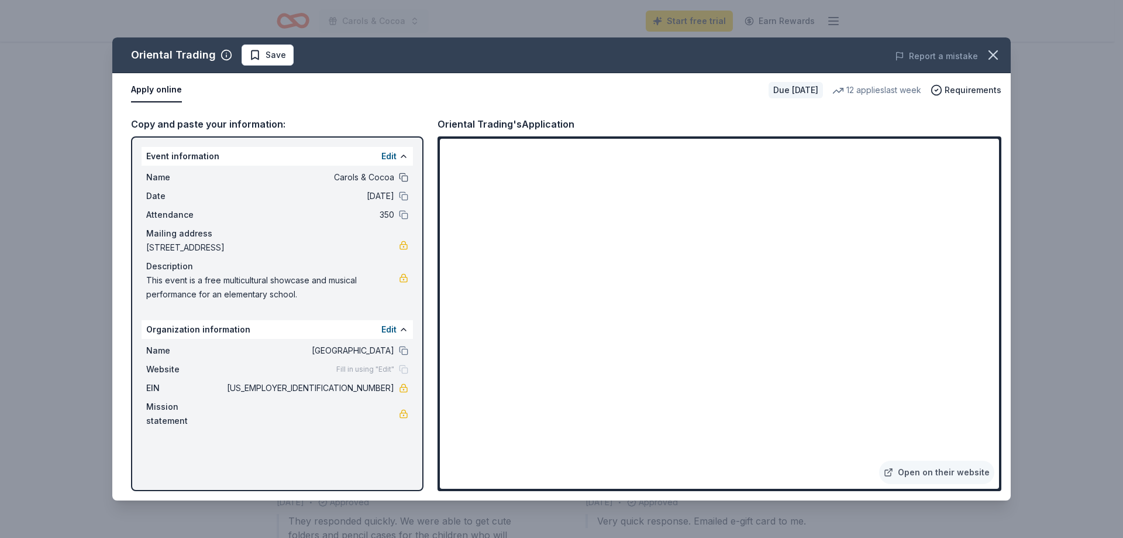
click at [405, 175] on button at bounding box center [403, 177] width 9 height 9
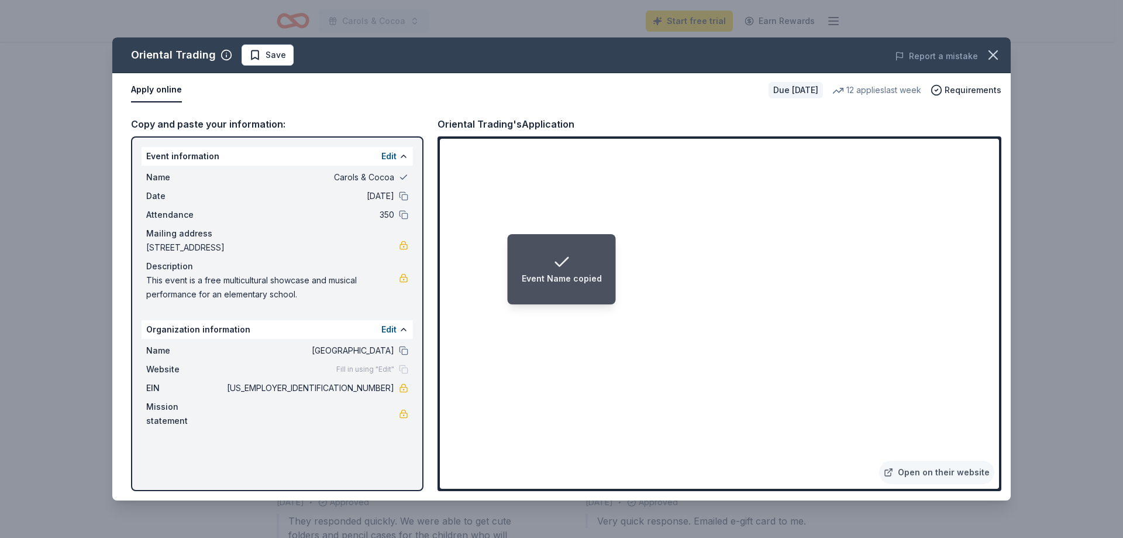
click at [405, 175] on button at bounding box center [403, 177] width 9 height 9
click at [394, 177] on div "Name Carols & Cocoa" at bounding box center [277, 177] width 262 height 14
click at [996, 52] on icon "button" at bounding box center [993, 55] width 8 height 8
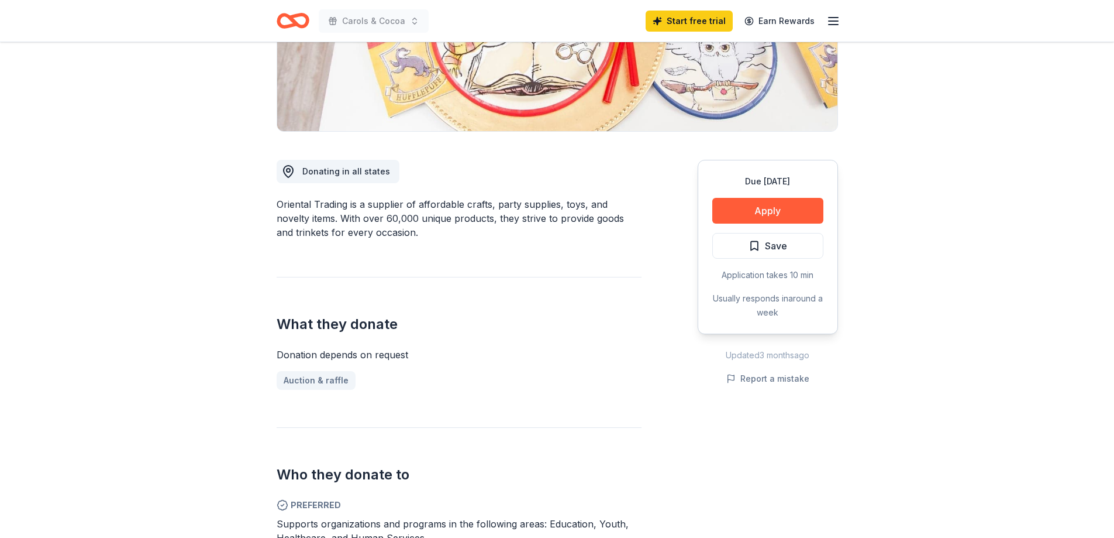
scroll to position [0, 0]
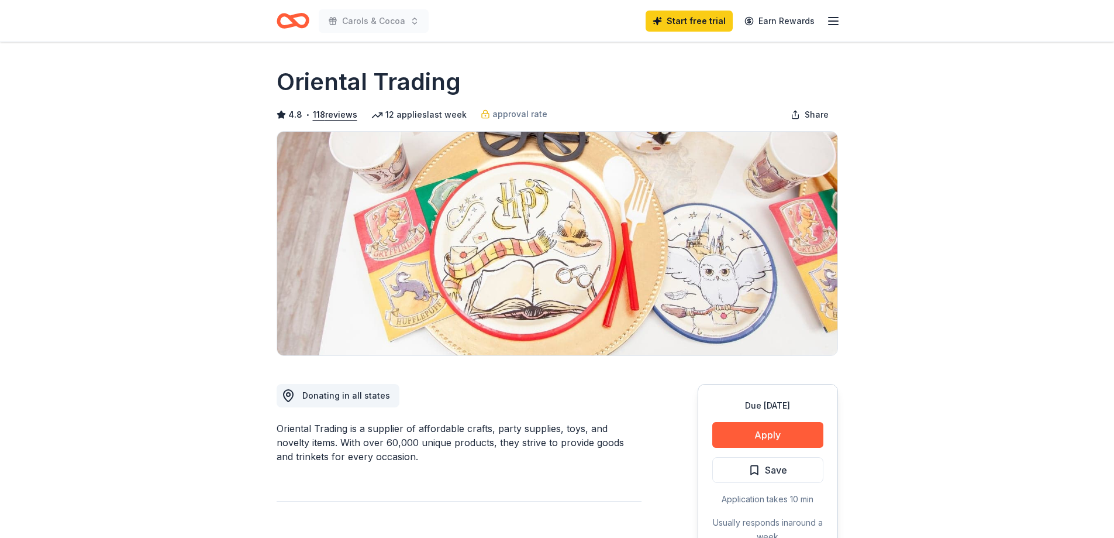
click at [832, 16] on icon "button" at bounding box center [834, 21] width 14 height 14
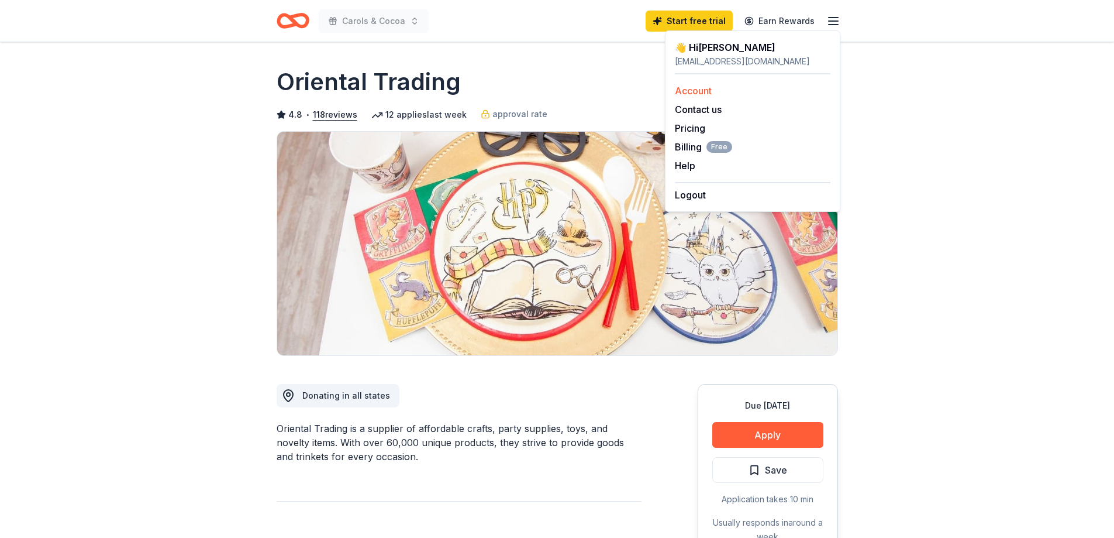
click at [687, 92] on link "Account" at bounding box center [693, 91] width 37 height 12
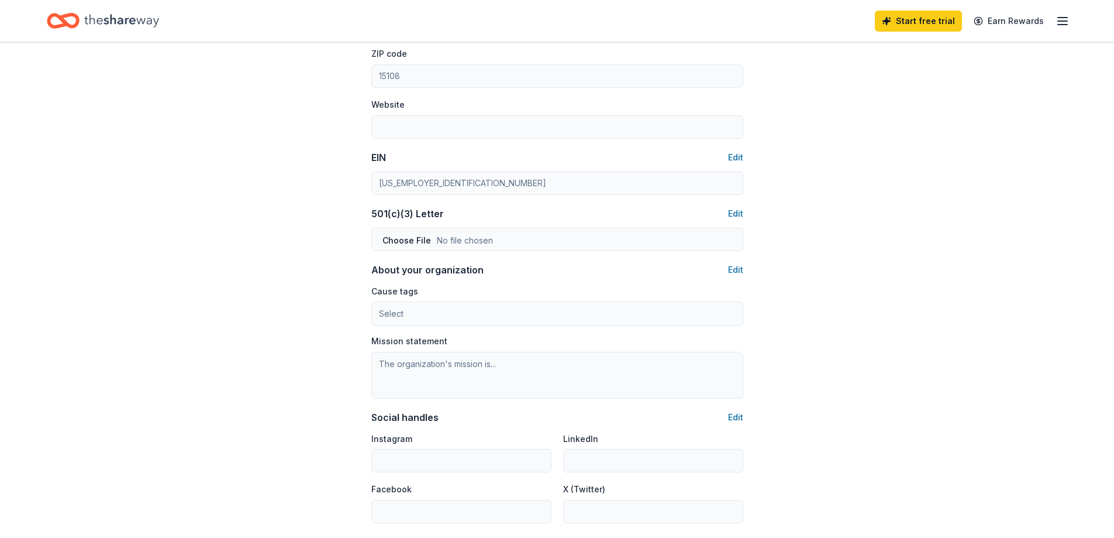
scroll to position [574, 0]
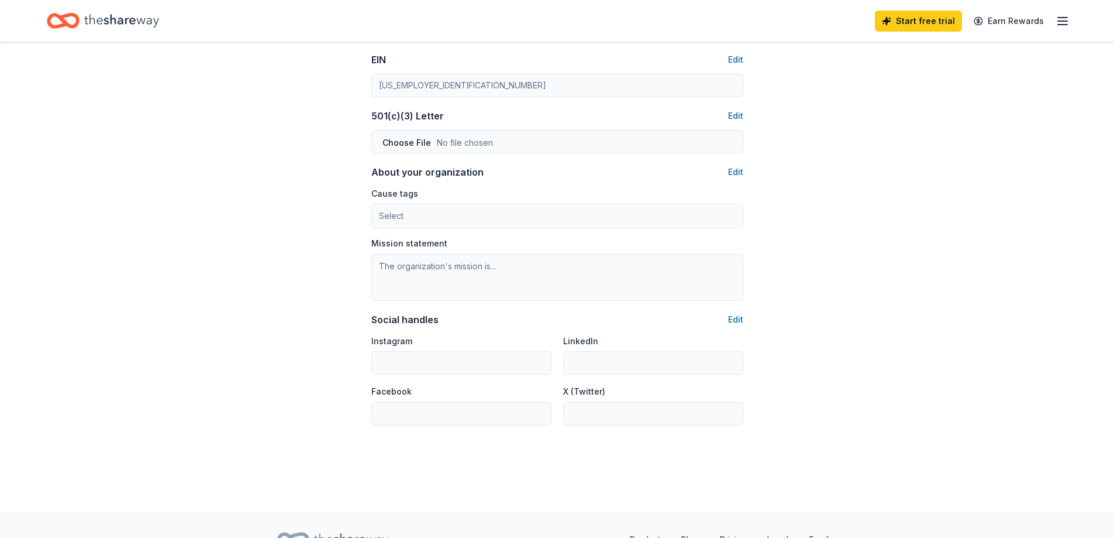
click at [713, 195] on div "Cause tags Select" at bounding box center [557, 207] width 372 height 43
click at [737, 117] on button "Edit" at bounding box center [735, 116] width 15 height 14
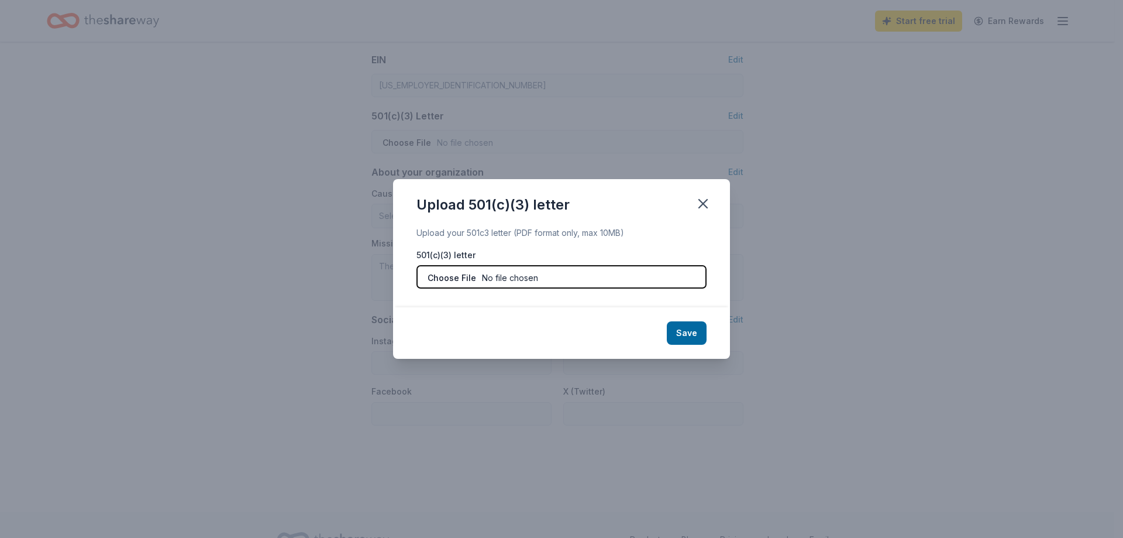
click at [508, 278] on input "file" at bounding box center [562, 276] width 290 height 23
click at [652, 284] on input "file" at bounding box center [562, 276] width 290 height 23
type input "C:\fakepath\Pennsylvania Exemption Certificate (REV-1220).pdf"
click at [688, 338] on button "Save" at bounding box center [687, 332] width 40 height 23
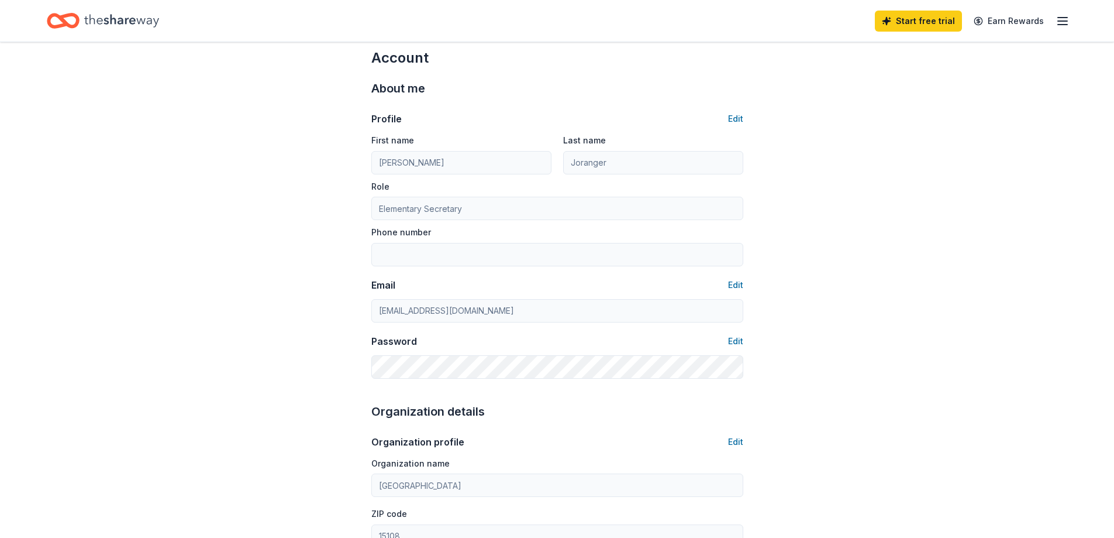
scroll to position [0, 0]
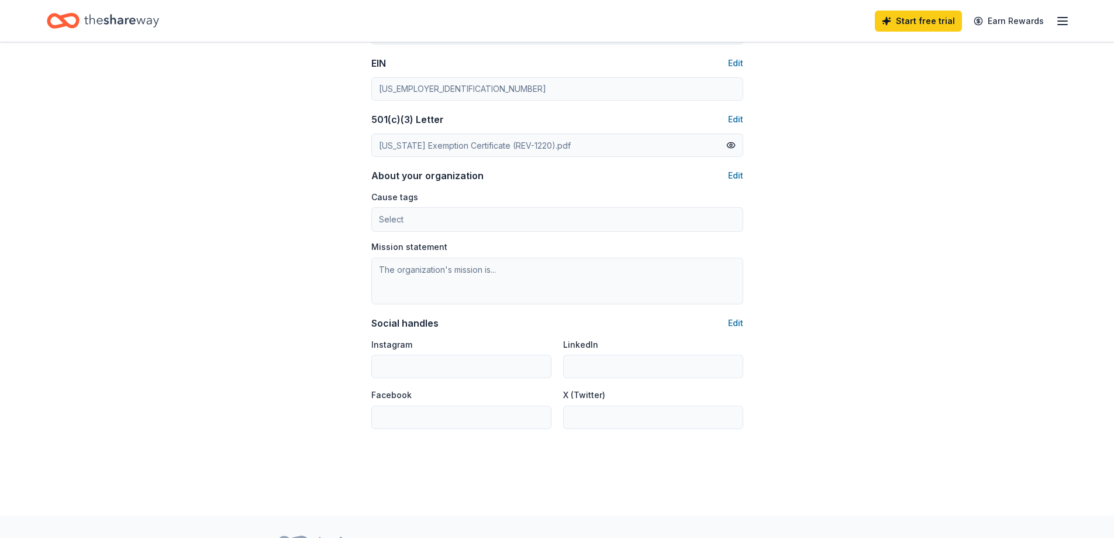
scroll to position [633, 0]
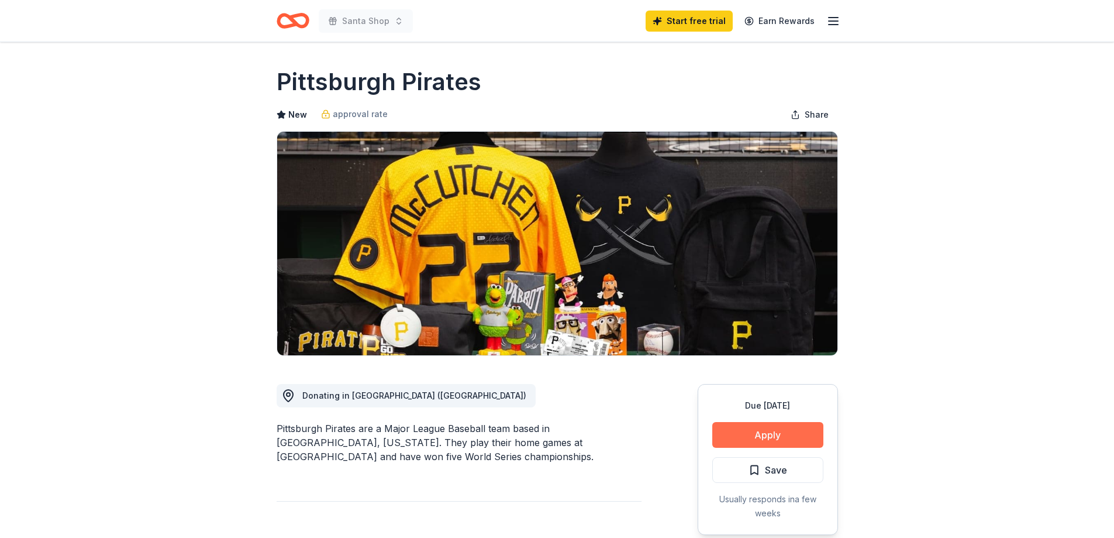
click at [742, 436] on button "Apply" at bounding box center [768, 435] width 111 height 26
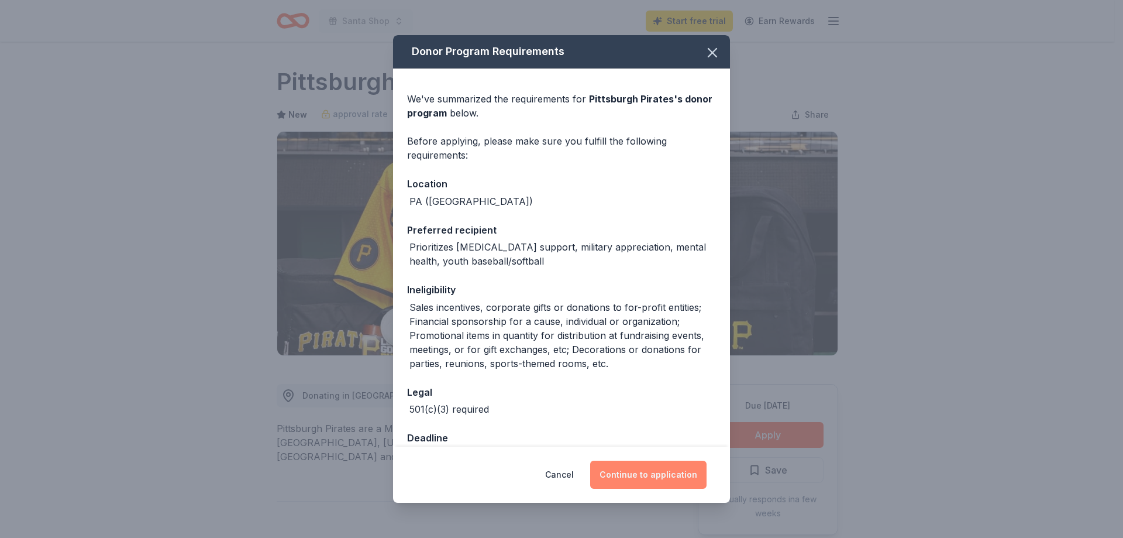
click at [680, 477] on button "Continue to application" at bounding box center [648, 474] width 116 height 28
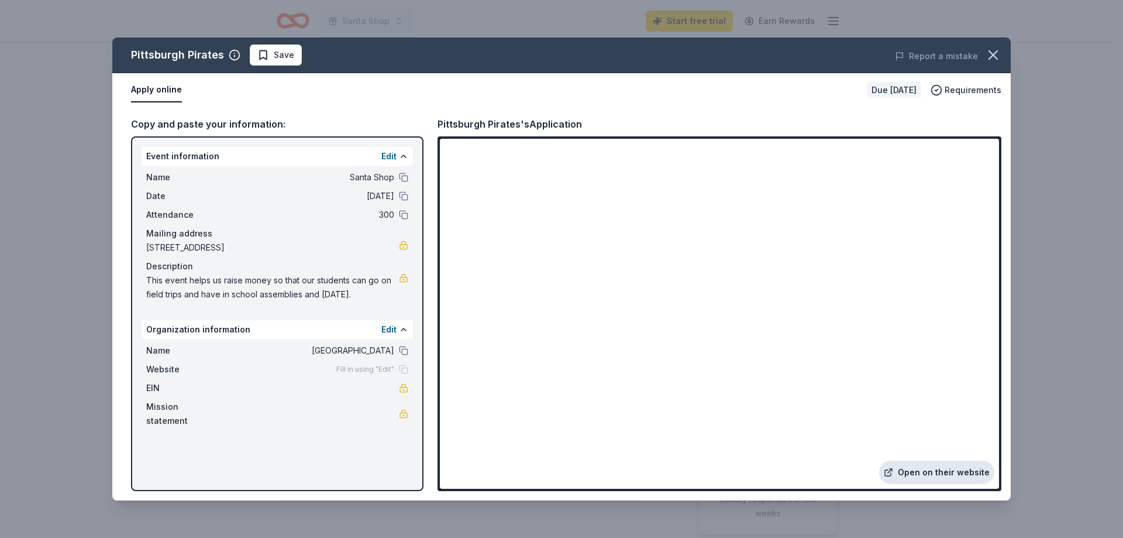
click at [947, 476] on link "Open on their website" at bounding box center [936, 471] width 115 height 23
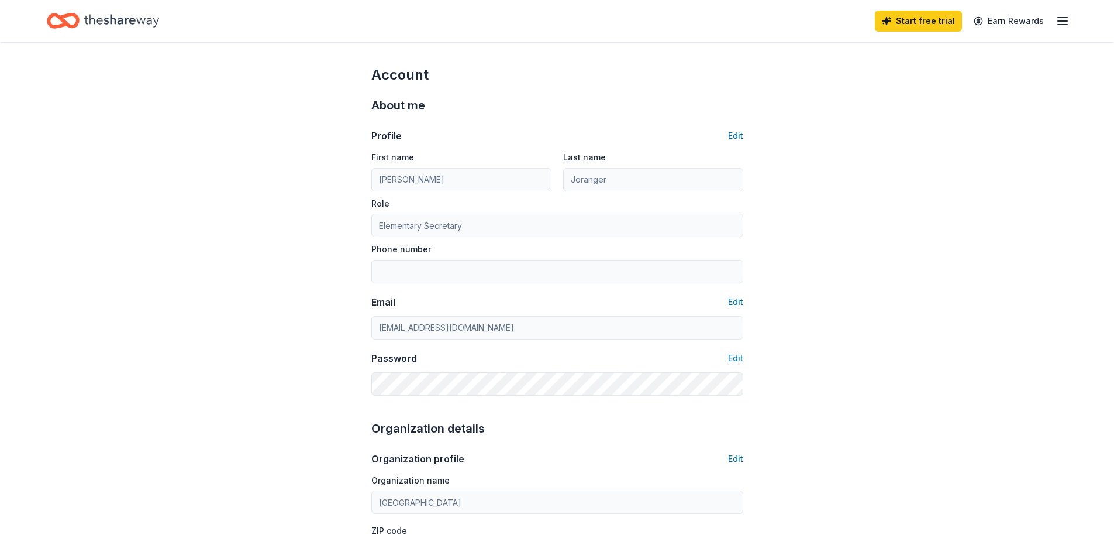
scroll to position [632, 0]
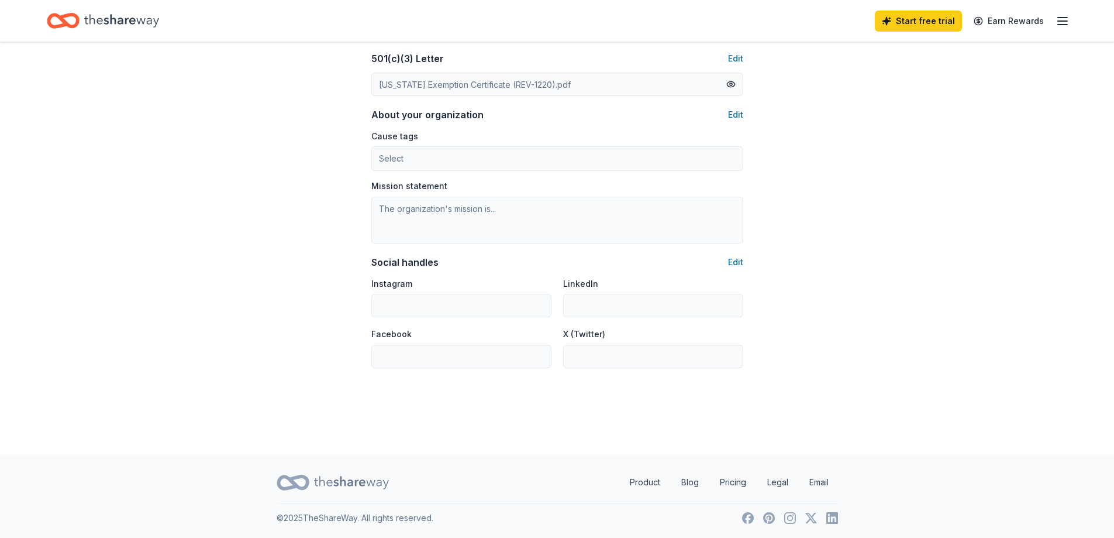
click at [385, 177] on div "Cause tags Select Mission statement" at bounding box center [557, 186] width 372 height 115
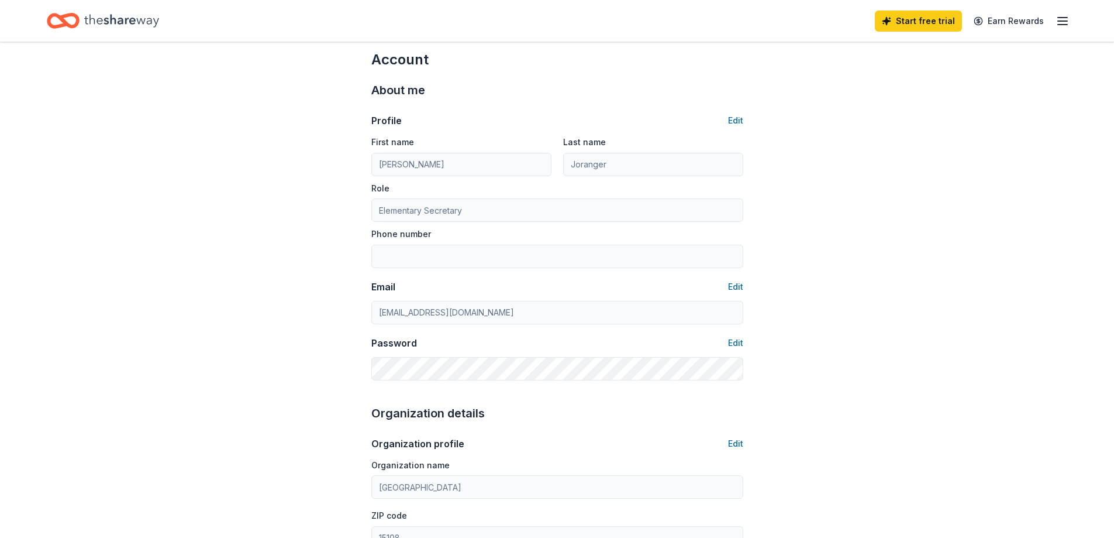
scroll to position [0, 0]
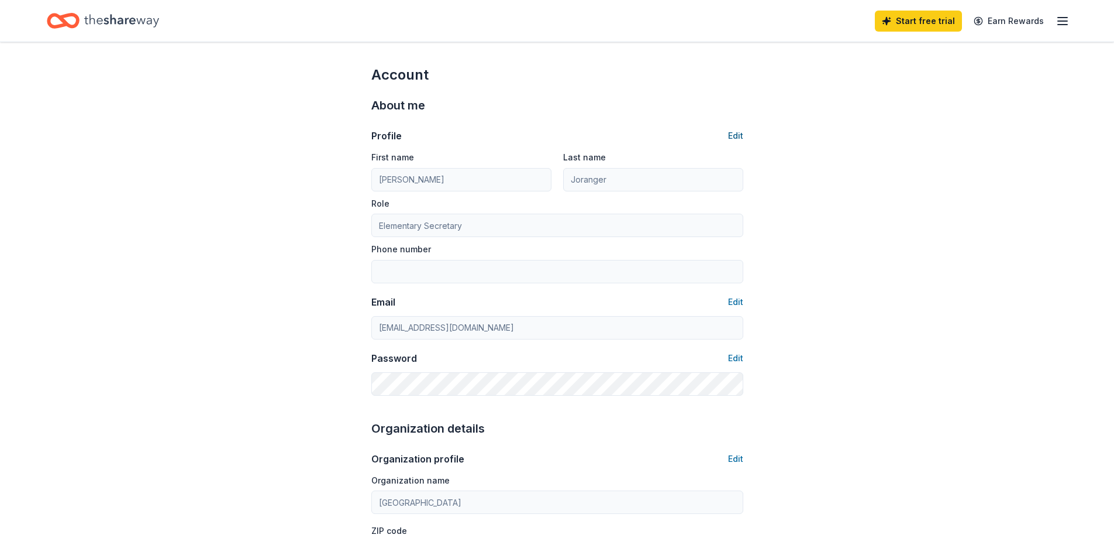
click at [736, 129] on button "Edit" at bounding box center [735, 136] width 15 height 14
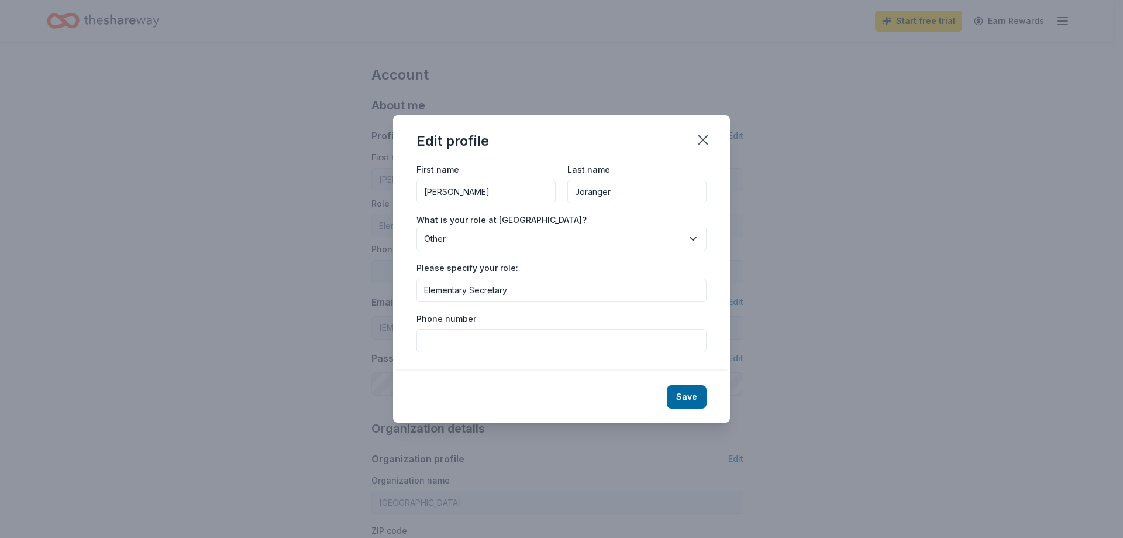
click at [569, 236] on span "Other" at bounding box center [553, 239] width 259 height 14
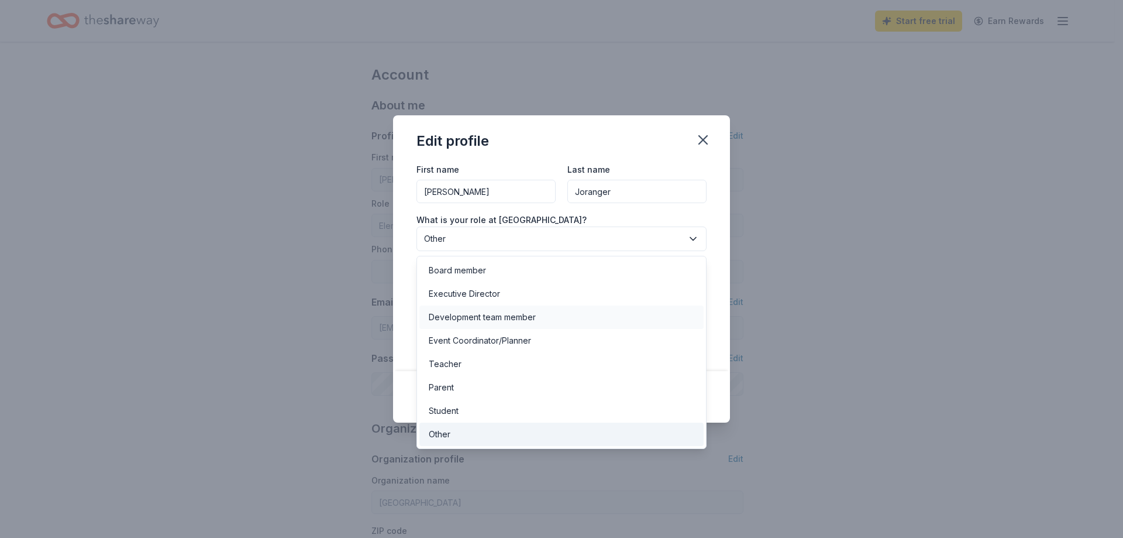
click at [562, 319] on div "Development team member" at bounding box center [561, 316] width 284 height 23
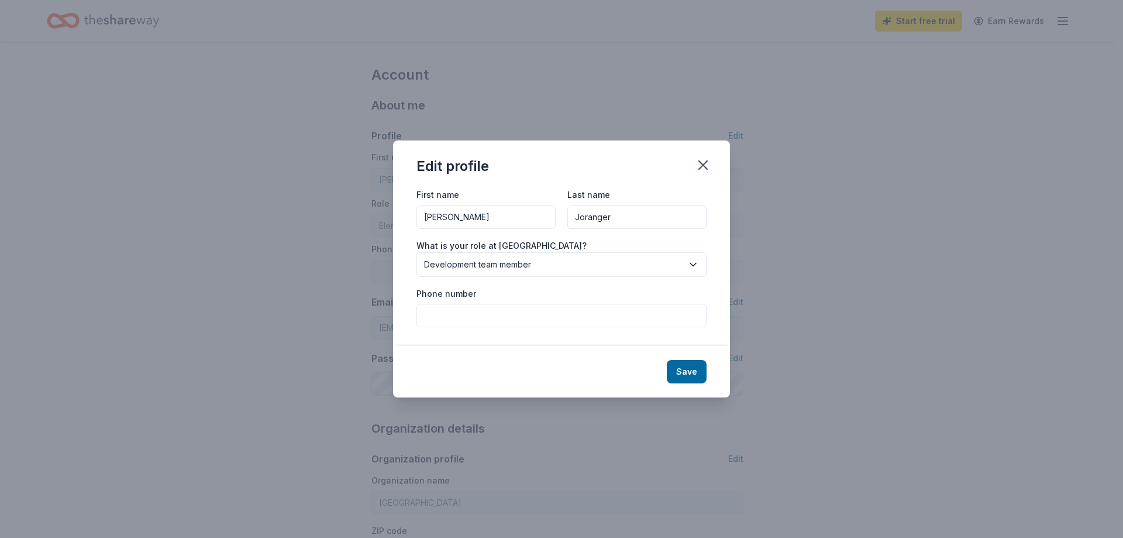
click at [560, 319] on input "Phone number" at bounding box center [562, 315] width 290 height 23
type input "412-264-5010"
click at [693, 367] on button "Save" at bounding box center [687, 371] width 40 height 23
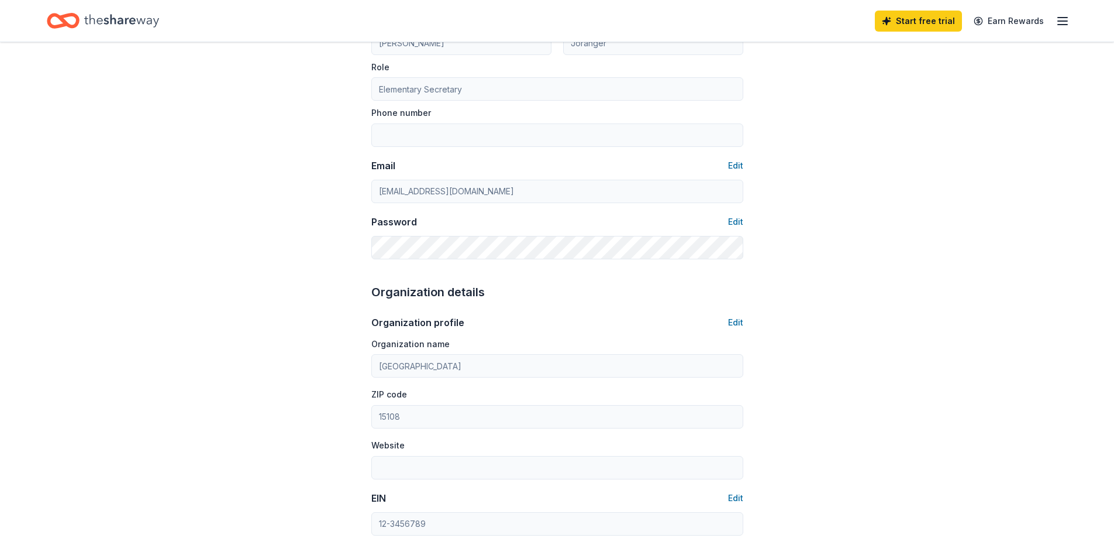
scroll to position [175, 0]
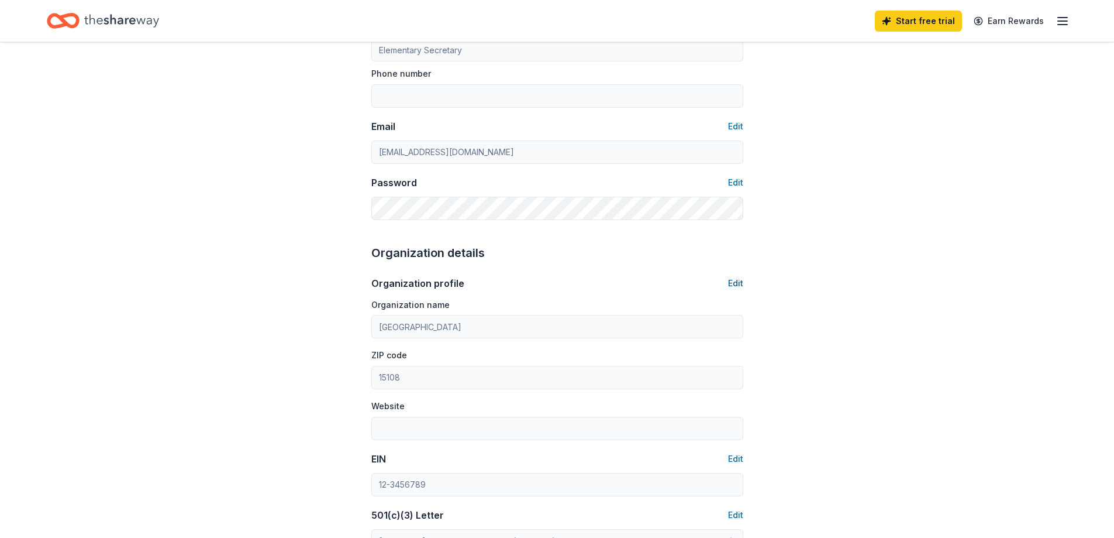
click at [735, 283] on button "Edit" at bounding box center [735, 283] width 15 height 14
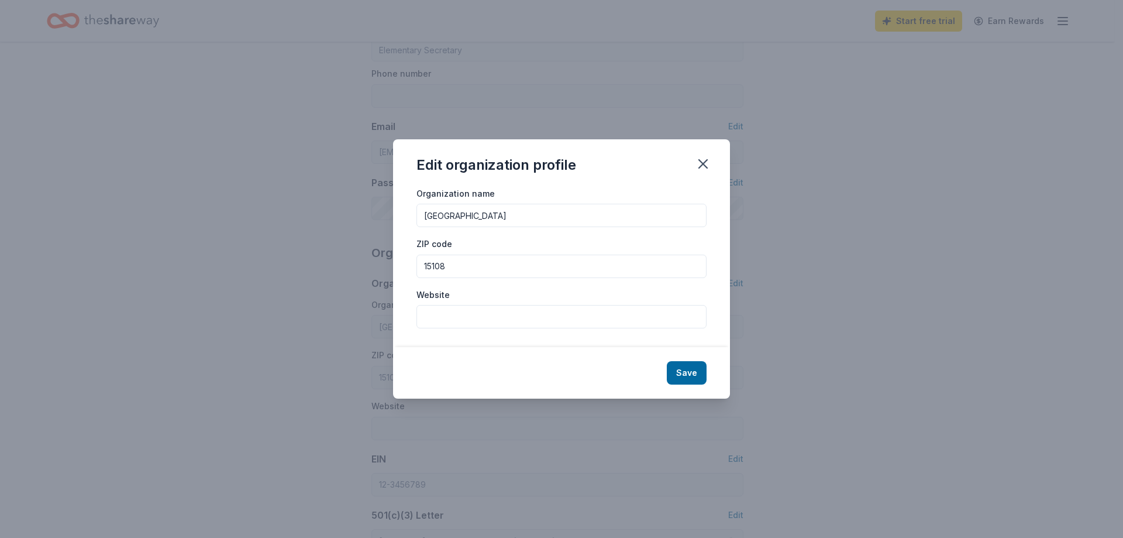
type input "Development team member"
type input "412-264-5010"
click at [559, 312] on input "Website" at bounding box center [562, 316] width 290 height 23
type input "cornellsd.org"
click at [684, 377] on button "Save" at bounding box center [687, 372] width 40 height 23
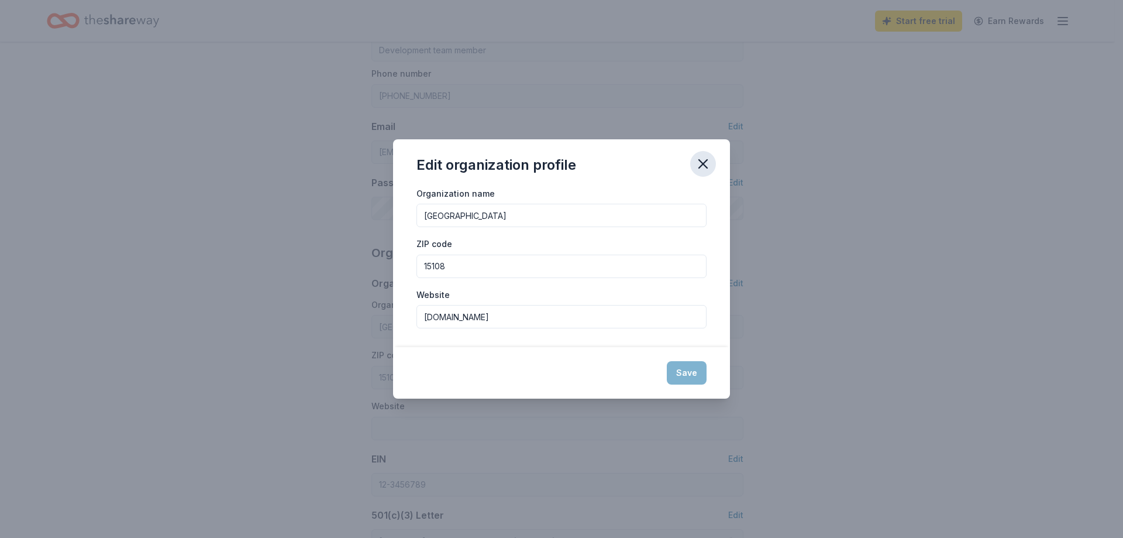
click at [703, 171] on icon "button" at bounding box center [703, 164] width 16 height 16
click at [645, 332] on div "Organization name Cornell School District ZIP code 15108 Website cornellsd.org" at bounding box center [561, 266] width 337 height 161
click at [584, 319] on input "cornellsd.org" at bounding box center [562, 316] width 290 height 23
type input "cornellsd.org"
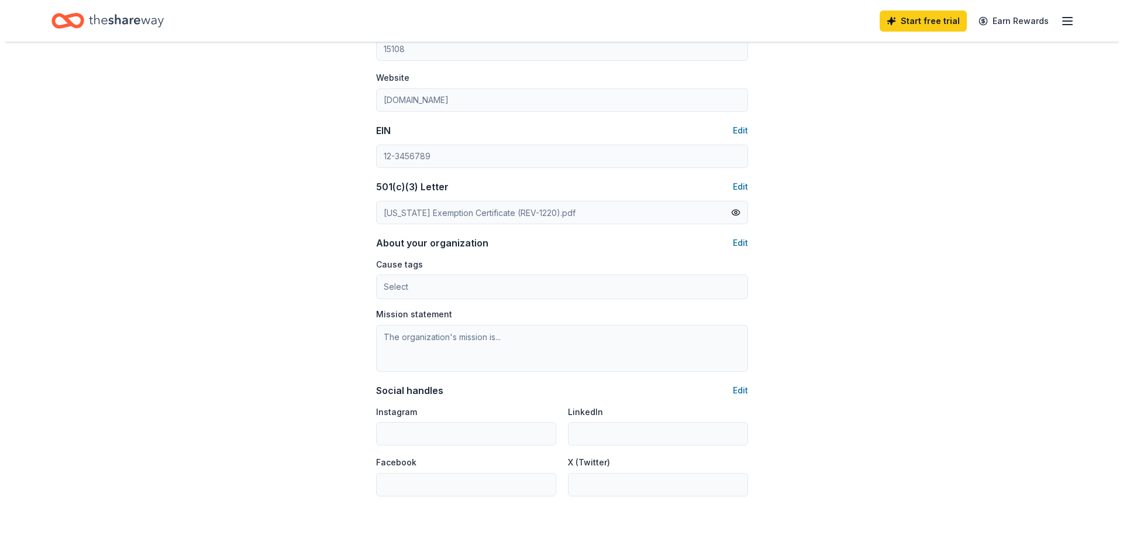
scroll to position [526, 0]
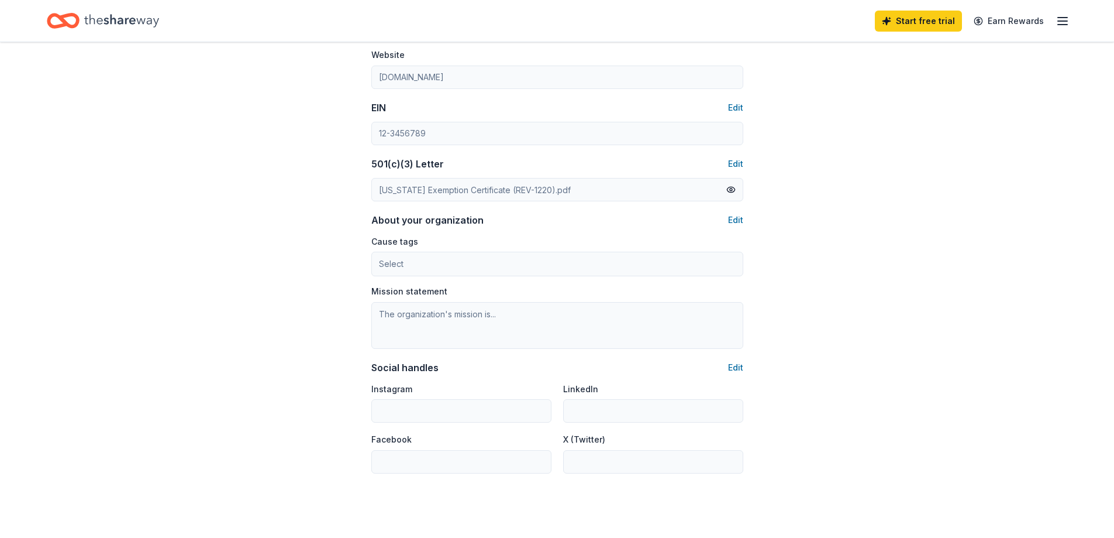
click at [734, 212] on div "Organization profile Edit Organization name Cornell School District ZIP code 15…" at bounding box center [557, 192] width 372 height 562
click at [734, 221] on button "Edit" at bounding box center [735, 220] width 15 height 14
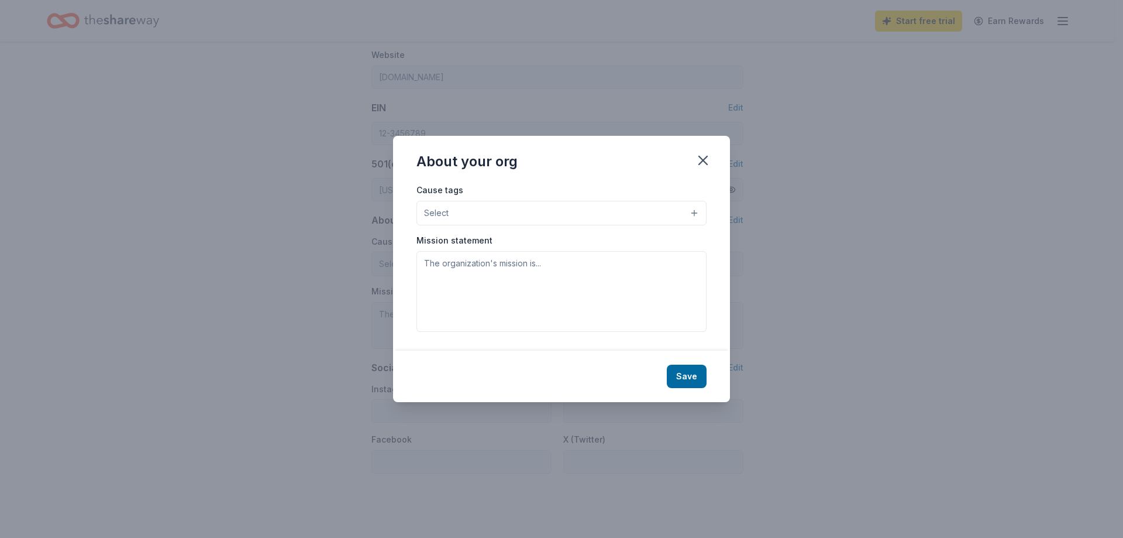
click at [506, 225] on div "Cause tags Select Mission statement" at bounding box center [562, 257] width 290 height 149
click at [504, 211] on button "Select" at bounding box center [562, 213] width 290 height 25
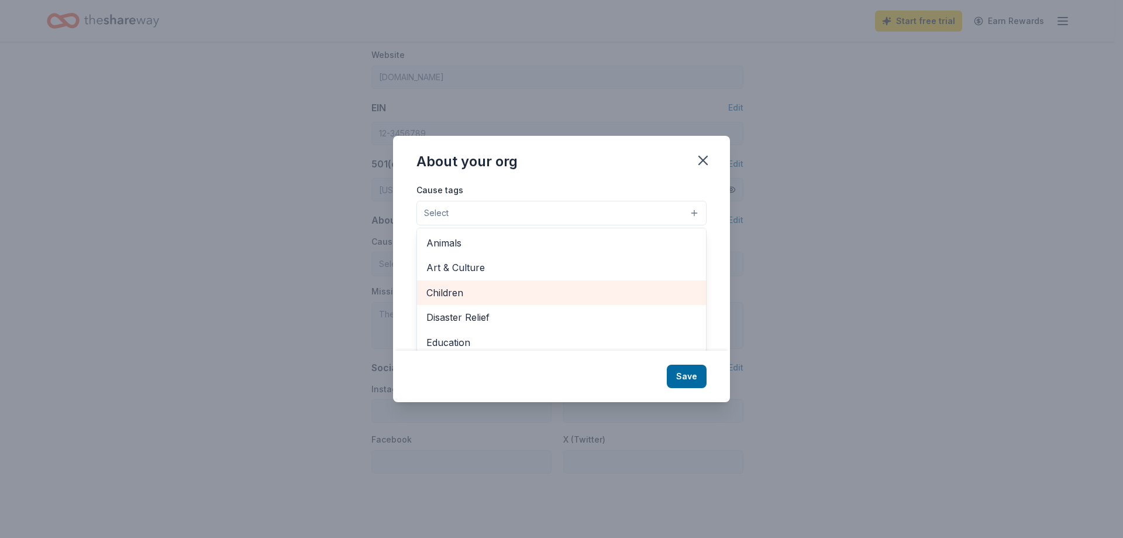
click at [498, 295] on span "Children" at bounding box center [561, 292] width 270 height 15
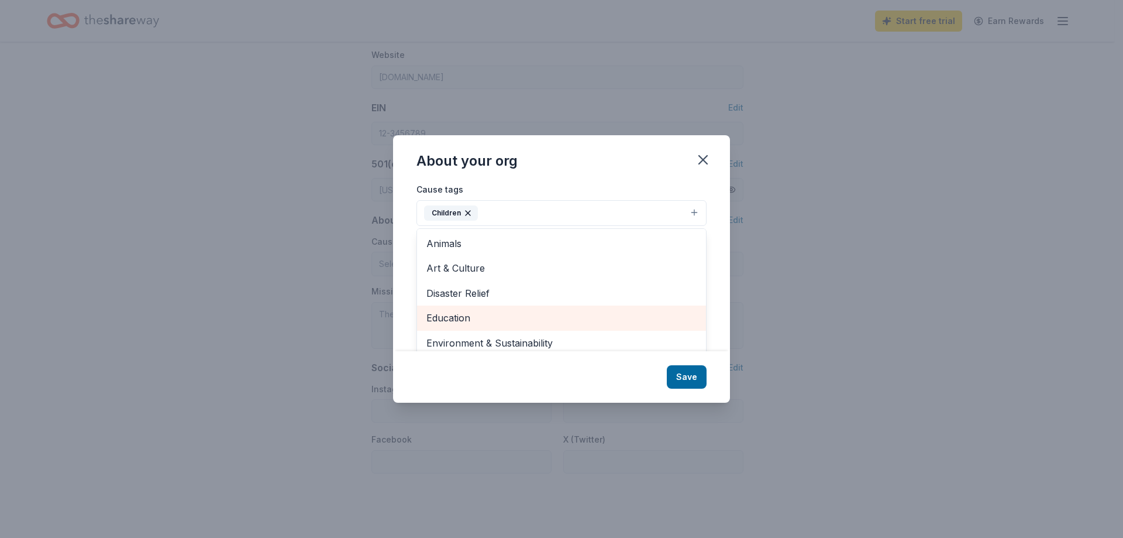
click at [504, 315] on span "Education" at bounding box center [561, 317] width 270 height 15
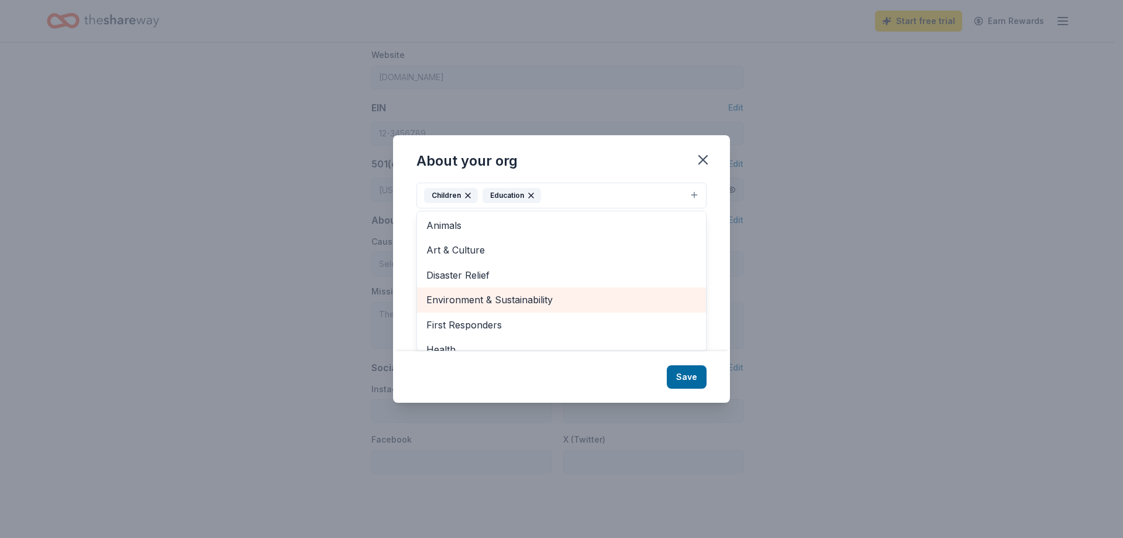
scroll to position [0, 0]
click at [709, 202] on div "Cause tags Children Education Animals Art & Culture Disaster Relief Environment…" at bounding box center [561, 266] width 337 height 168
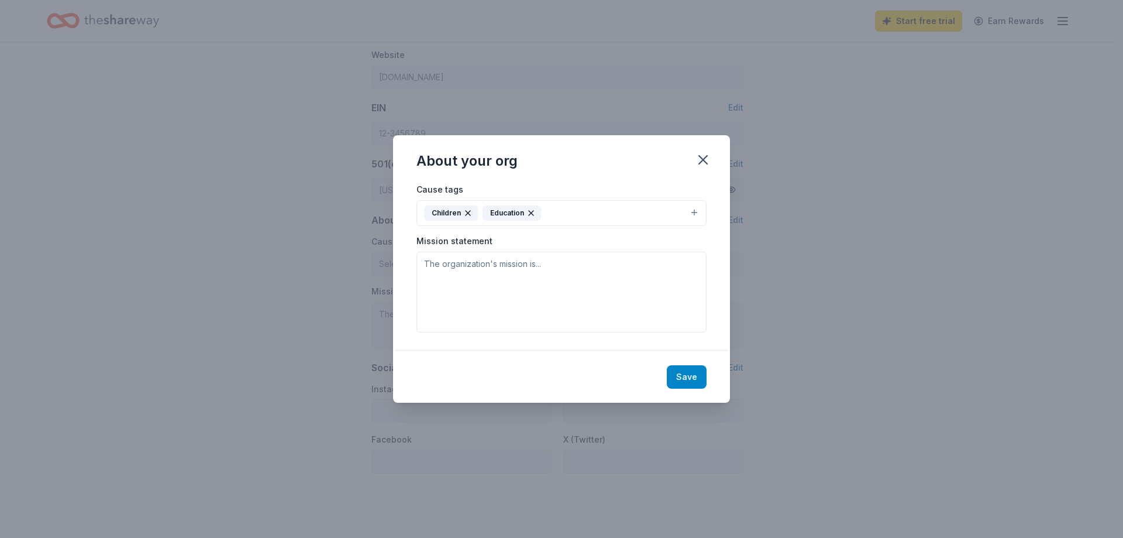
click at [684, 384] on button "Save" at bounding box center [687, 376] width 40 height 23
